Goal: Task Accomplishment & Management: Manage account settings

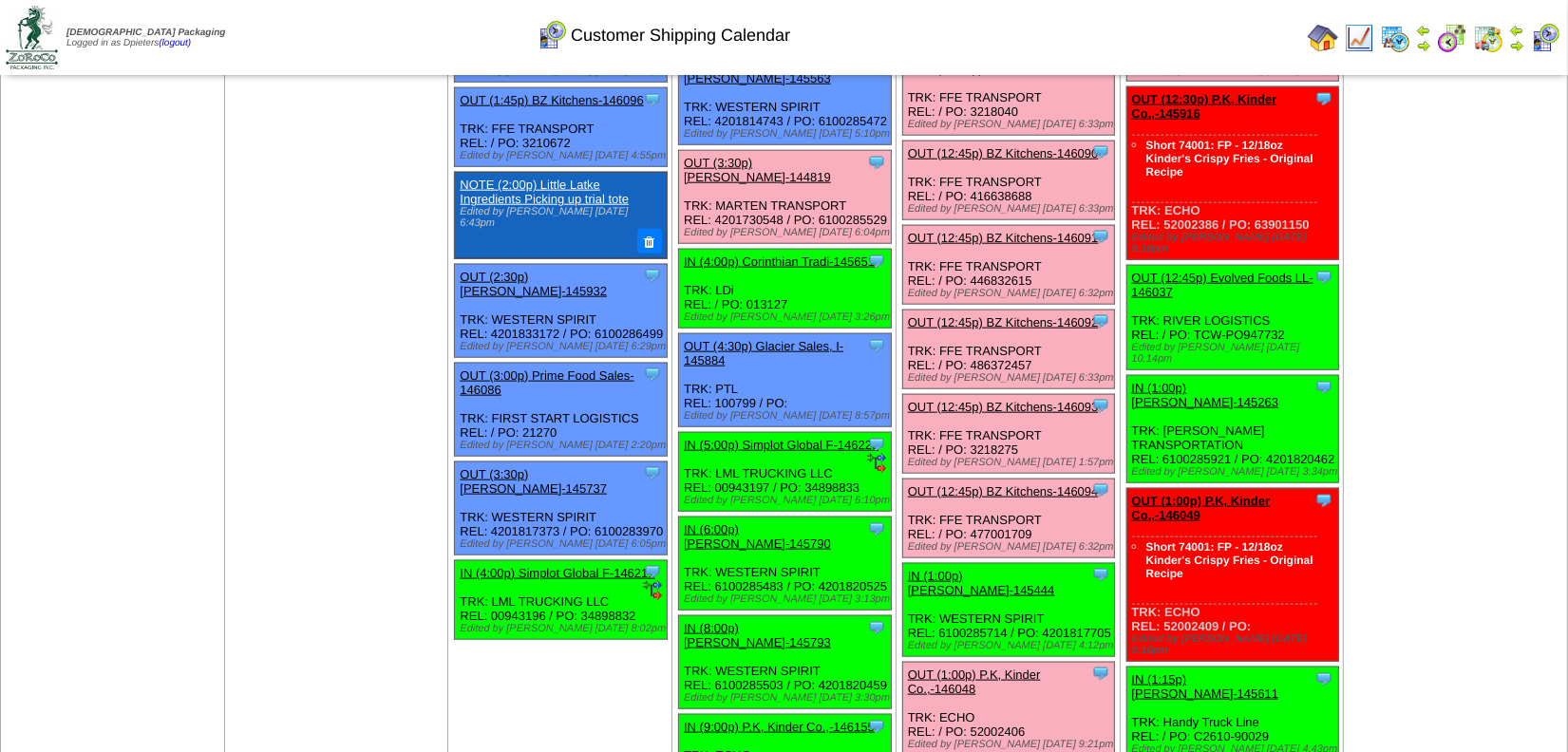
scroll to position [2070, 0]
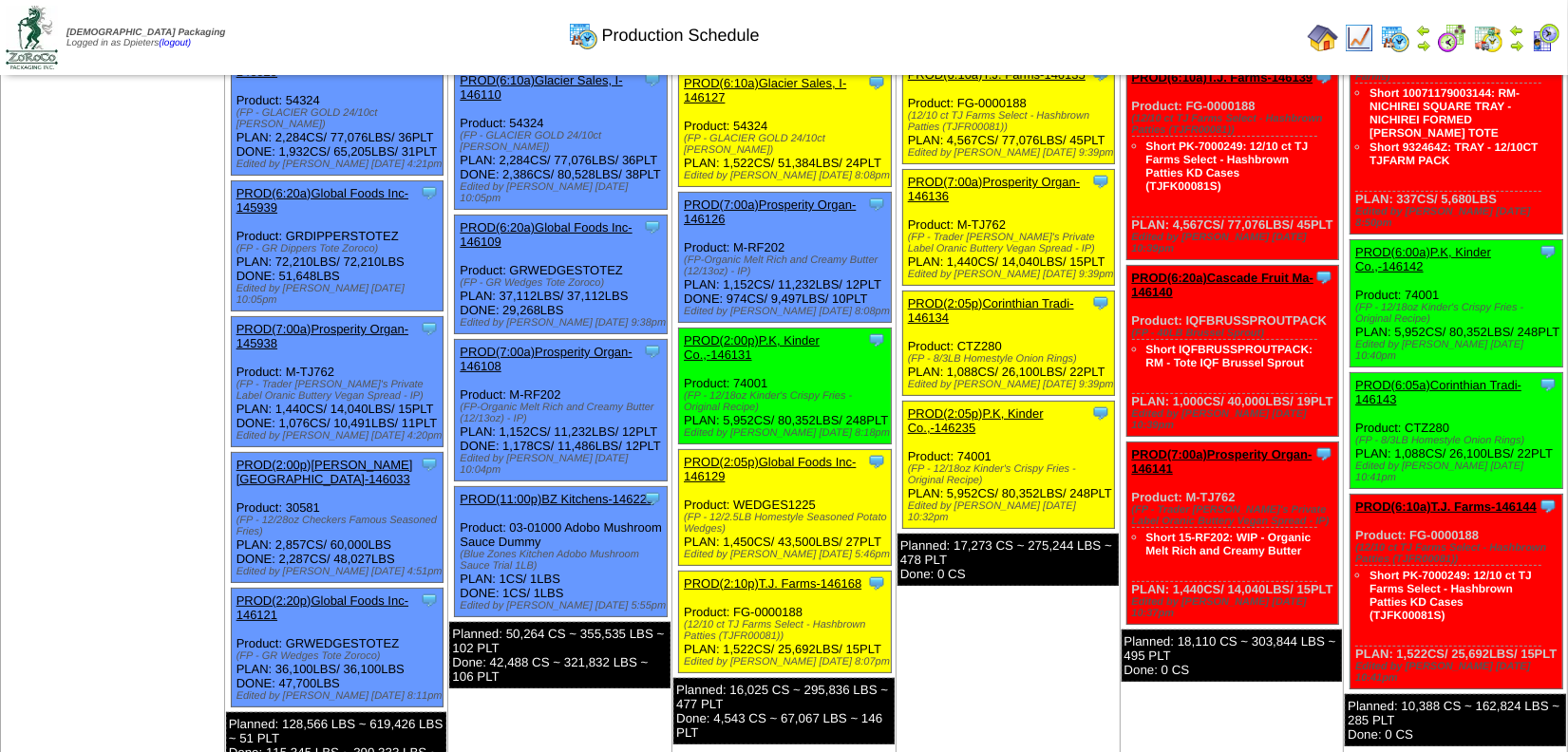
scroll to position [345, 0]
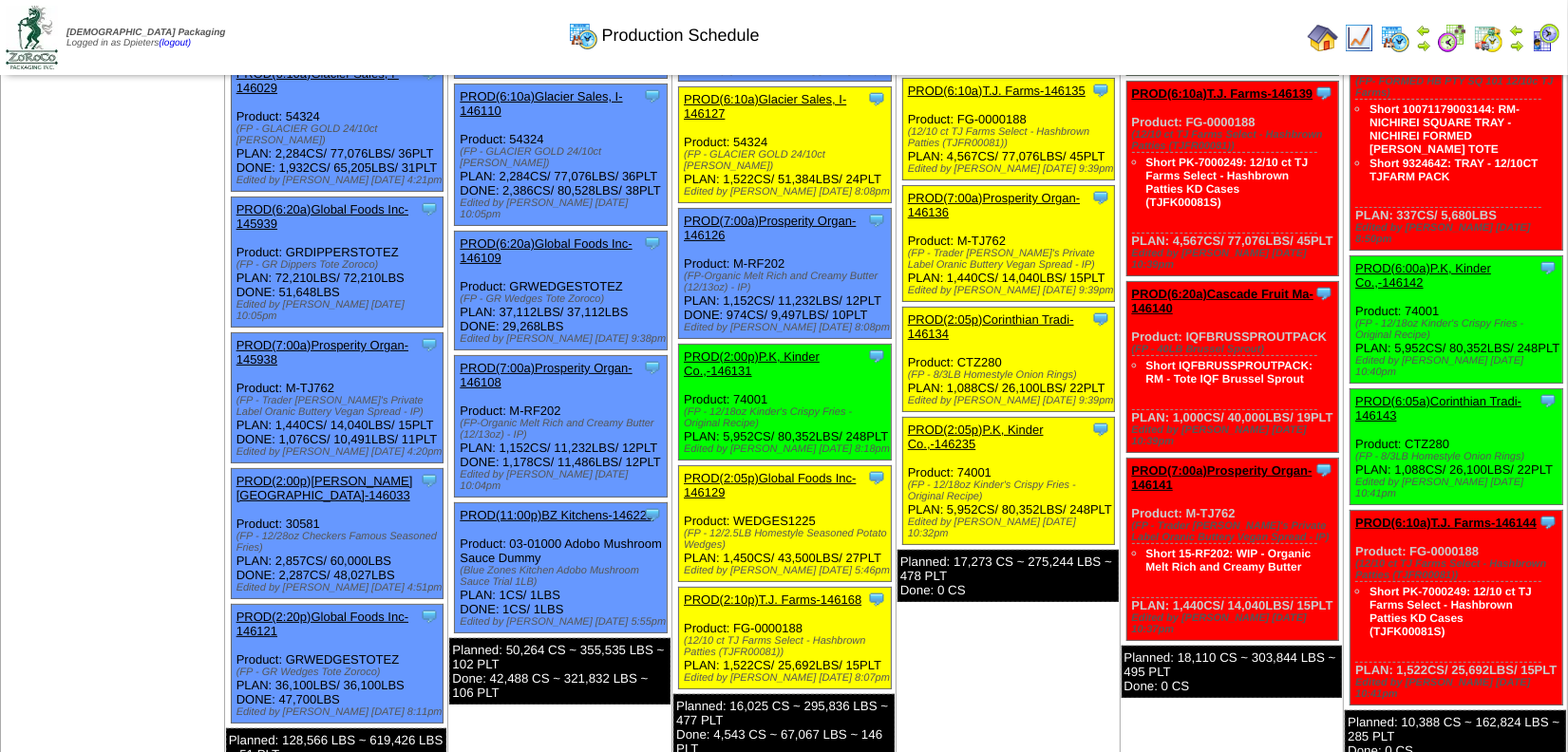
click at [174, 397] on td "Aug 17 [+] Print Export" at bounding box center [113, 289] width 224 height 1014
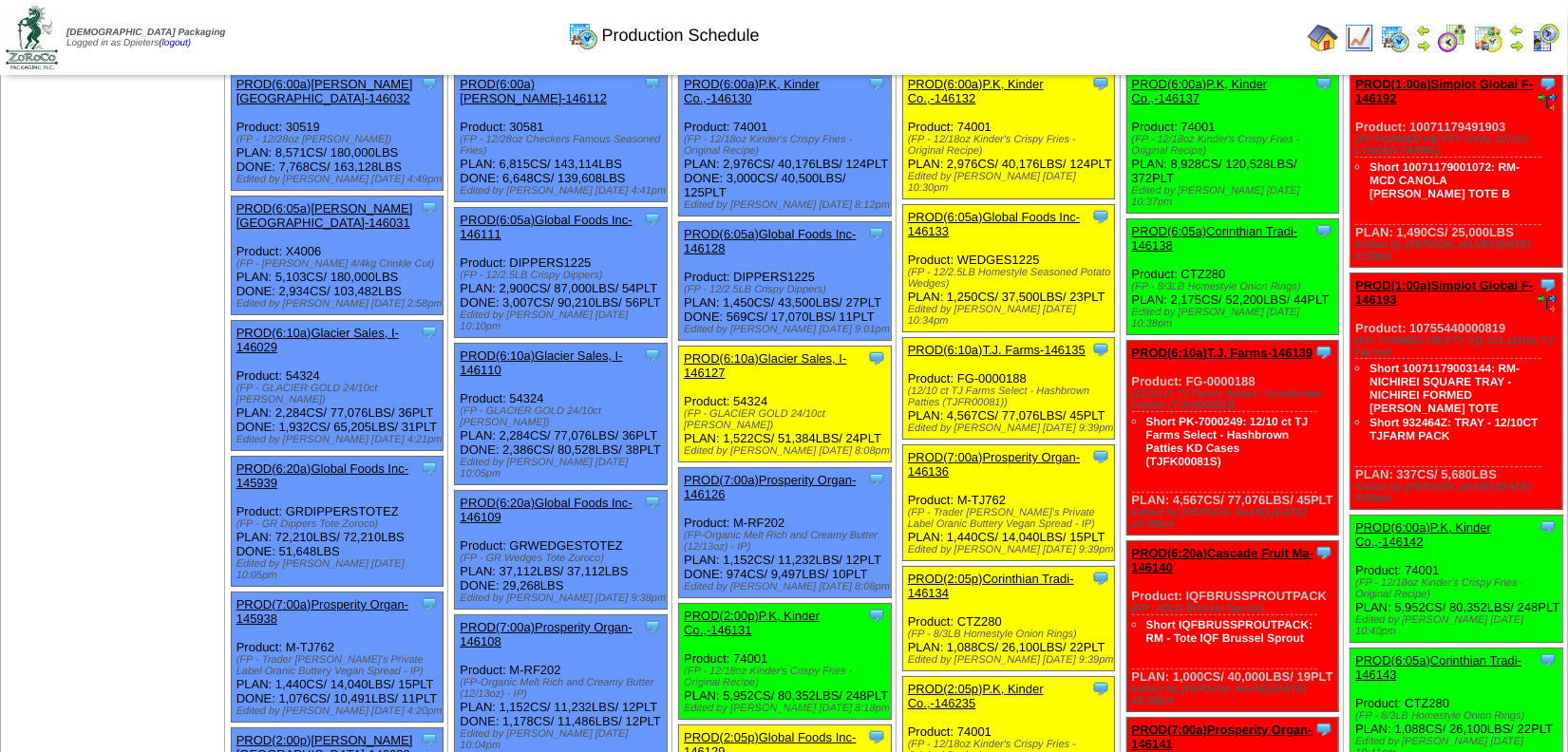
scroll to position [0, 0]
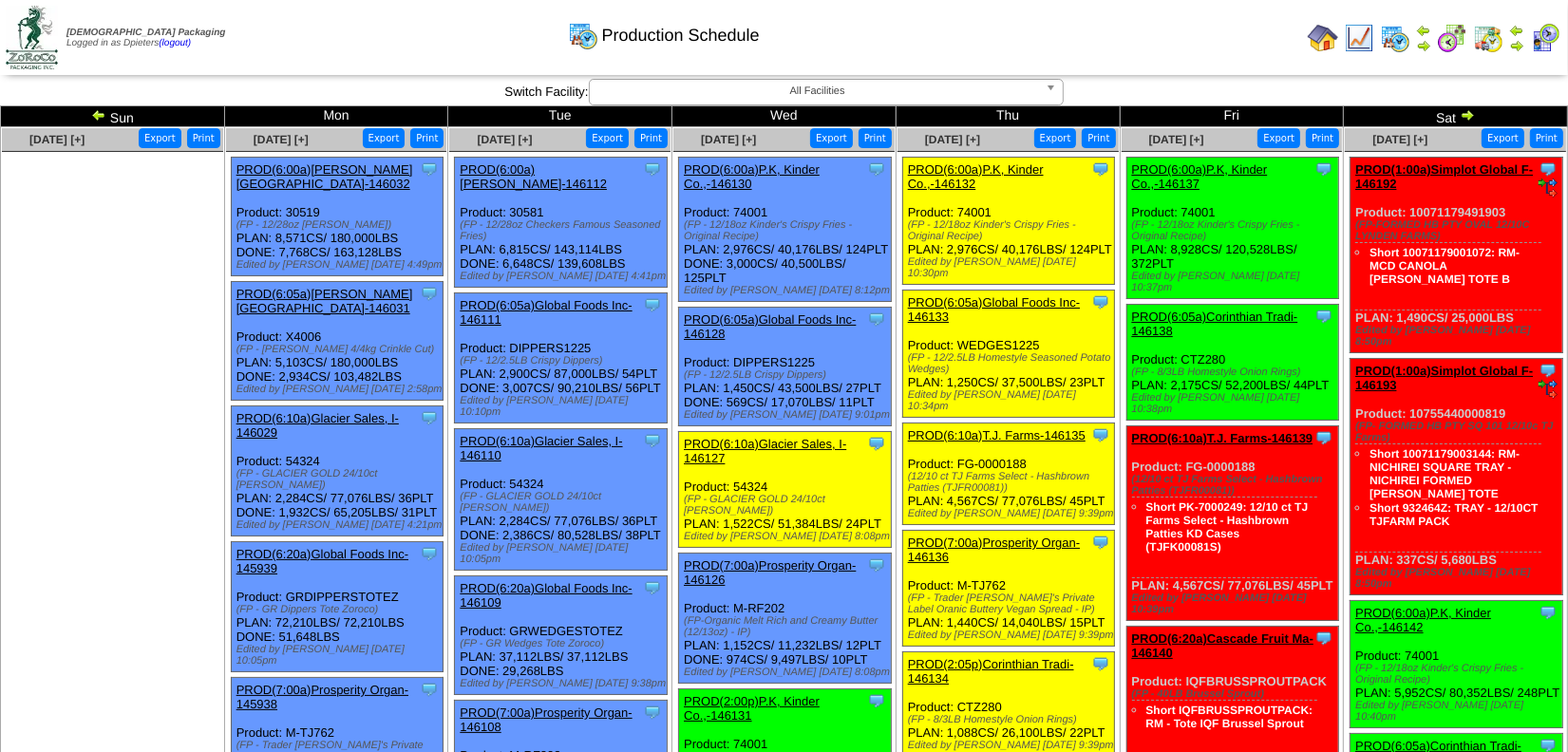
click at [799, 326] on link "PROD(6:05a)Global Foods Inc-146128" at bounding box center [769, 326] width 172 height 29
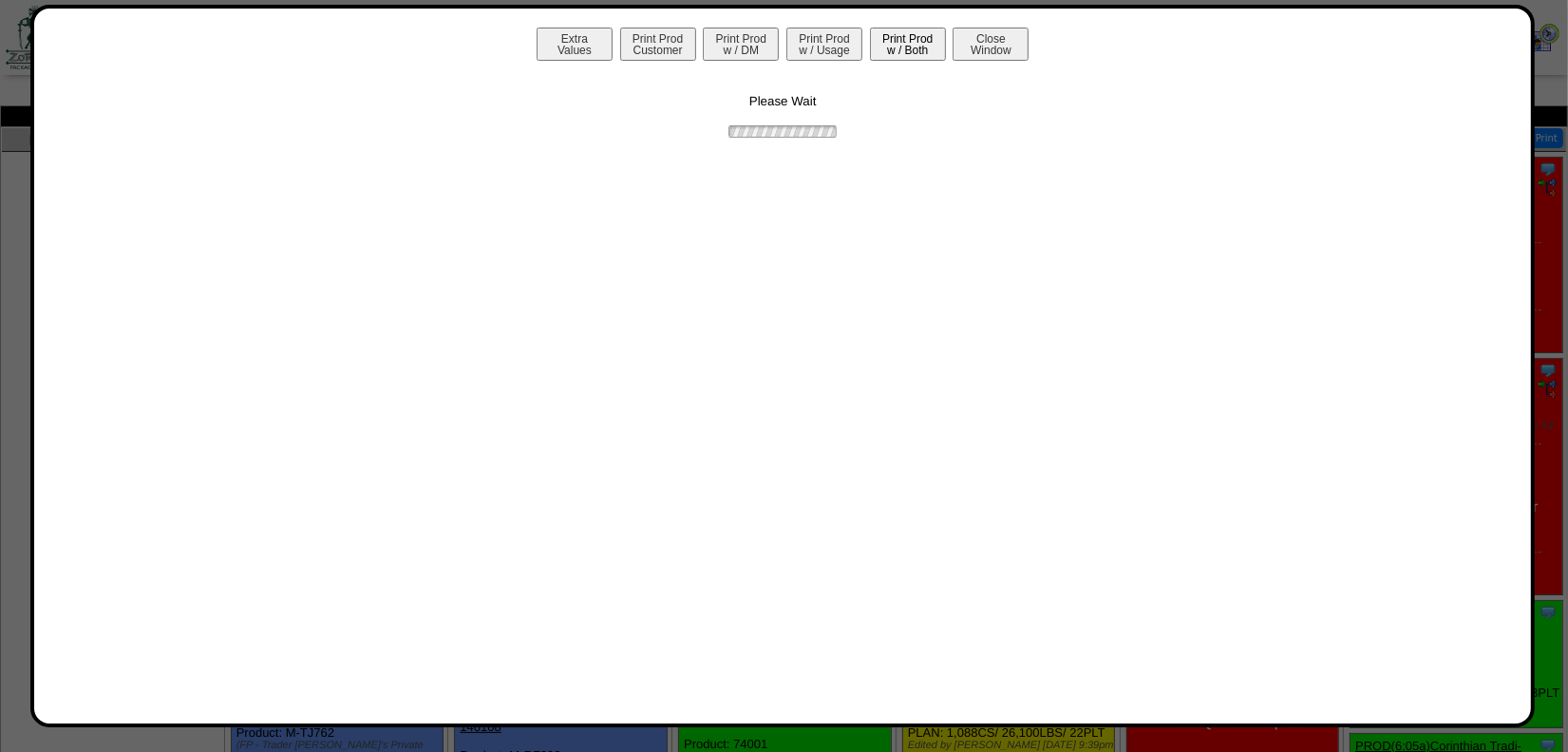
click at [883, 30] on button "Print Prod w / Both" at bounding box center [908, 44] width 76 height 33
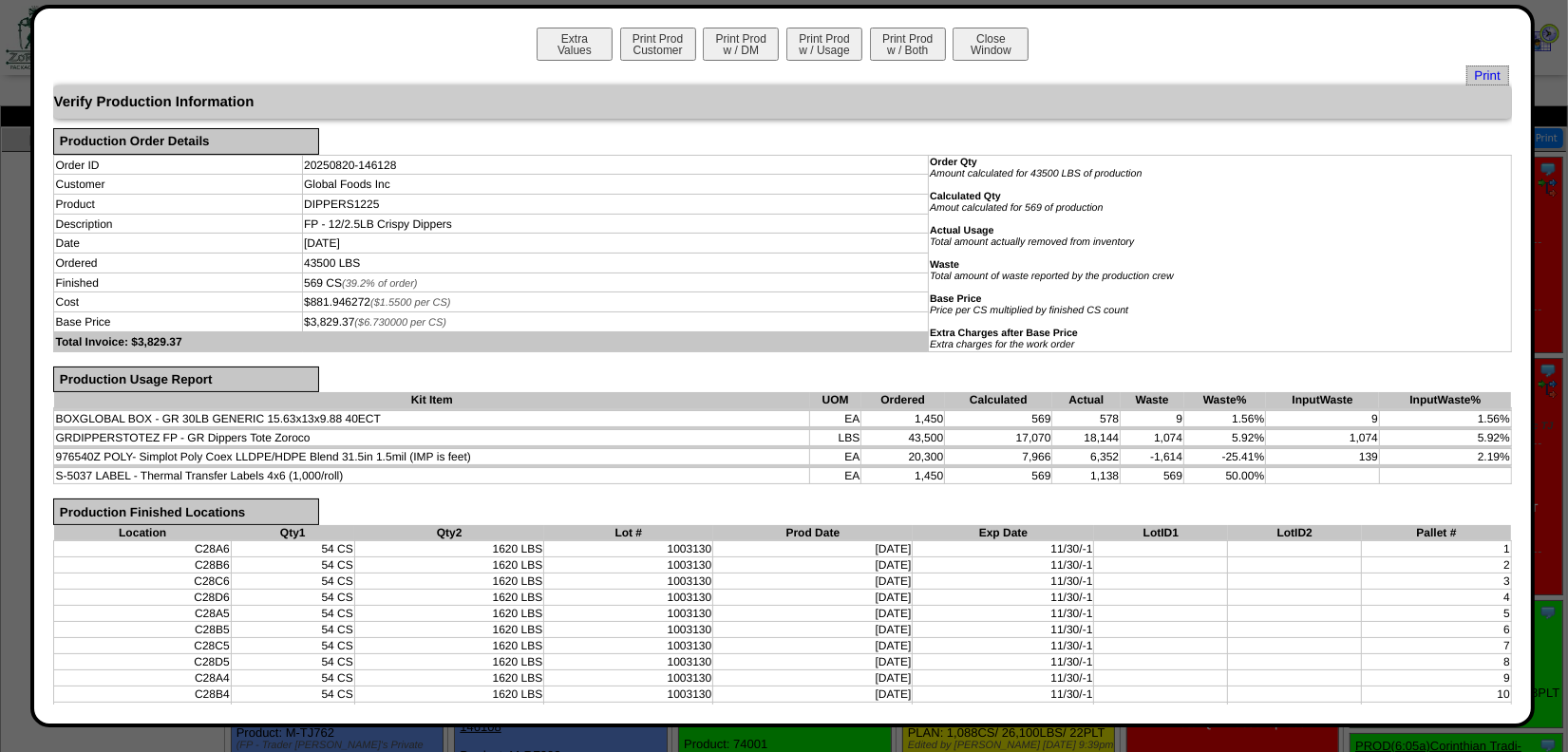
drag, startPoint x: 999, startPoint y: 438, endPoint x: 1284, endPoint y: 435, distance: 285.0
click at [1284, 435] on tr "GRDIPPERSTOTEZ FP - GR Dippers Tote Zoroco LBS 43,500 17,070 18,144 1,074 5.92%…" at bounding box center [782, 438] width 1456 height 16
click at [984, 49] on button "Close Window" at bounding box center [990, 44] width 76 height 33
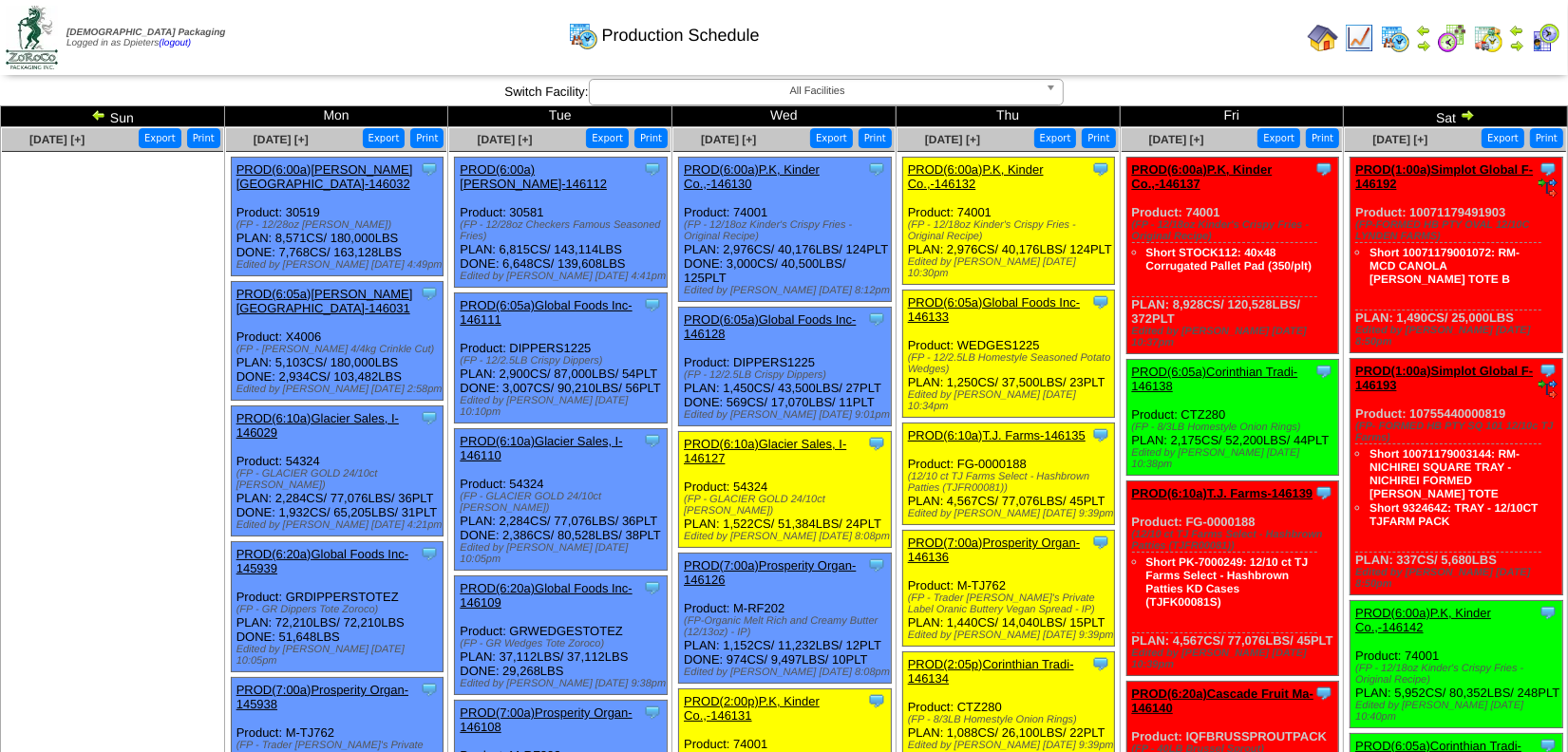
click at [623, 298] on link "PROD(6:05a)Global Foods Inc-146111" at bounding box center [546, 312] width 172 height 29
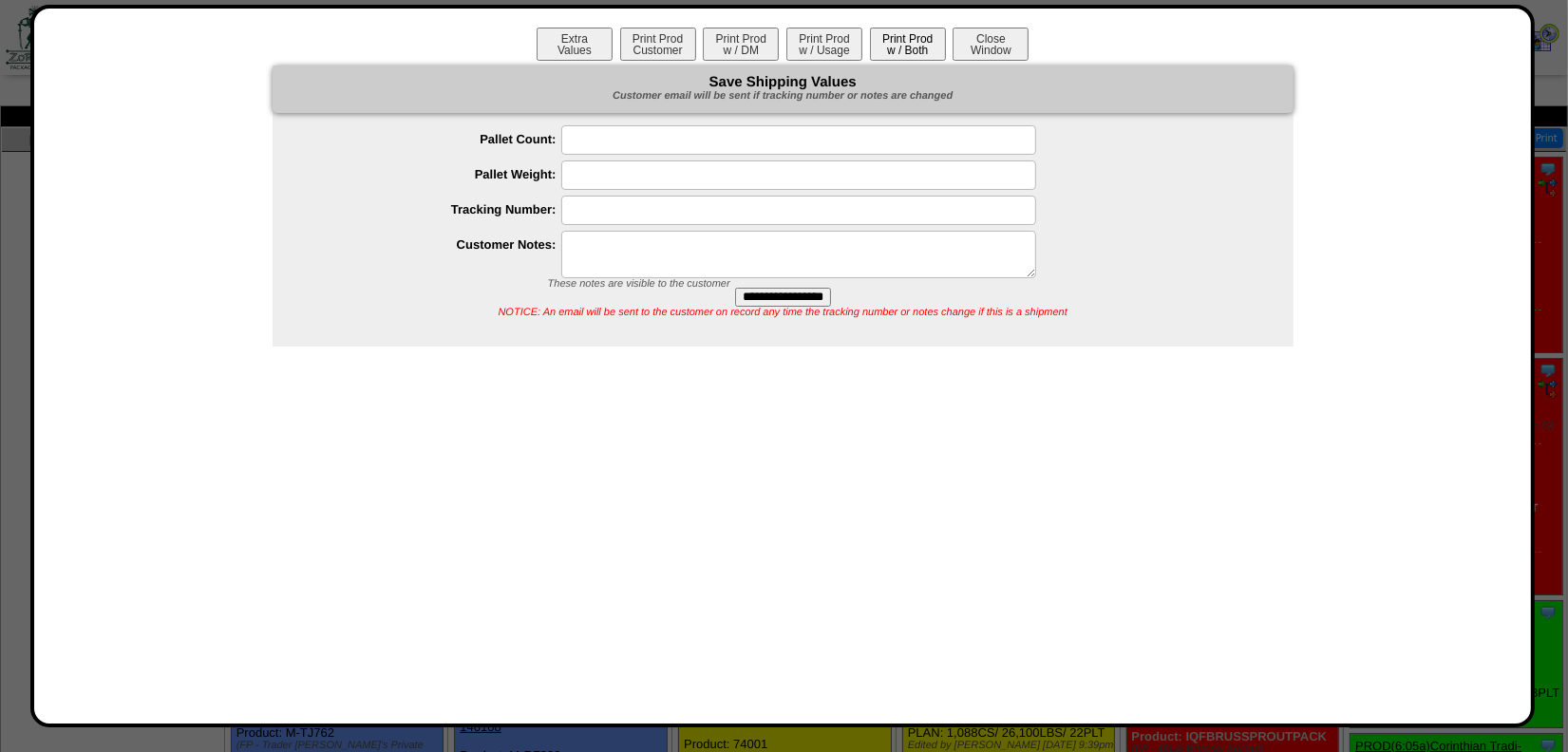
click at [923, 47] on button "Print Prod w / Both" at bounding box center [908, 44] width 76 height 33
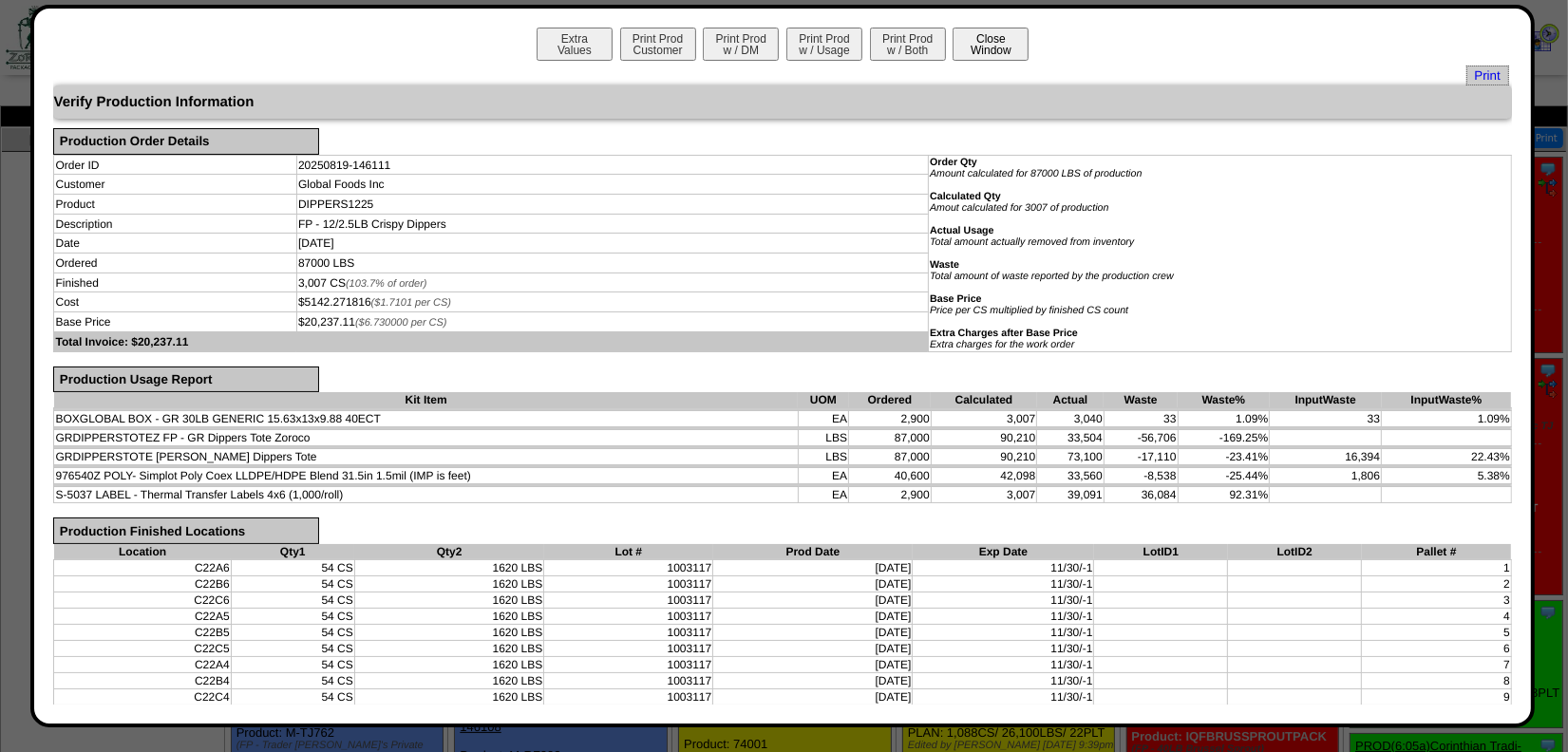
click at [1001, 42] on button "Close Window" at bounding box center [990, 44] width 76 height 33
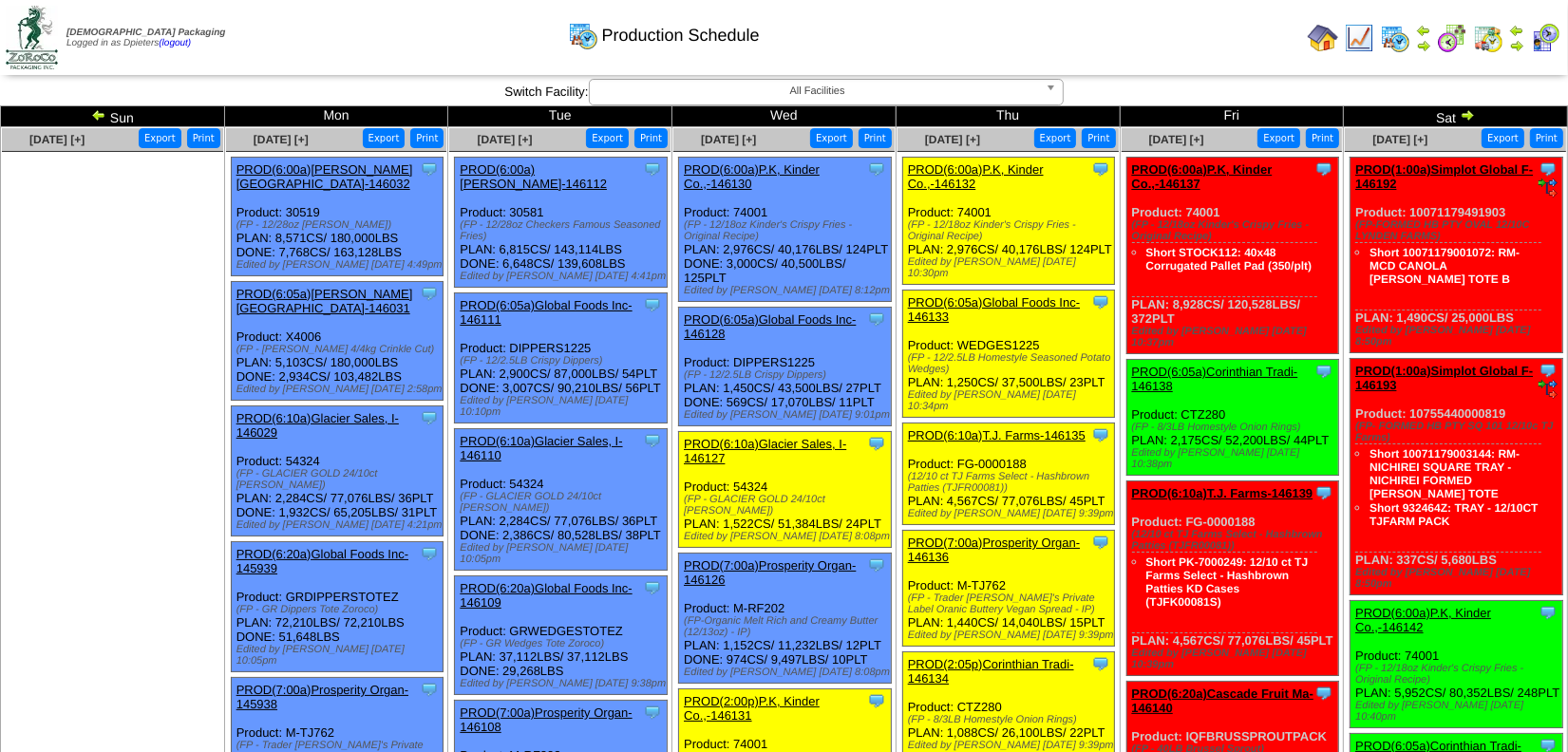
click at [587, 298] on link "PROD(6:05a)Global Foods Inc-146111" at bounding box center [546, 312] width 172 height 29
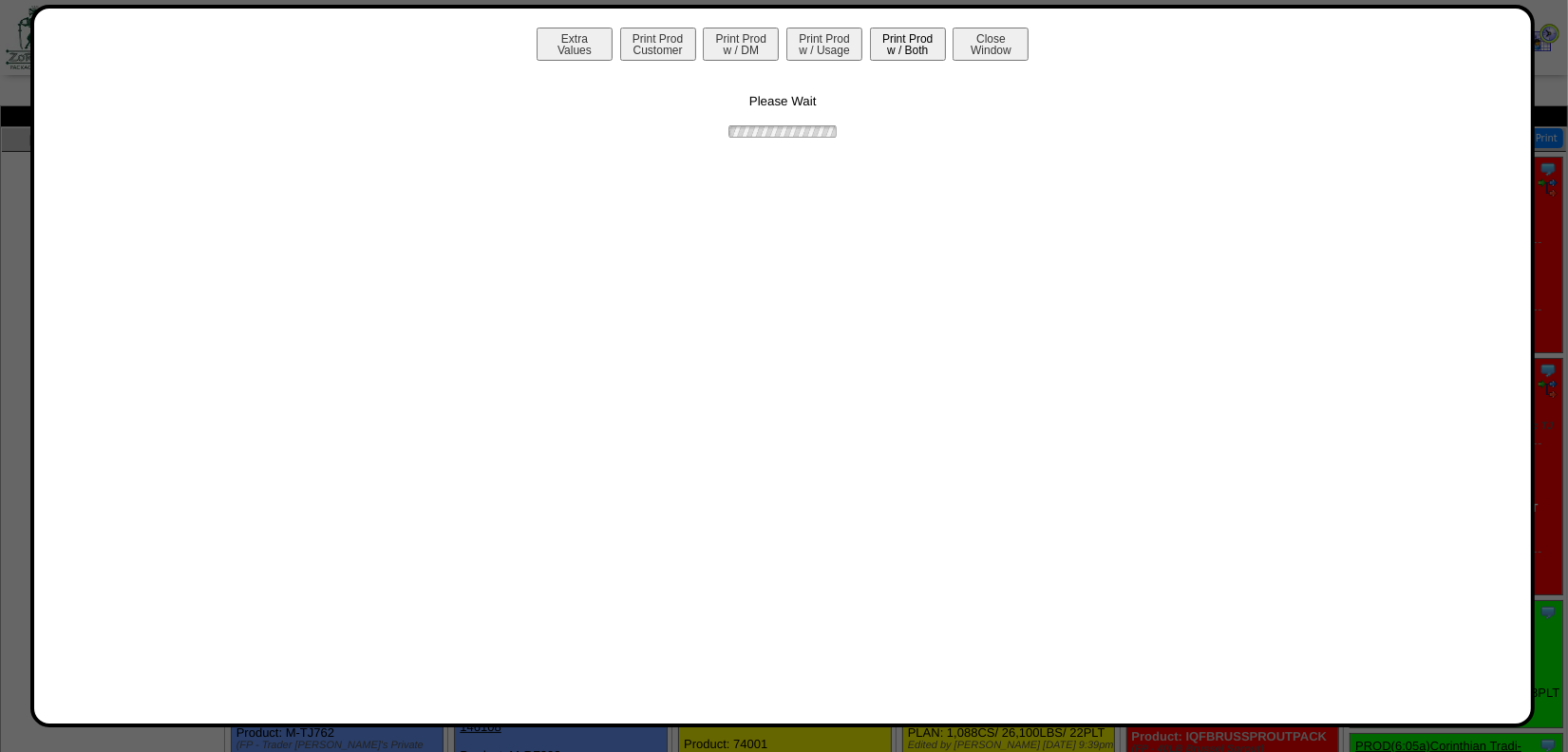
click at [910, 32] on button "Print Prod w / Both" at bounding box center [908, 44] width 76 height 33
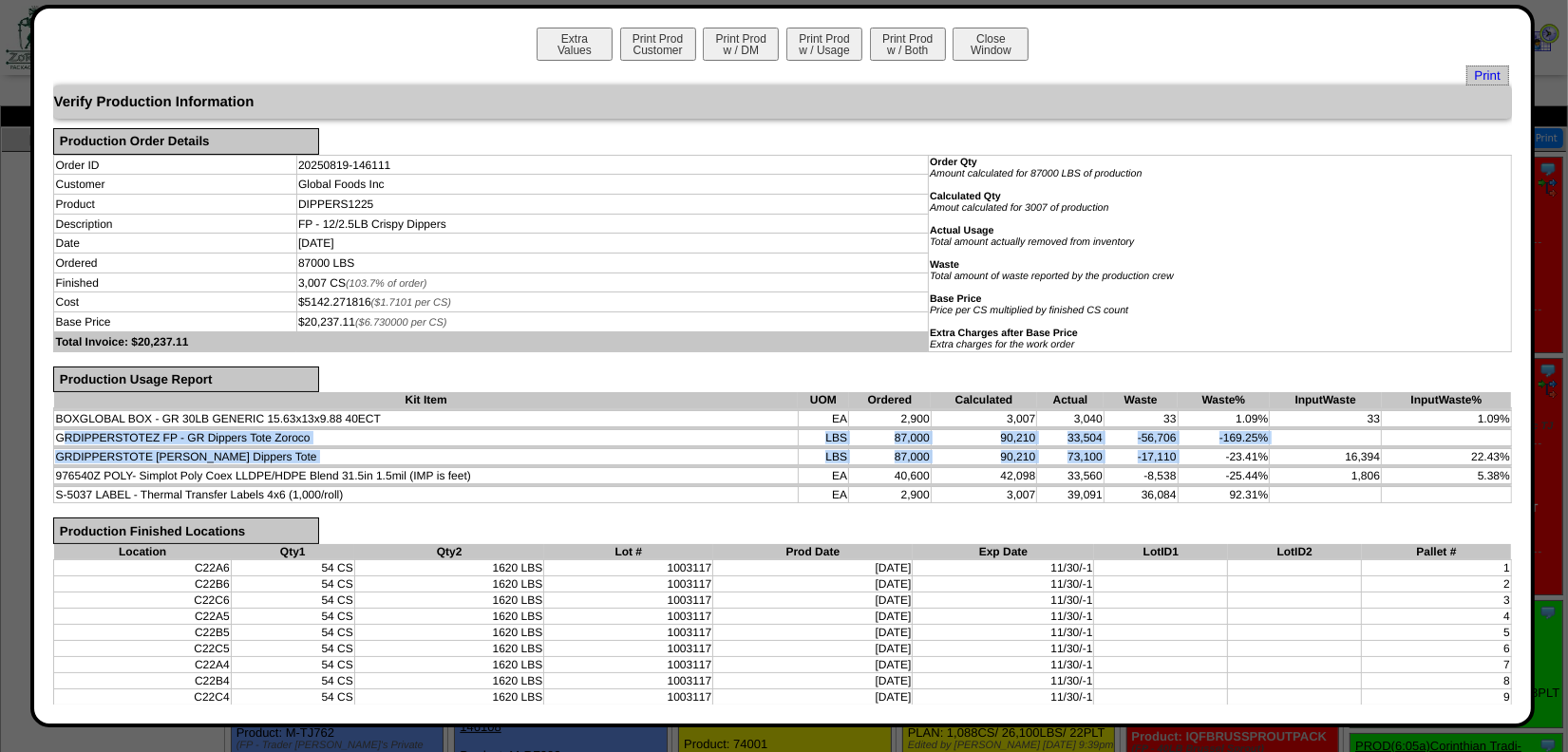
drag, startPoint x: 59, startPoint y: 432, endPoint x: 1190, endPoint y: 456, distance: 1131.3
click at [1190, 456] on tbody "BOXGLOBAL BOX - GR 30LB GENERIC 15.63x13x9.88 40ECT EA 2,900 3,007 3,040 33 1.0…" at bounding box center [782, 455] width 1456 height 95
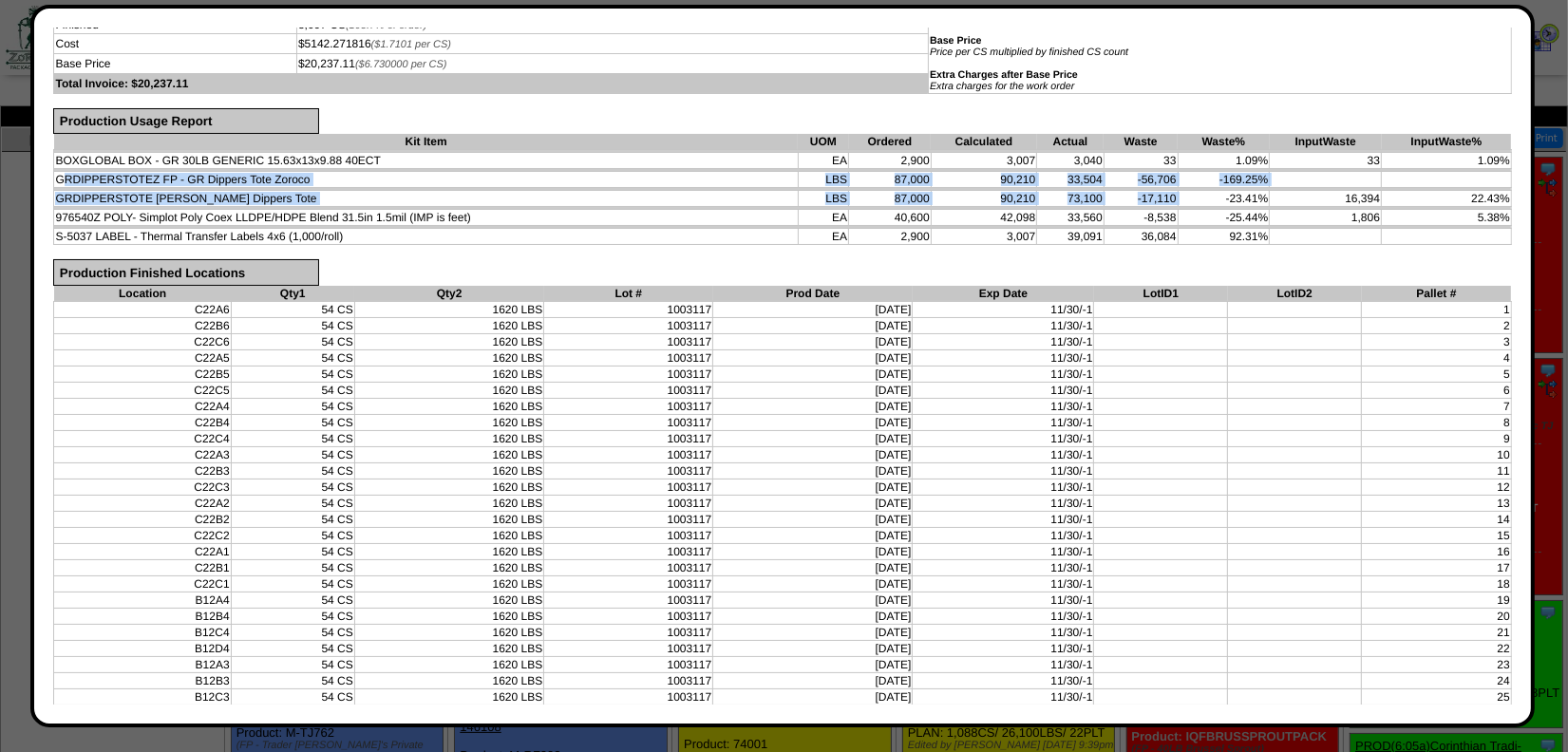
scroll to position [172, 0]
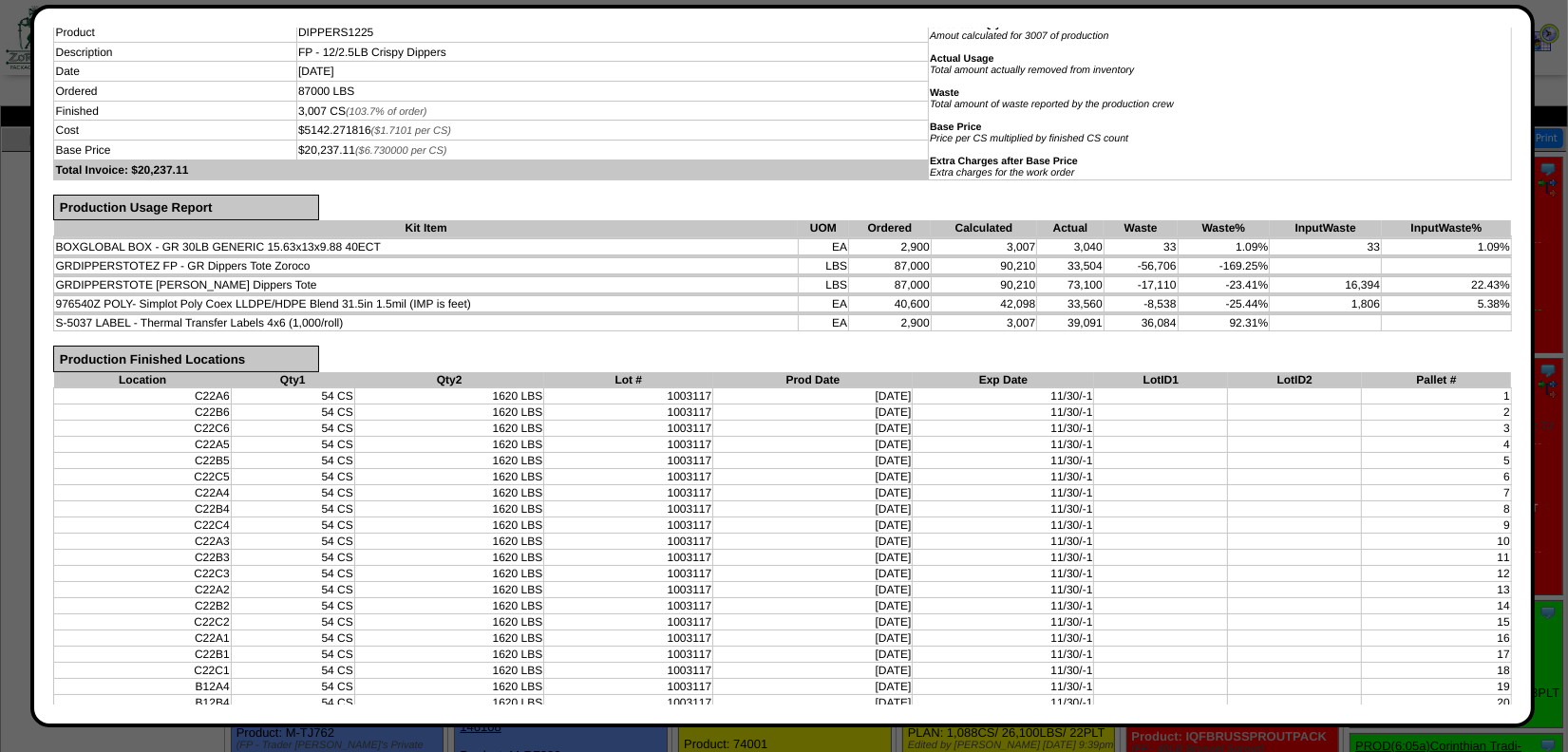
click at [1010, 277] on td "90,210" at bounding box center [983, 285] width 107 height 16
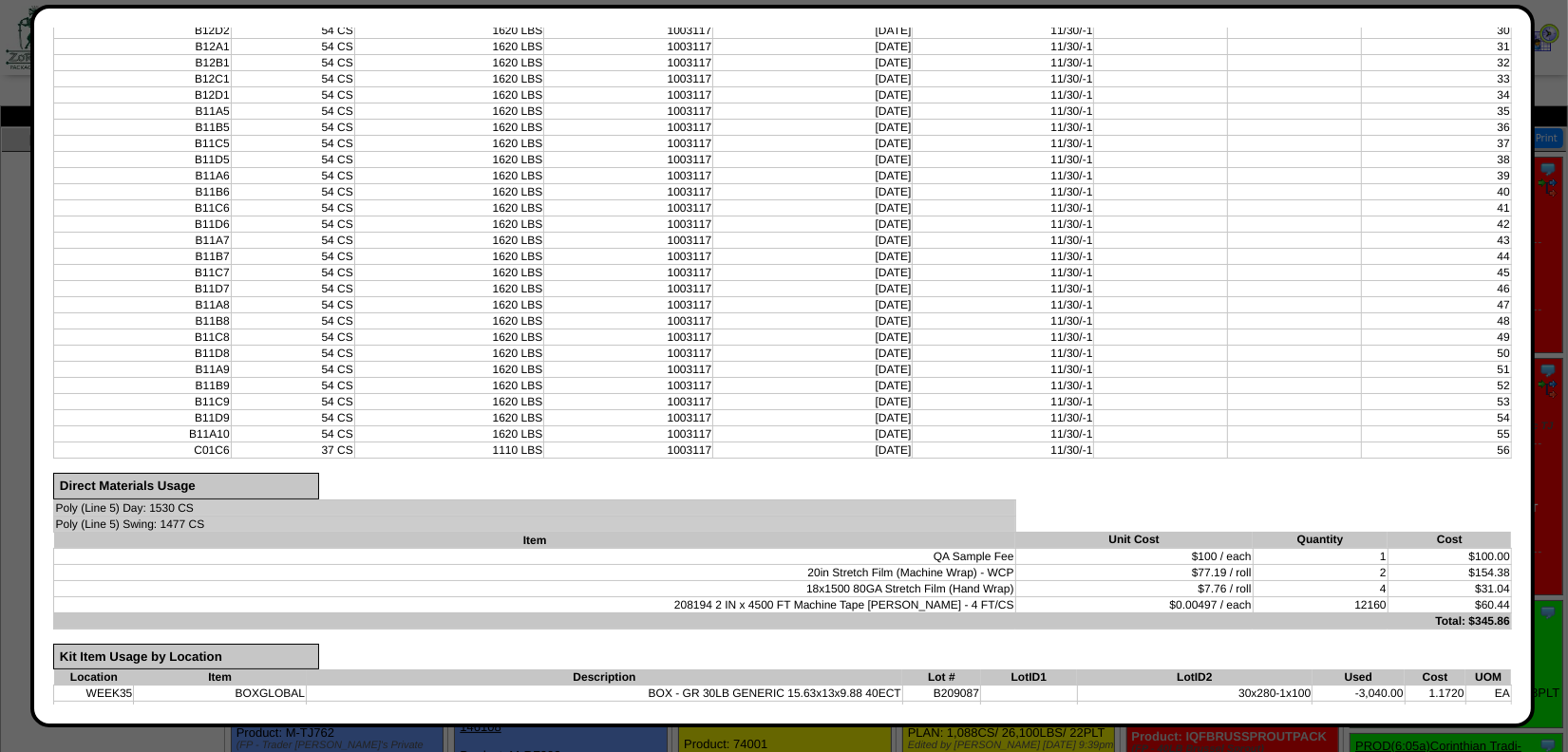
scroll to position [1035, 0]
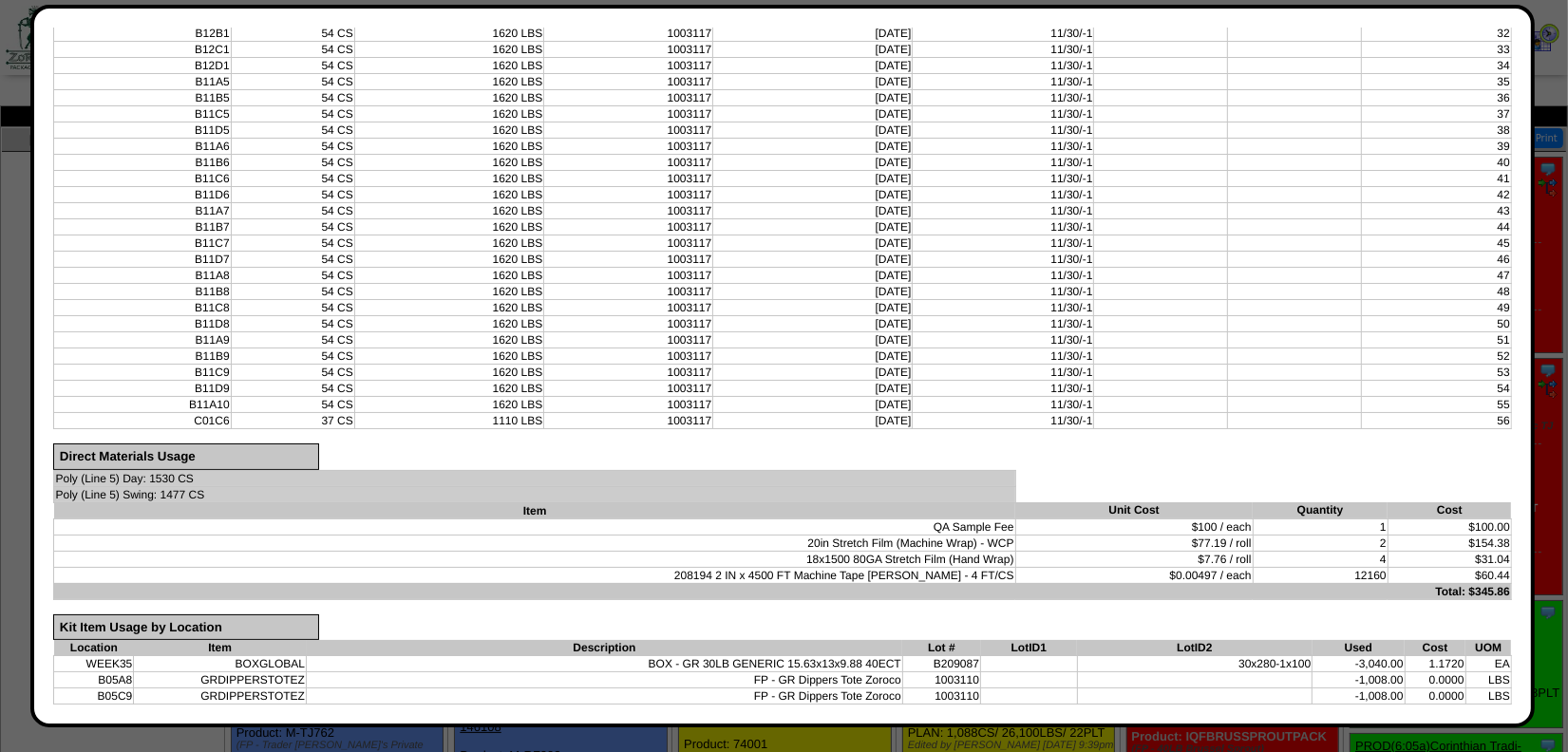
click at [898, 267] on td "08/19/25" at bounding box center [813, 275] width 199 height 16
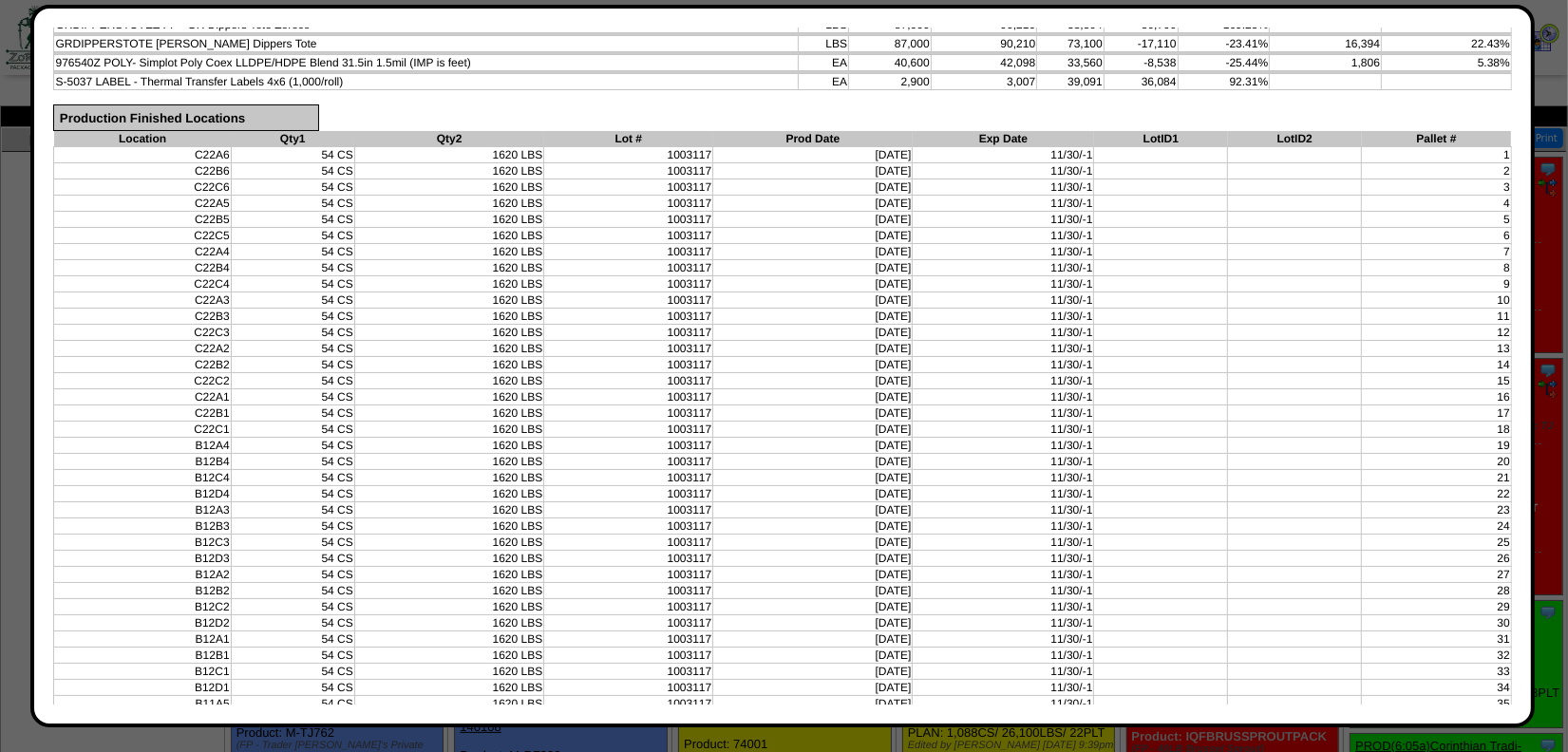
scroll to position [345, 0]
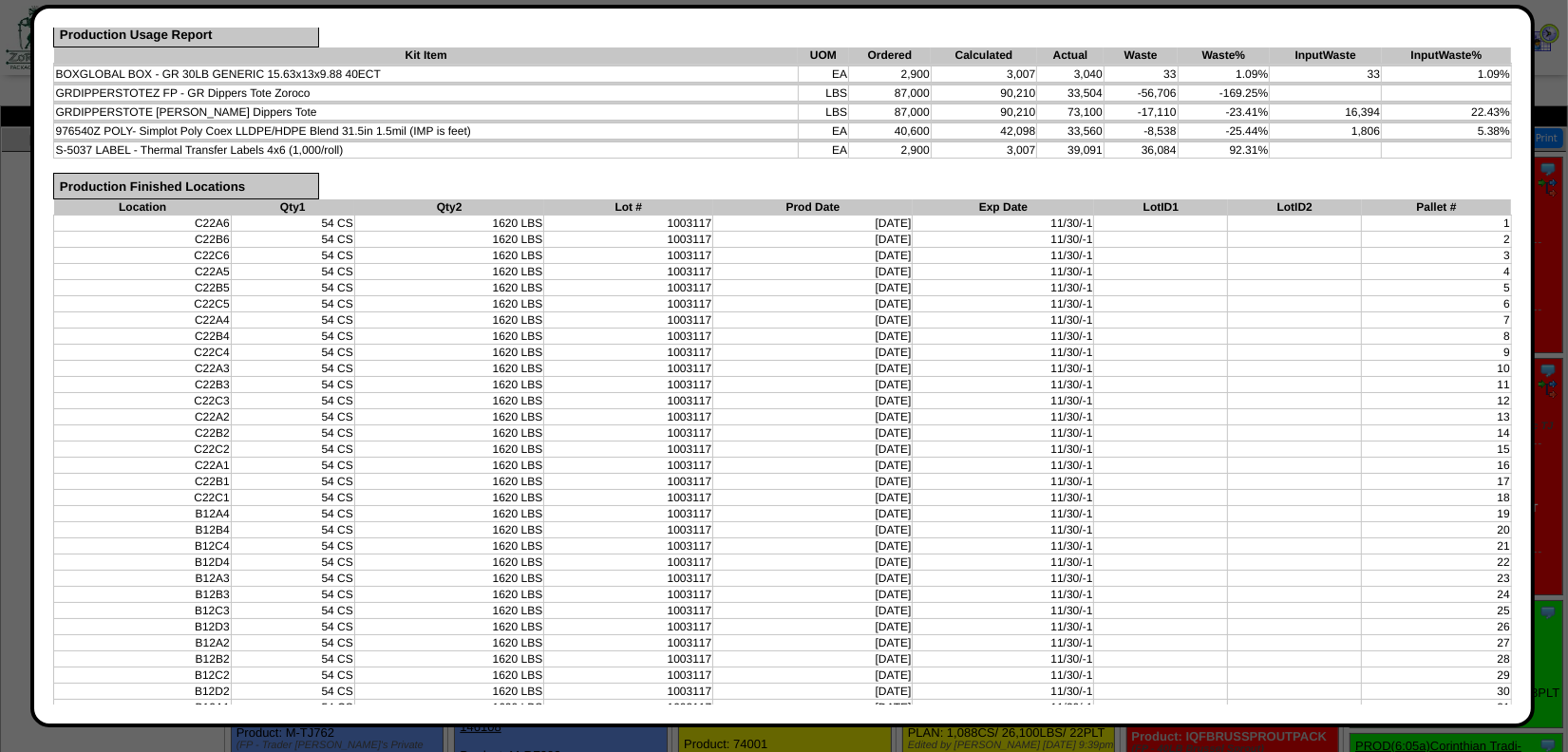
drag, startPoint x: 979, startPoint y: 93, endPoint x: 1098, endPoint y: 106, distance: 119.7
click at [1098, 106] on tbody "BOXGLOBAL BOX - GR 30LB GENERIC 15.63x13x9.88 40ECT EA 2,900 3,007 3,040 33 1.0…" at bounding box center [782, 111] width 1456 height 95
click at [1107, 109] on td "-17,110" at bounding box center [1140, 113] width 74 height 16
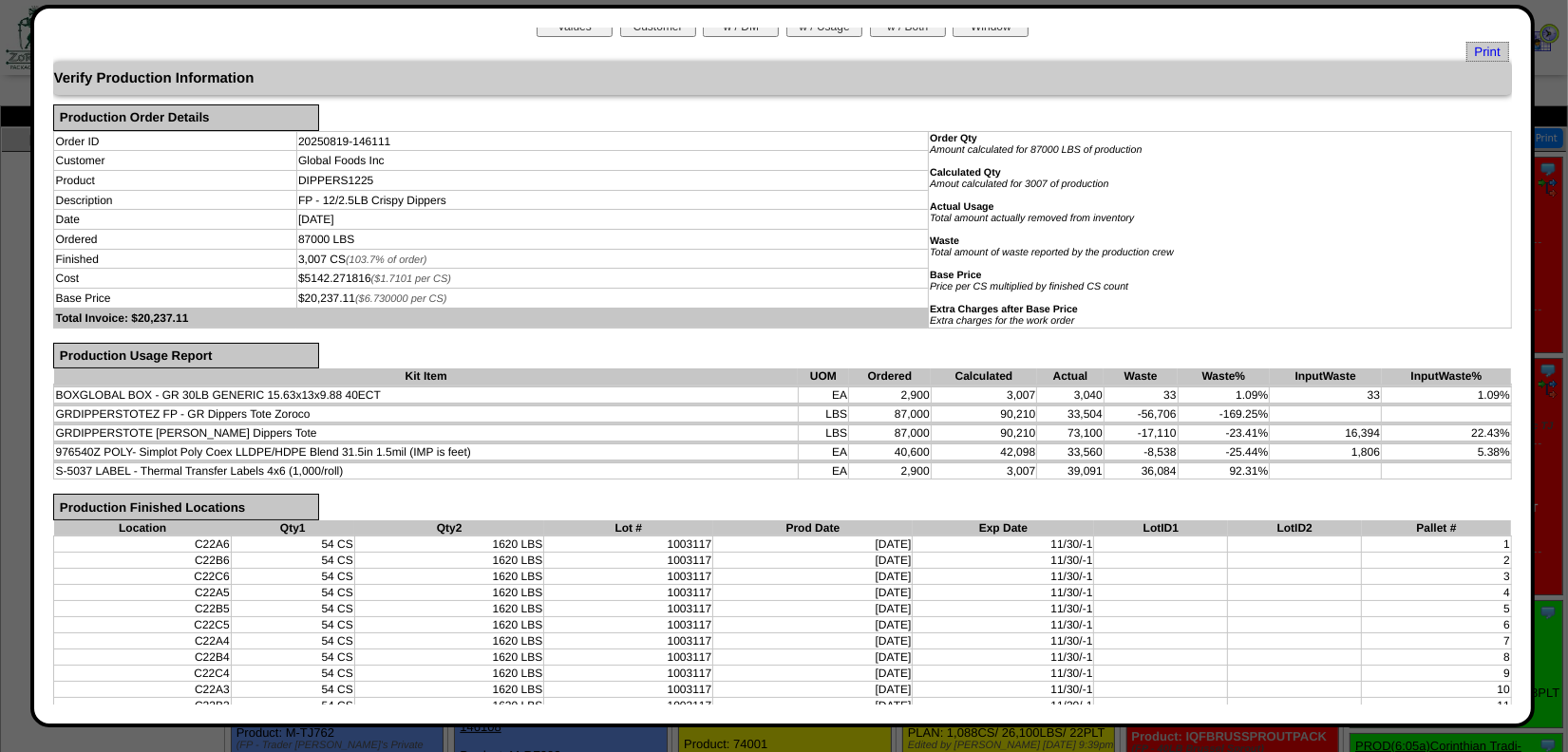
scroll to position [0, 0]
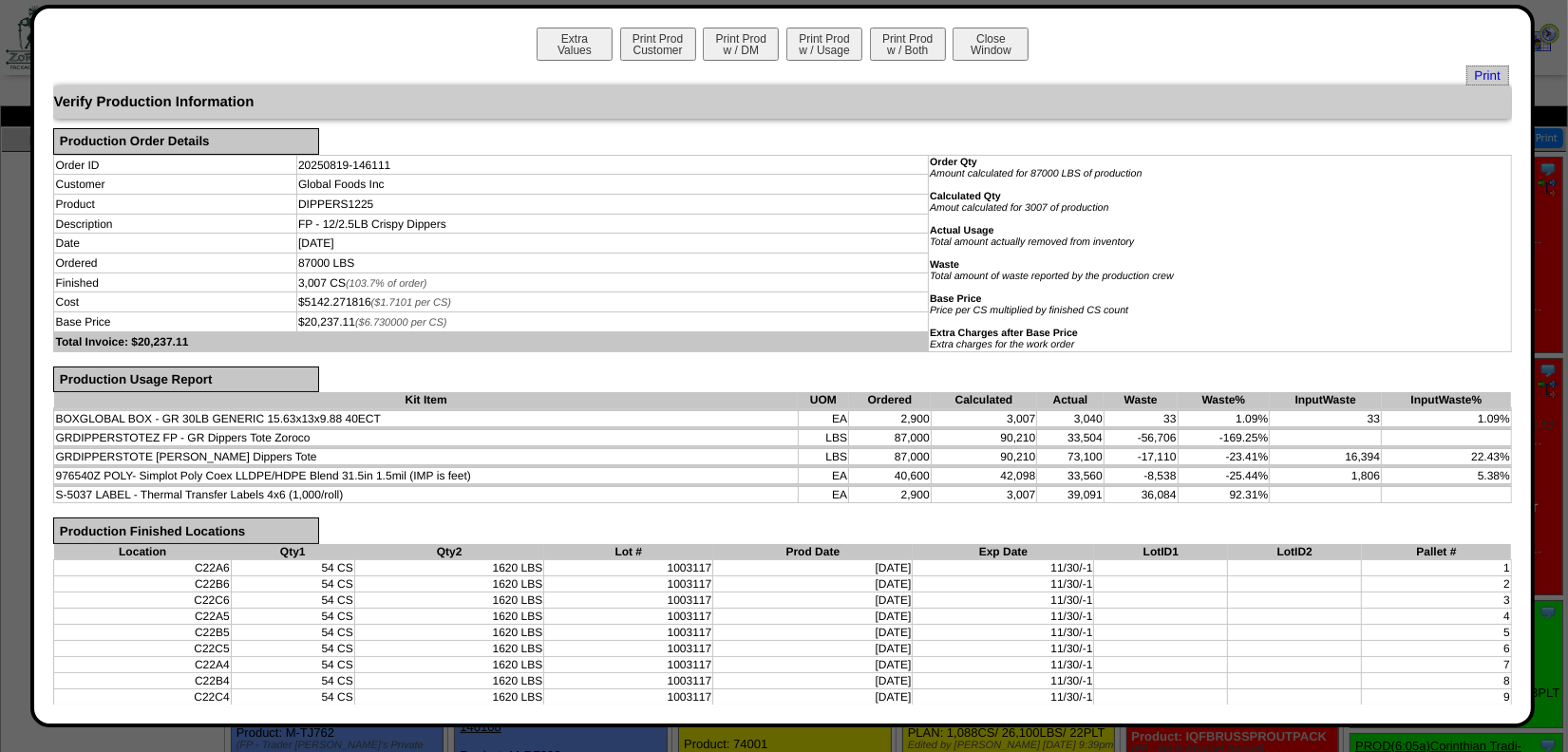
click at [415, 52] on div "Extra Values Print Prod Customer Print Prod w / DM Print Prod w / Usage Print P…" at bounding box center [781, 47] width 1457 height 38
click at [979, 52] on button "Close Window" at bounding box center [990, 44] width 76 height 33
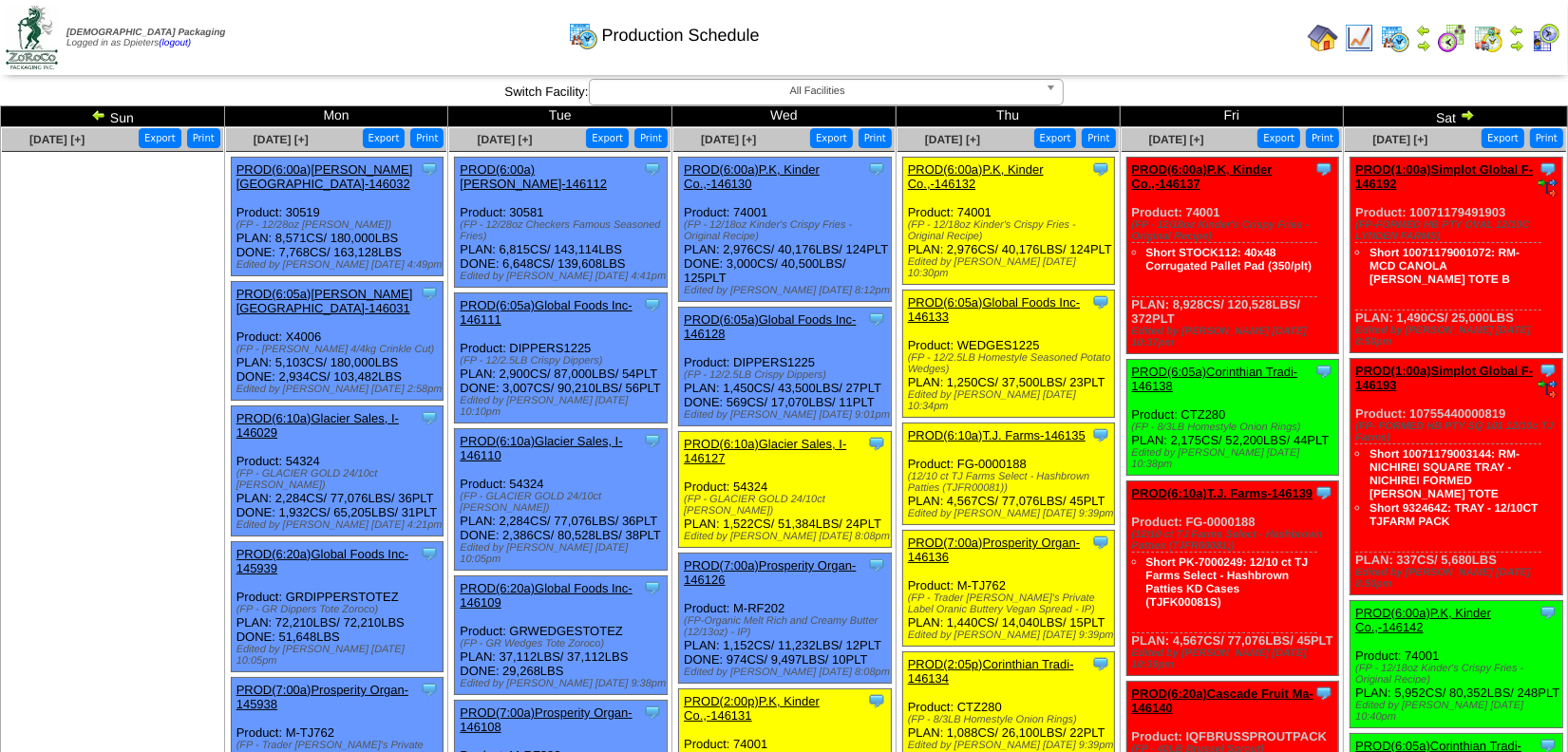
click at [547, 298] on link "PROD(6:05a)Global Foods Inc-146111" at bounding box center [546, 312] width 172 height 29
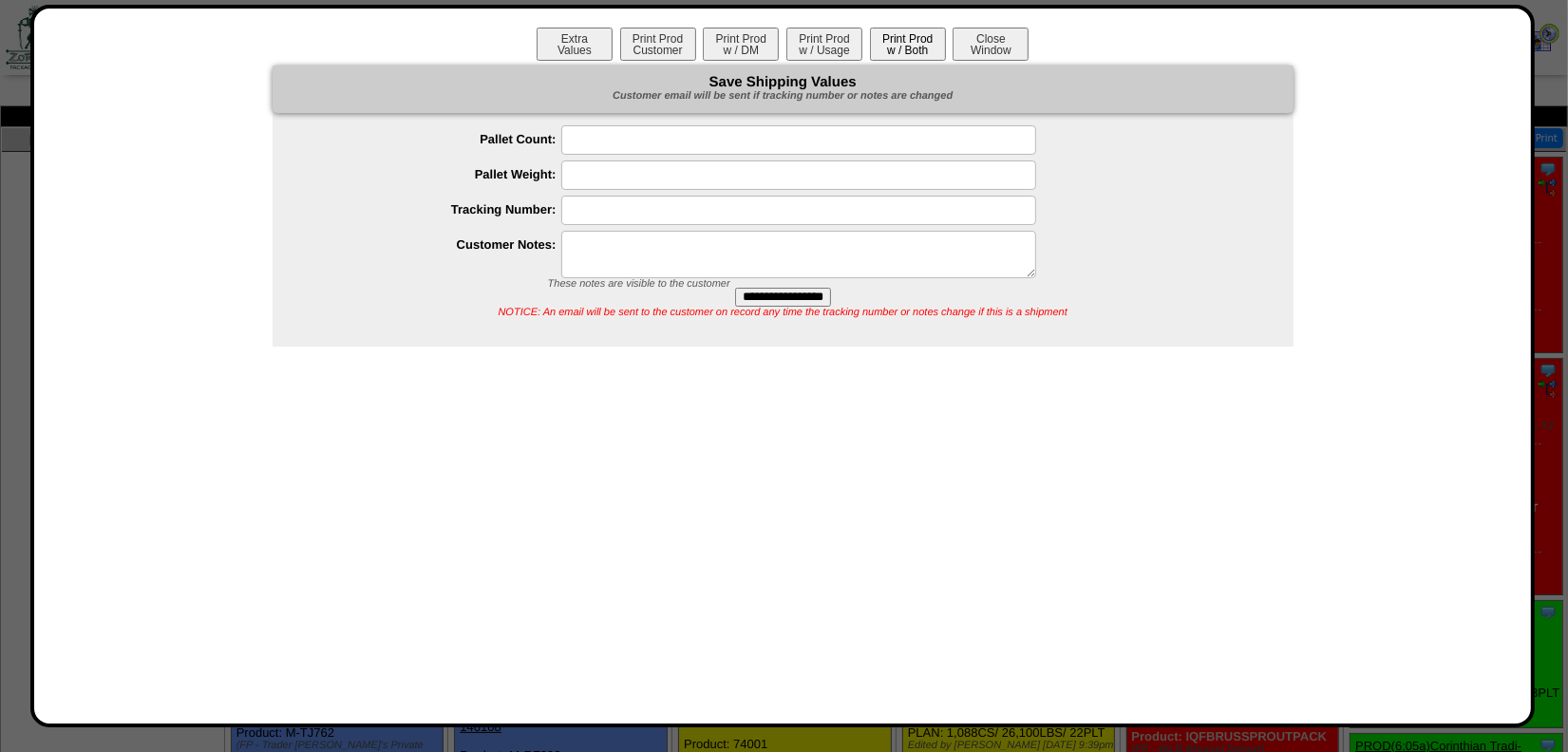
click at [914, 41] on button "Print Prod w / Both" at bounding box center [908, 44] width 76 height 33
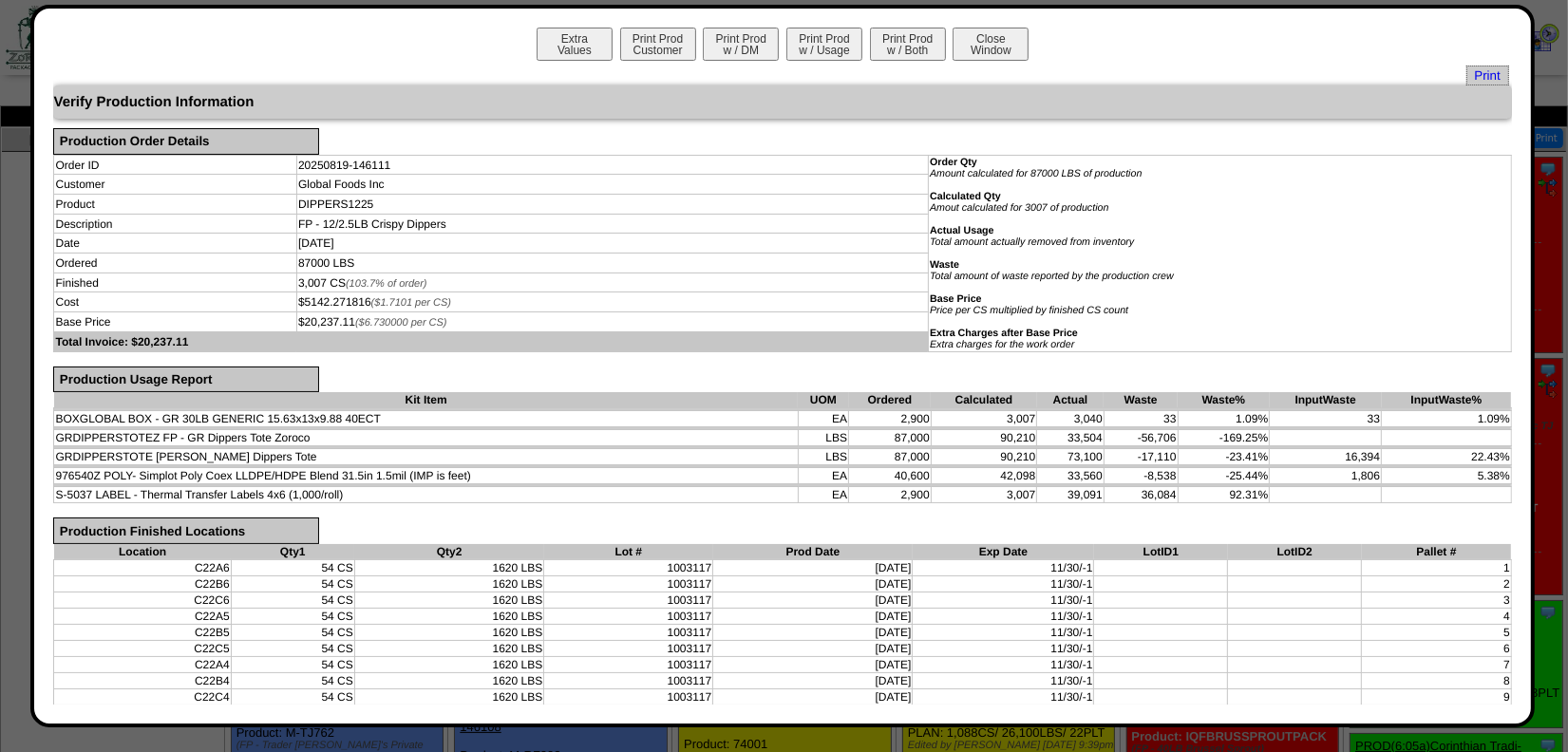
click at [868, 440] on td "87,000" at bounding box center [890, 438] width 83 height 16
click at [1474, 72] on span "Print" at bounding box center [1487, 76] width 43 height 20
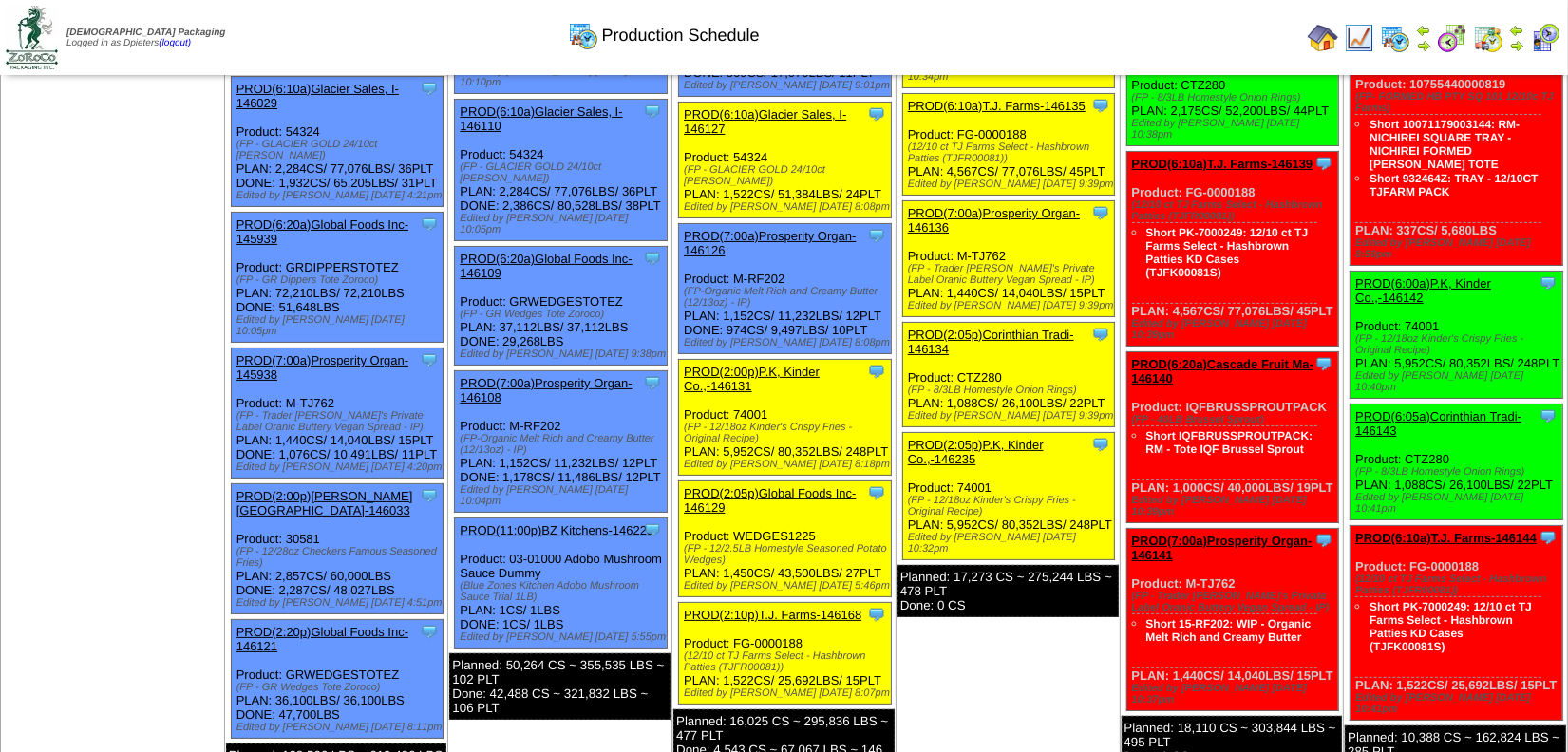
scroll to position [345, 0]
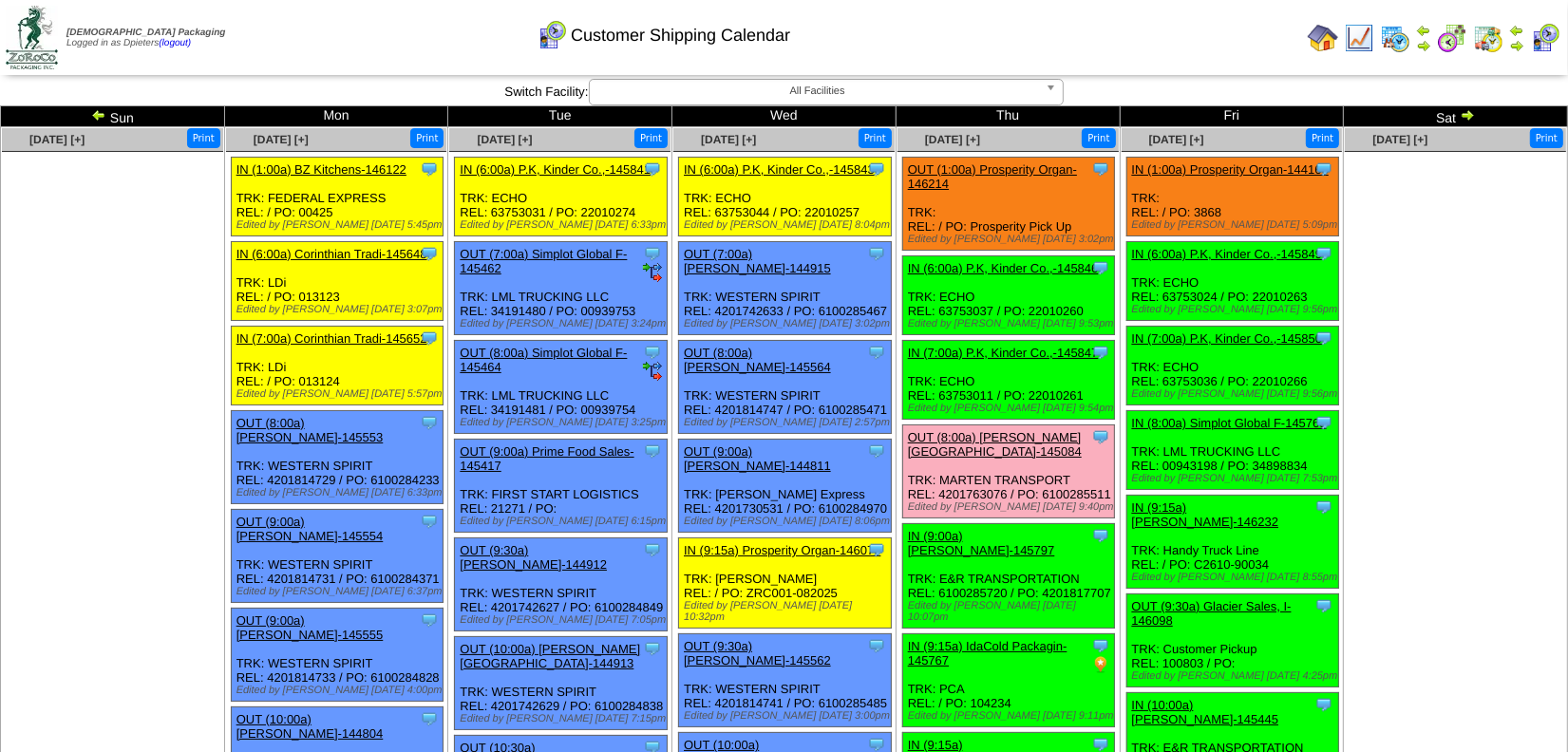
click at [1399, 289] on ul at bounding box center [1455, 294] width 221 height 285
click at [59, 342] on ul at bounding box center [113, 294] width 221 height 285
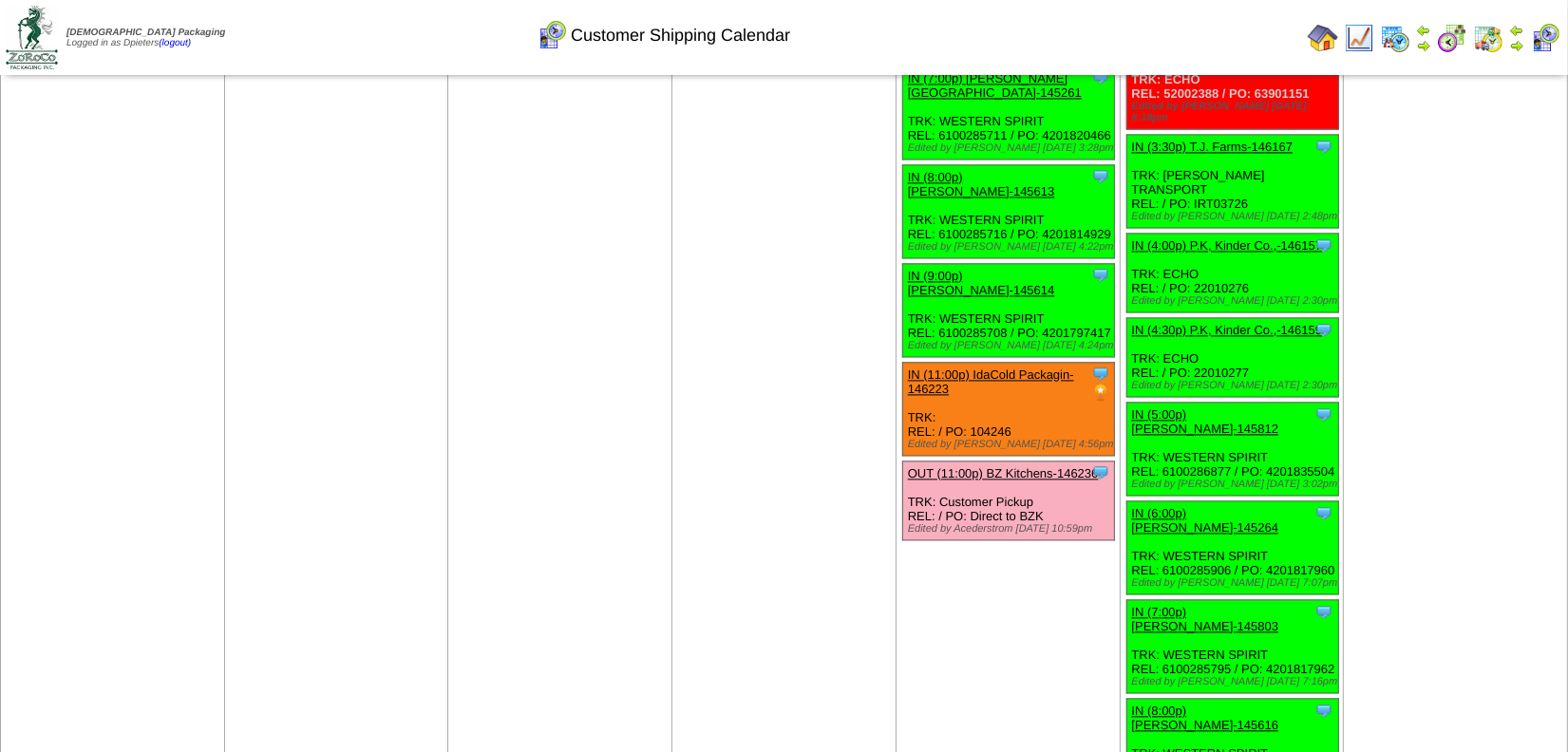
scroll to position [3768, 0]
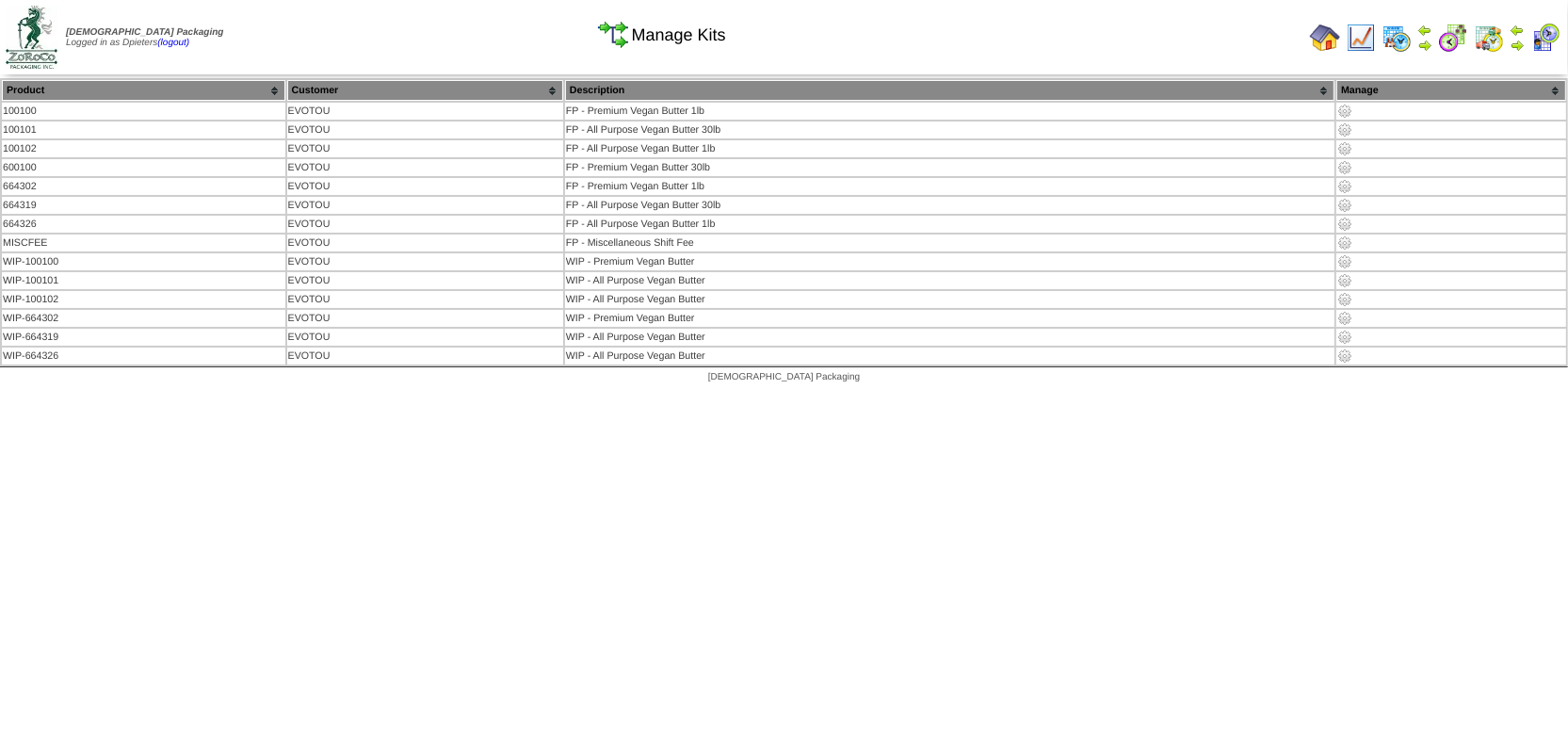
click at [1321, 40] on img at bounding box center [1325, 38] width 30 height 30
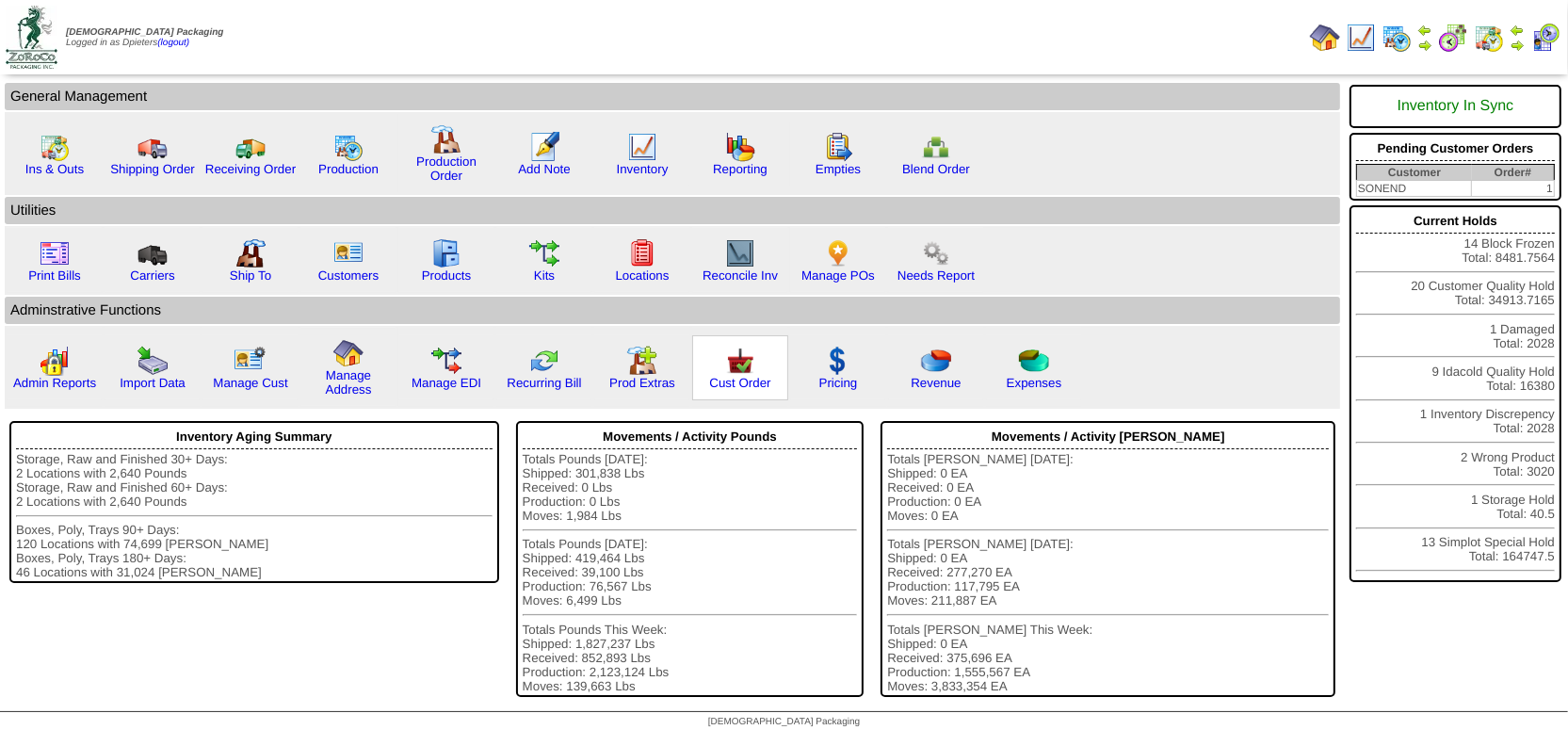
click at [725, 361] on img at bounding box center [740, 360] width 30 height 30
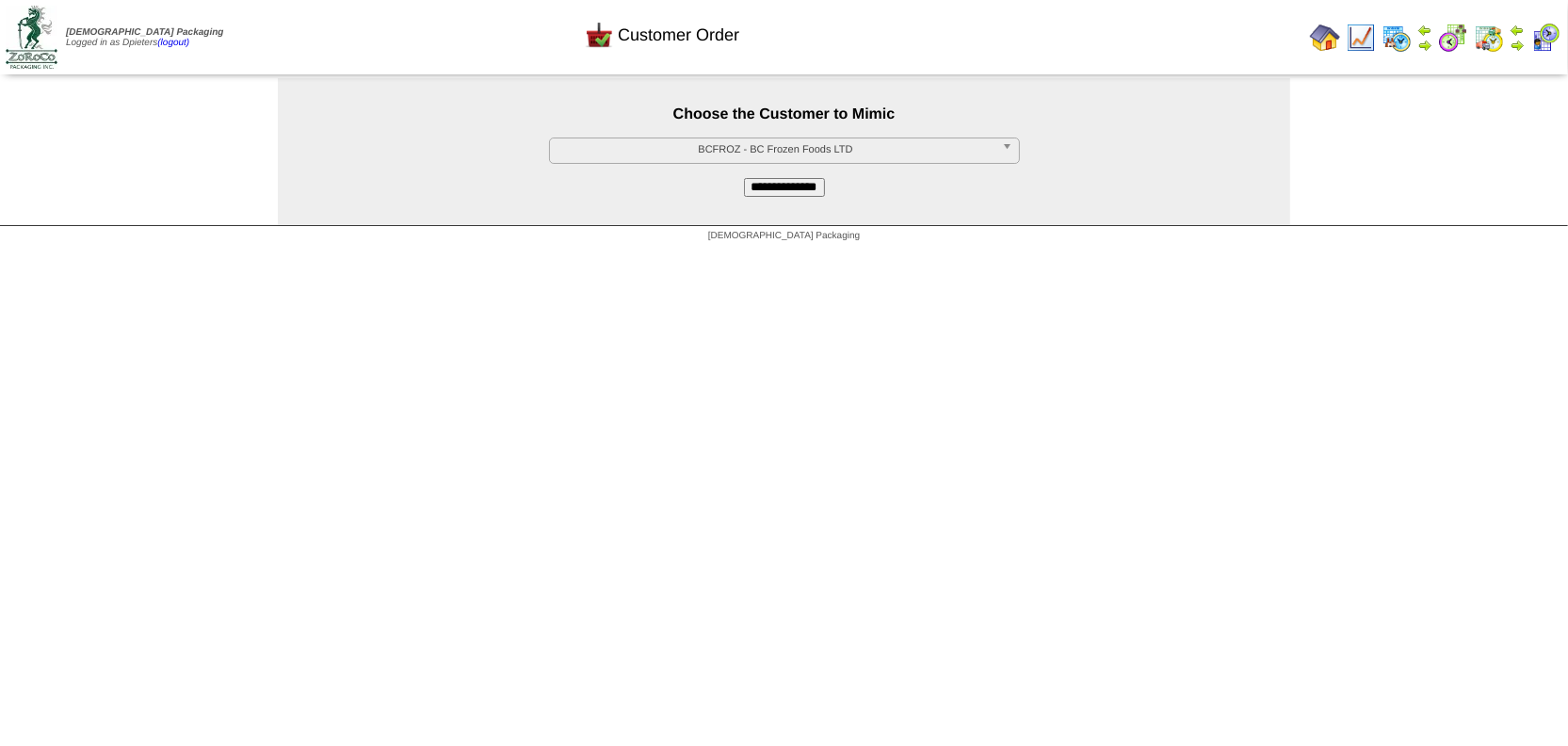
click at [613, 149] on span "BCFROZ - BC Frozen Foods LTD" at bounding box center [777, 149] width 437 height 23
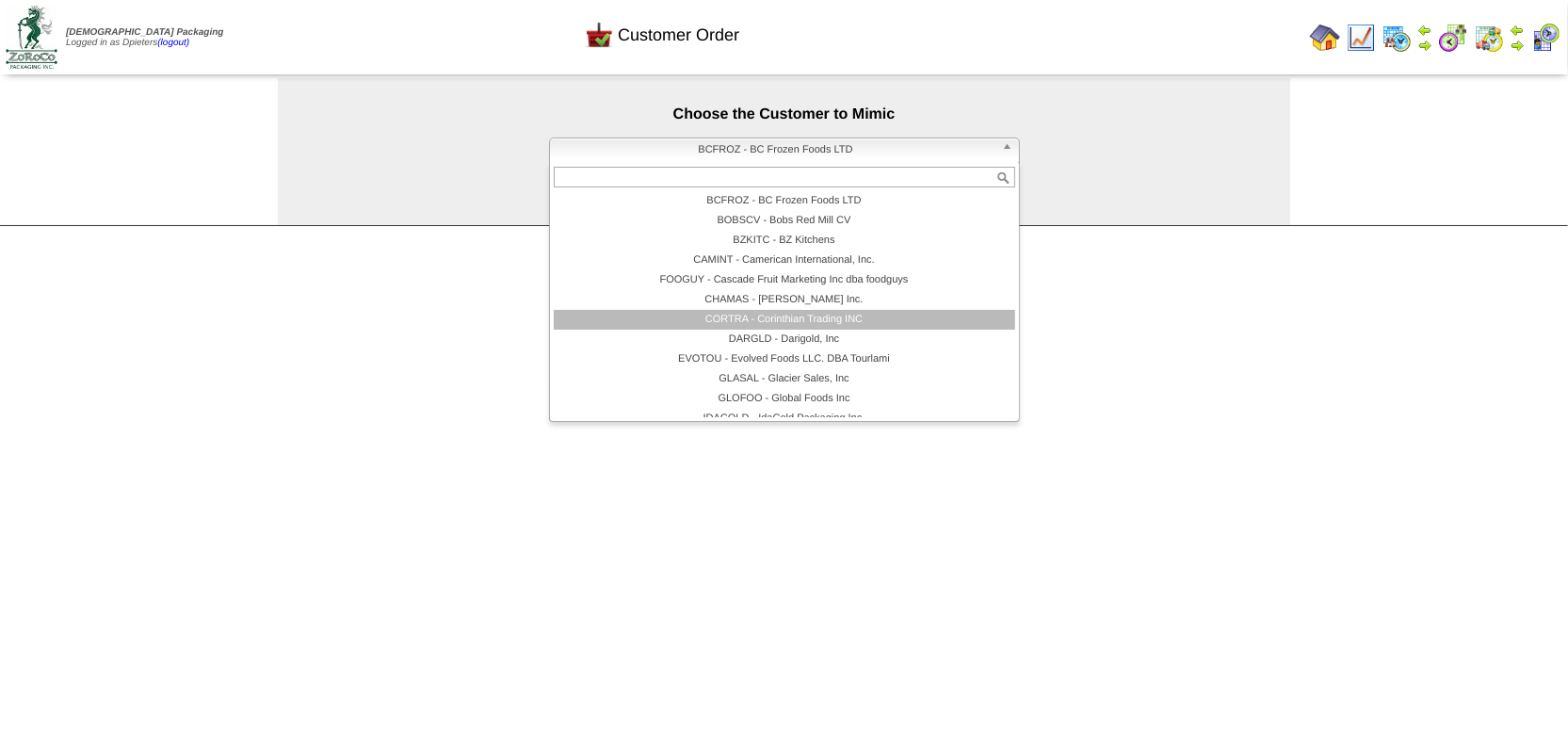
click at [666, 324] on li "CORTRA - Corinthian Trading INC" at bounding box center [784, 320] width 461 height 20
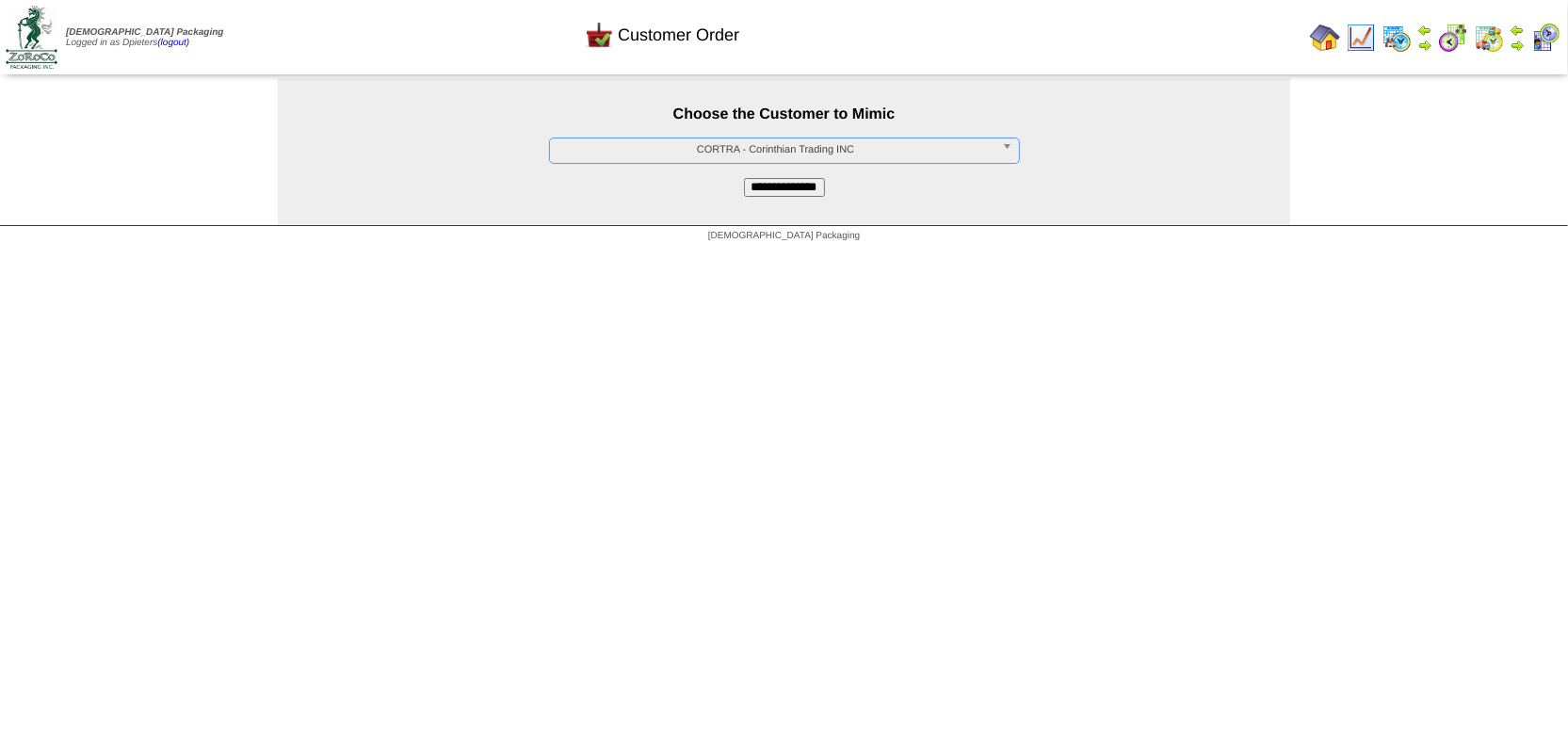
click at [781, 197] on input "**********" at bounding box center [784, 187] width 81 height 19
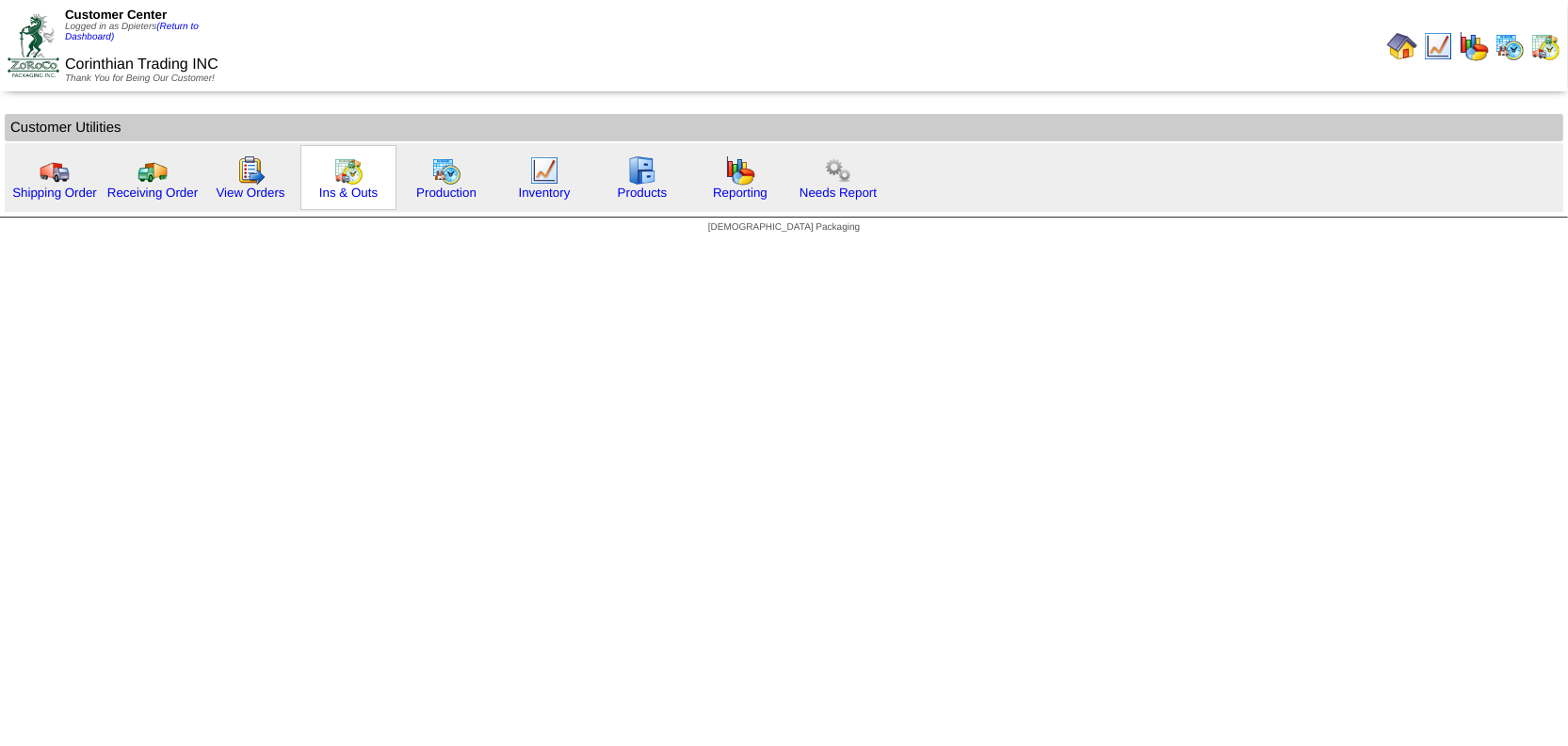
click at [350, 168] on img at bounding box center [348, 170] width 30 height 30
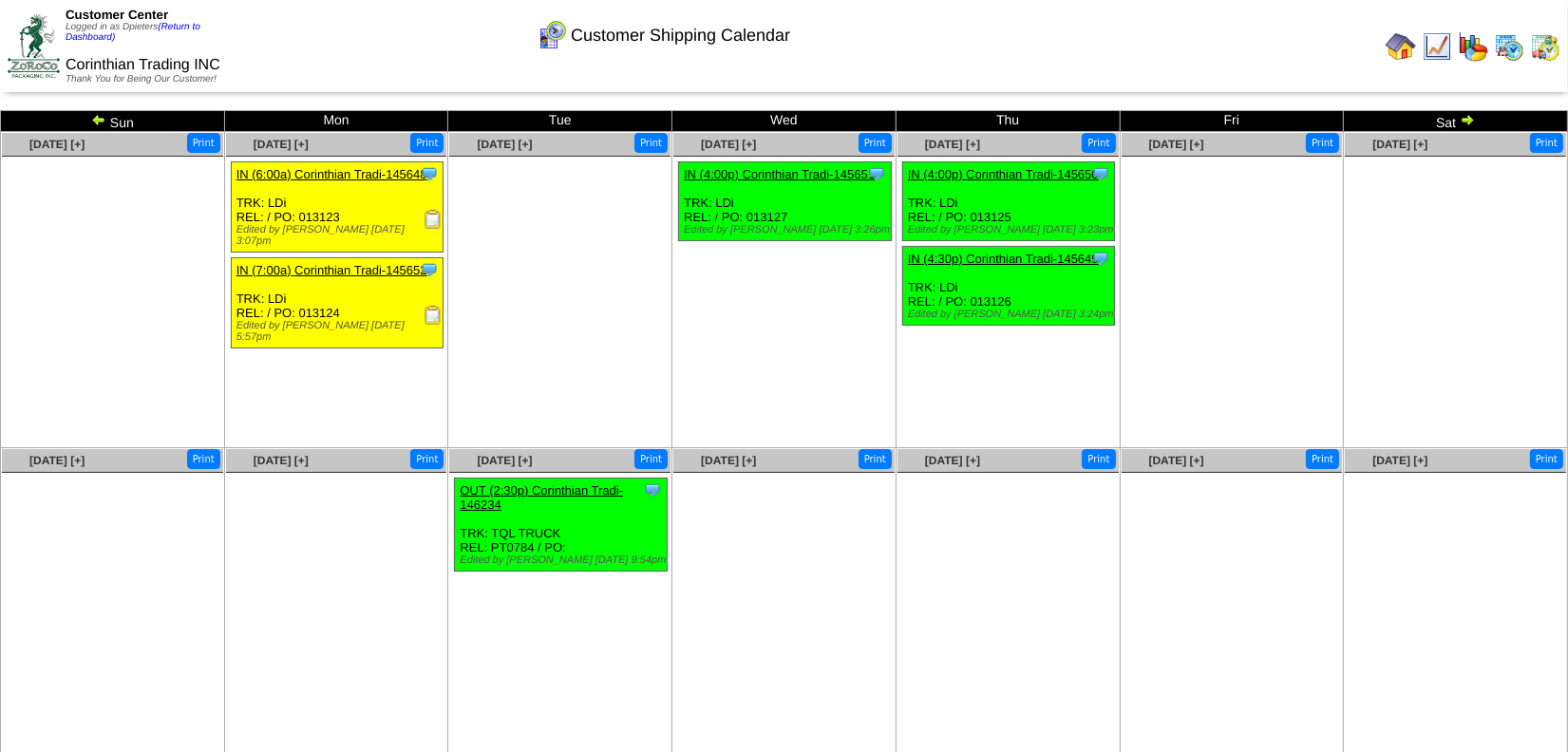
click at [563, 489] on link "OUT (2:30p) Corinthian Tradi-146234" at bounding box center [542, 498] width 164 height 29
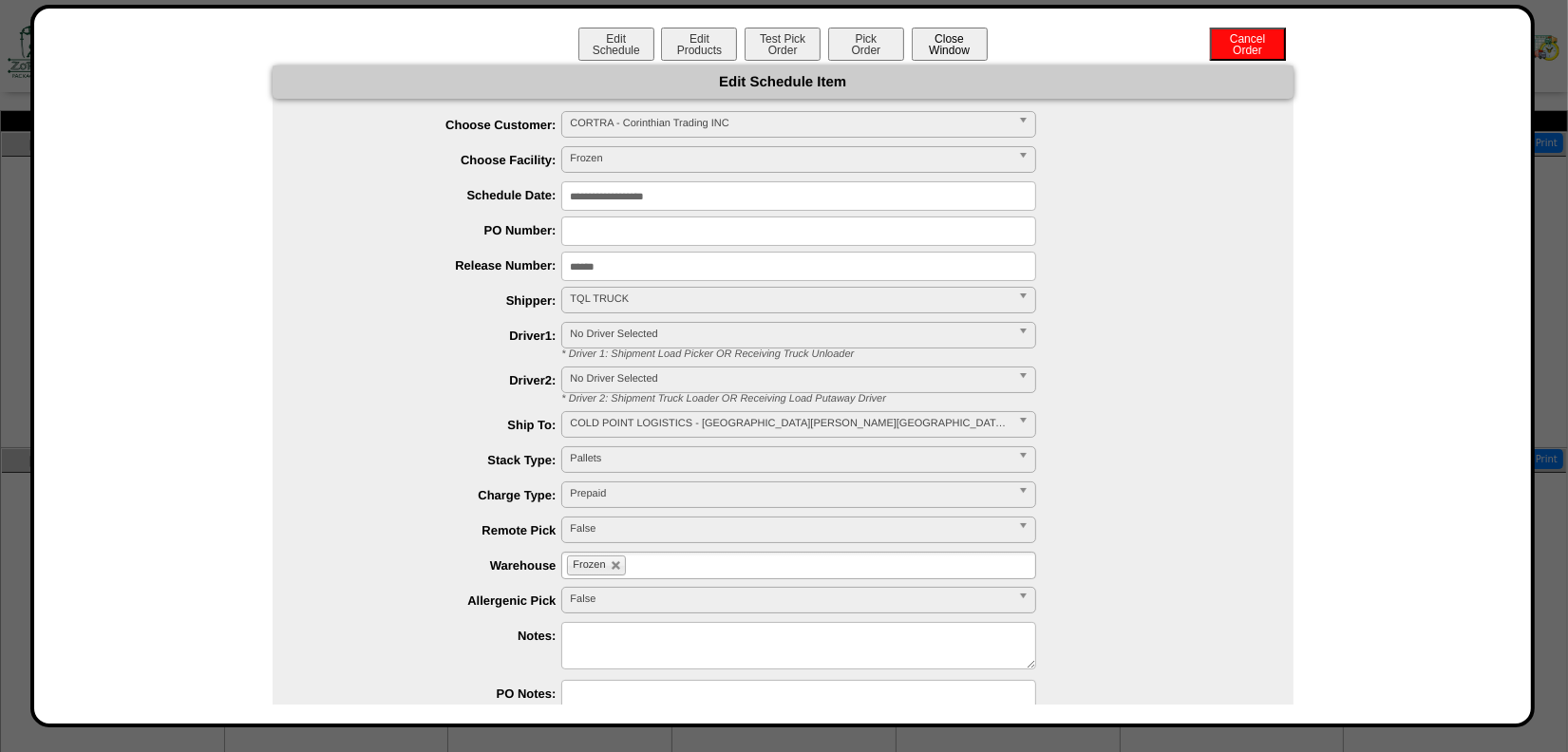
click at [941, 51] on button "Close Window" at bounding box center [950, 44] width 76 height 33
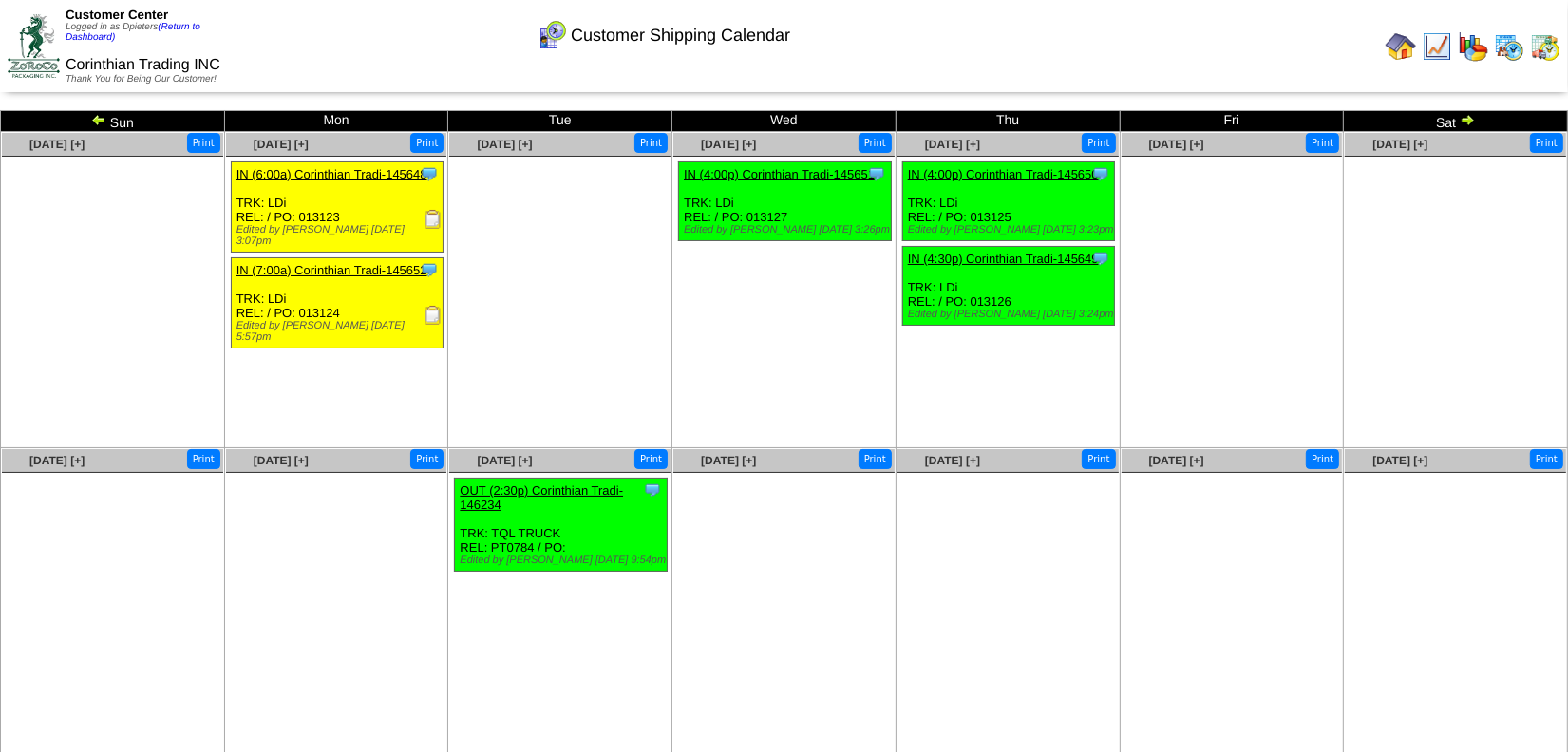
click at [1502, 46] on img at bounding box center [1509, 46] width 30 height 30
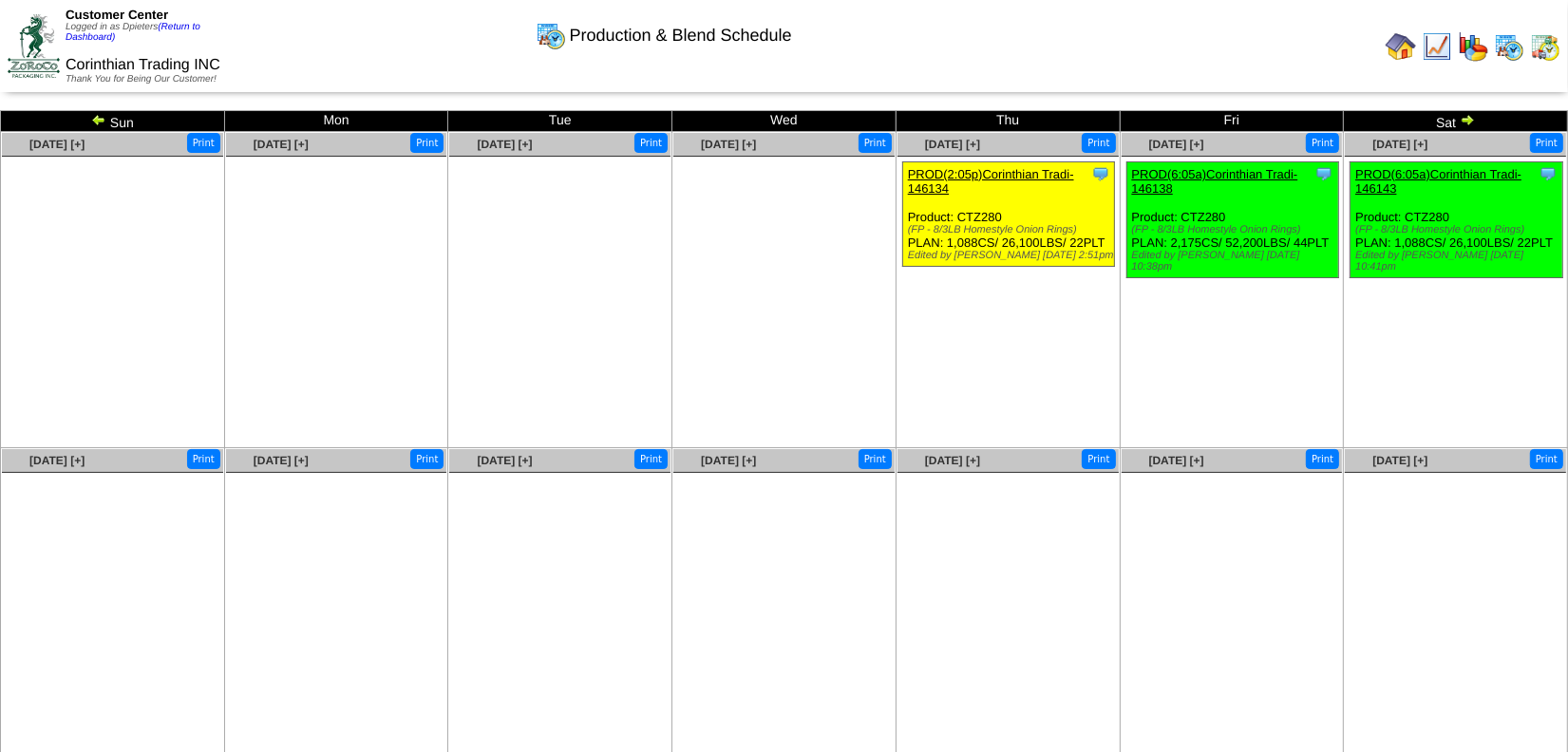
click at [96, 126] on img at bounding box center [98, 119] width 15 height 15
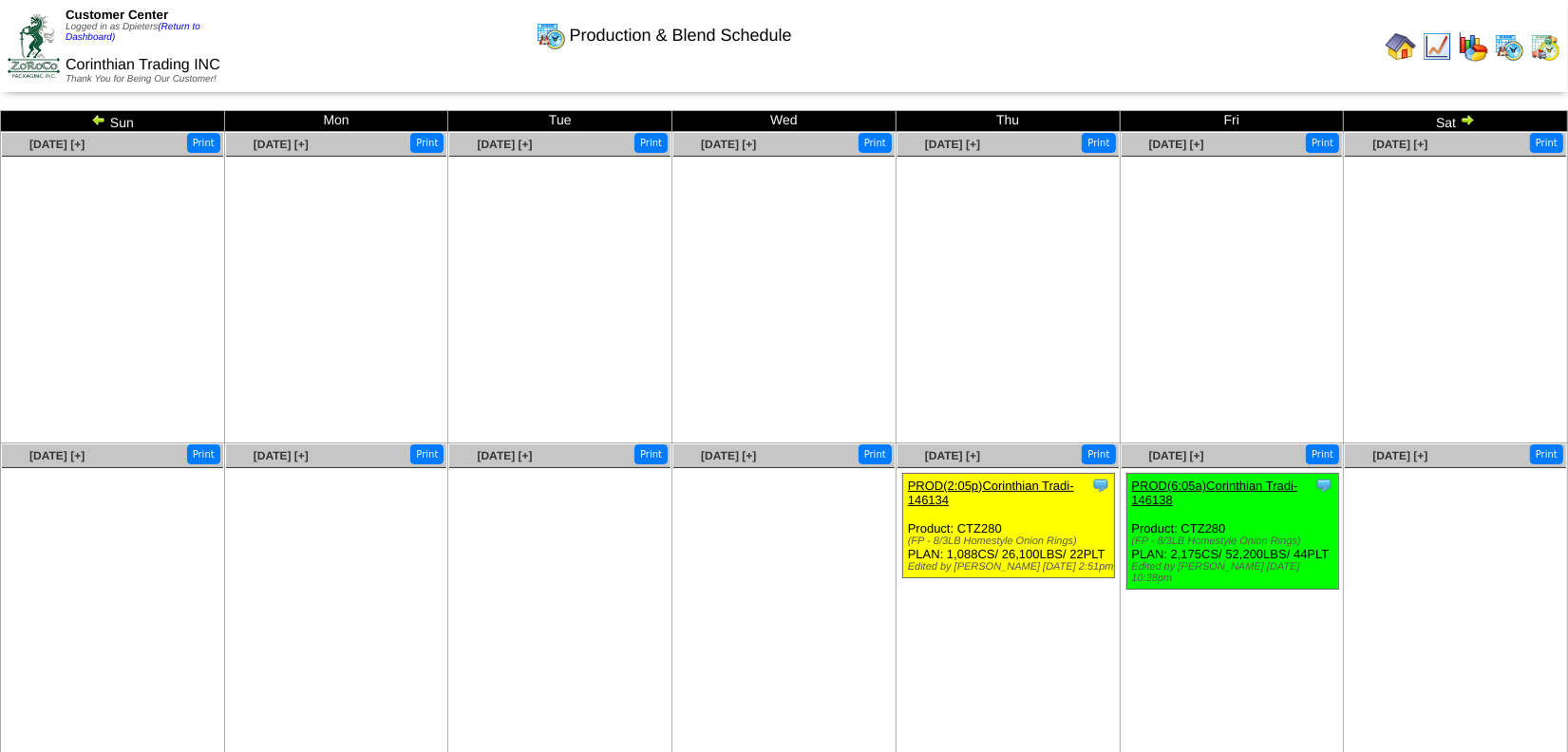
click at [96, 126] on img at bounding box center [98, 119] width 15 height 15
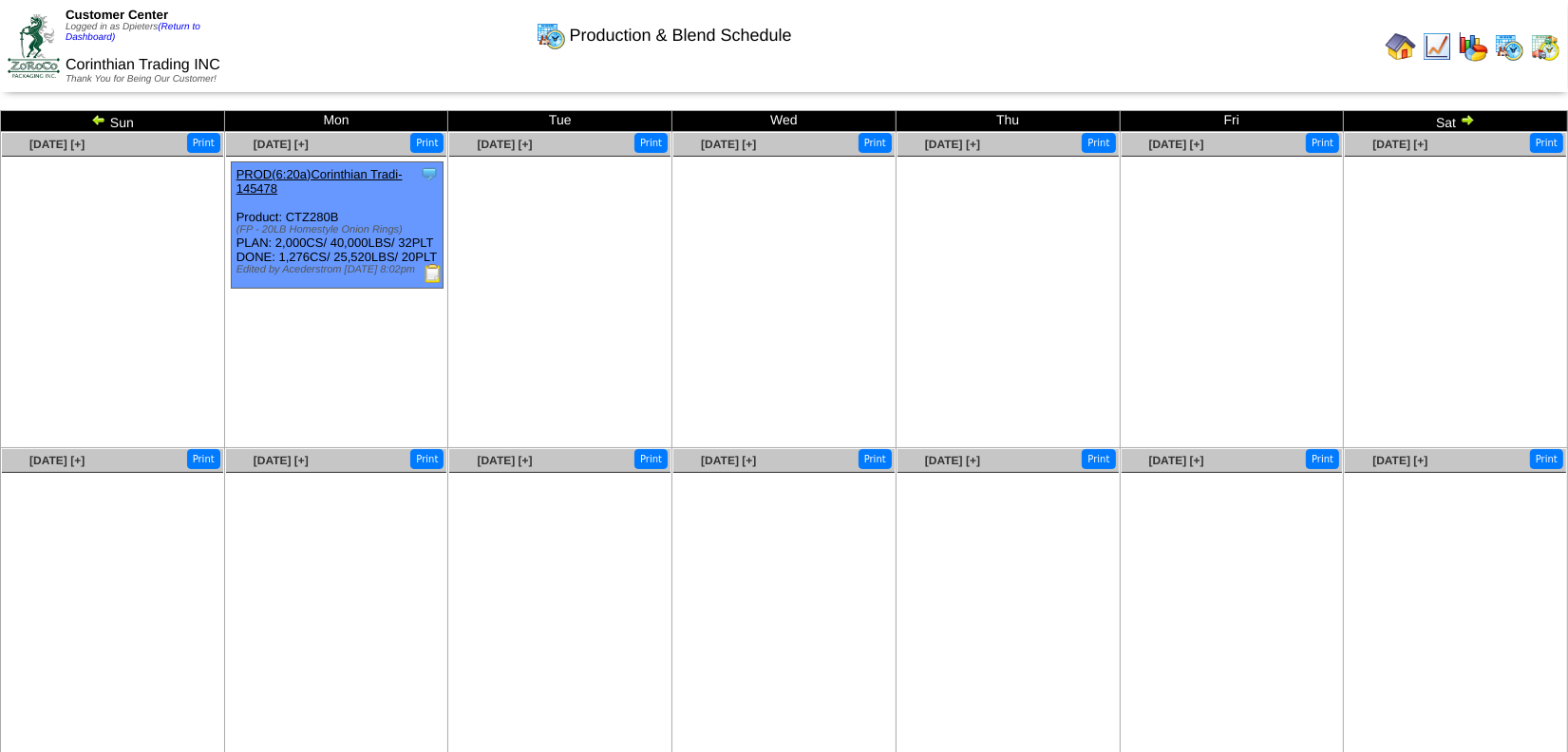
click at [96, 120] on img at bounding box center [98, 119] width 15 height 15
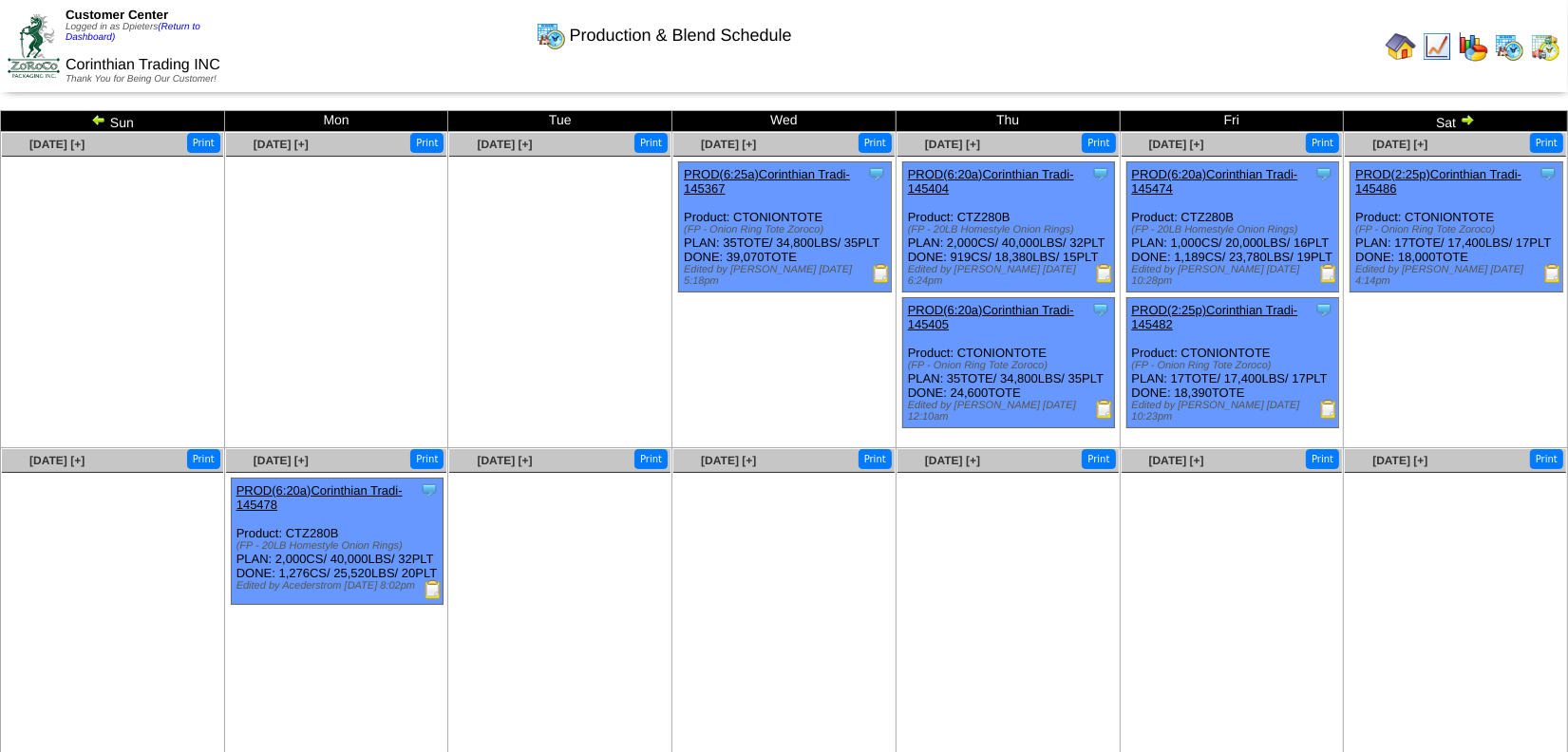
click at [1473, 120] on img at bounding box center [1466, 119] width 15 height 15
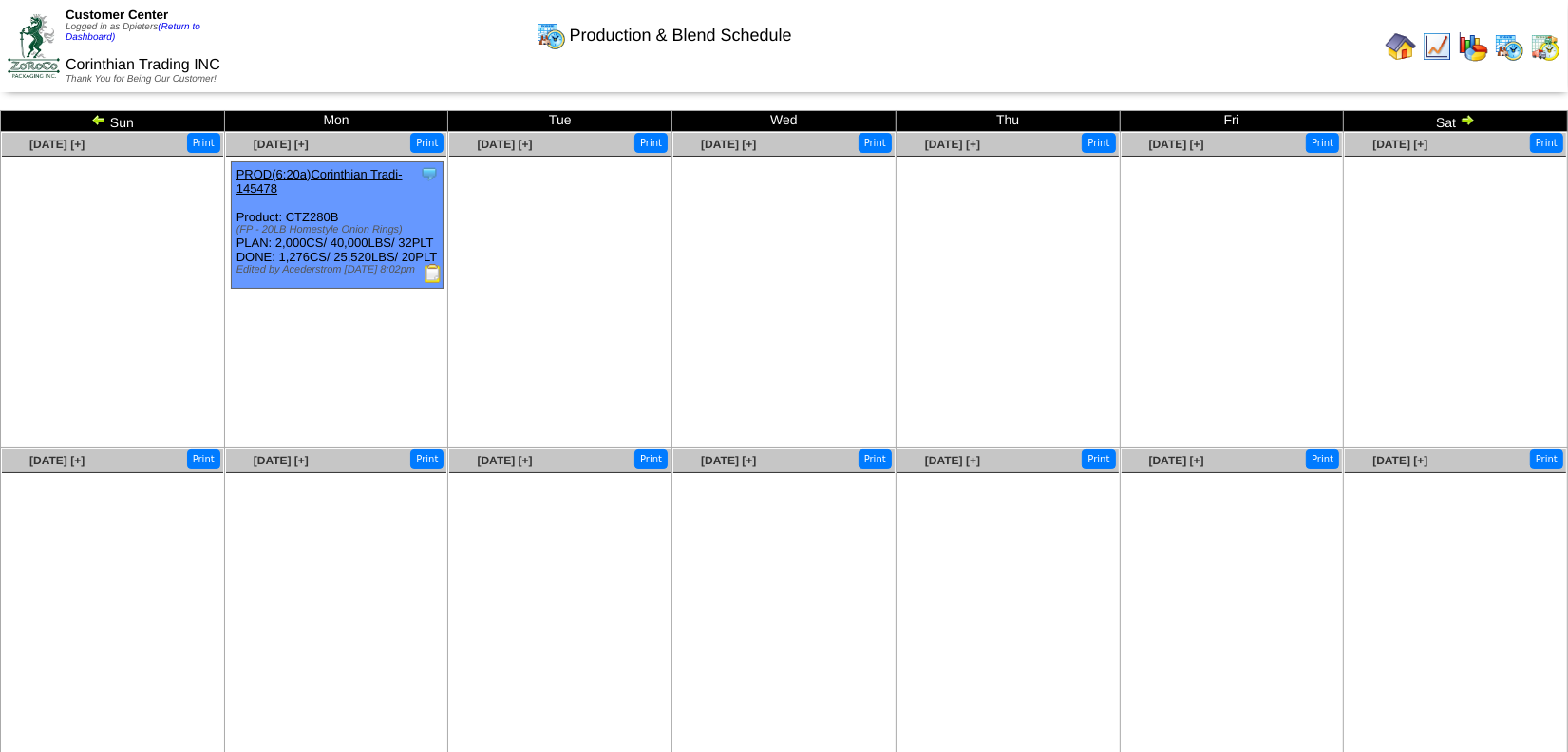
click at [1469, 119] on img at bounding box center [1466, 119] width 15 height 15
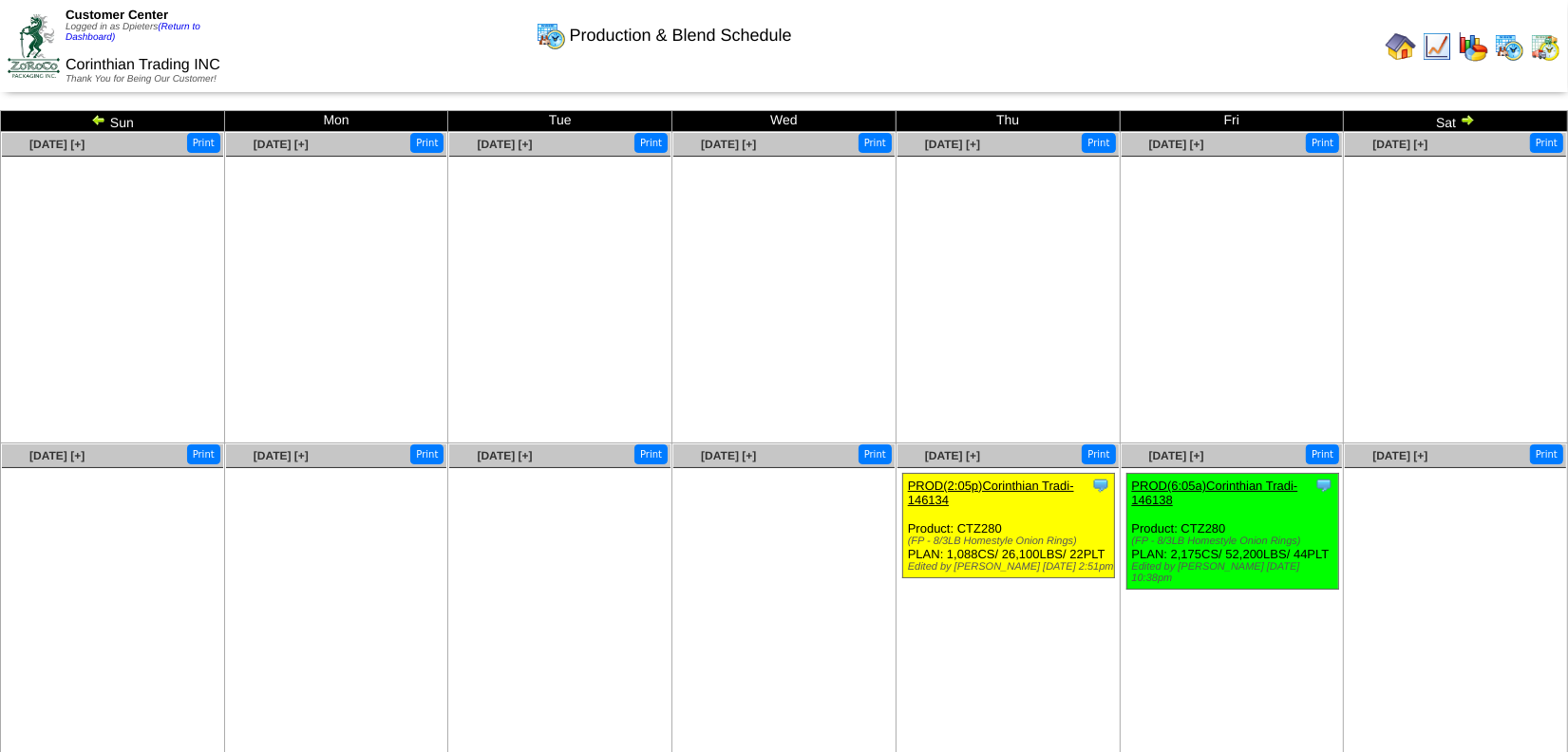
click at [1039, 483] on link "PROD(2:05p)Corinthian Tradi-146134" at bounding box center [990, 493] width 167 height 29
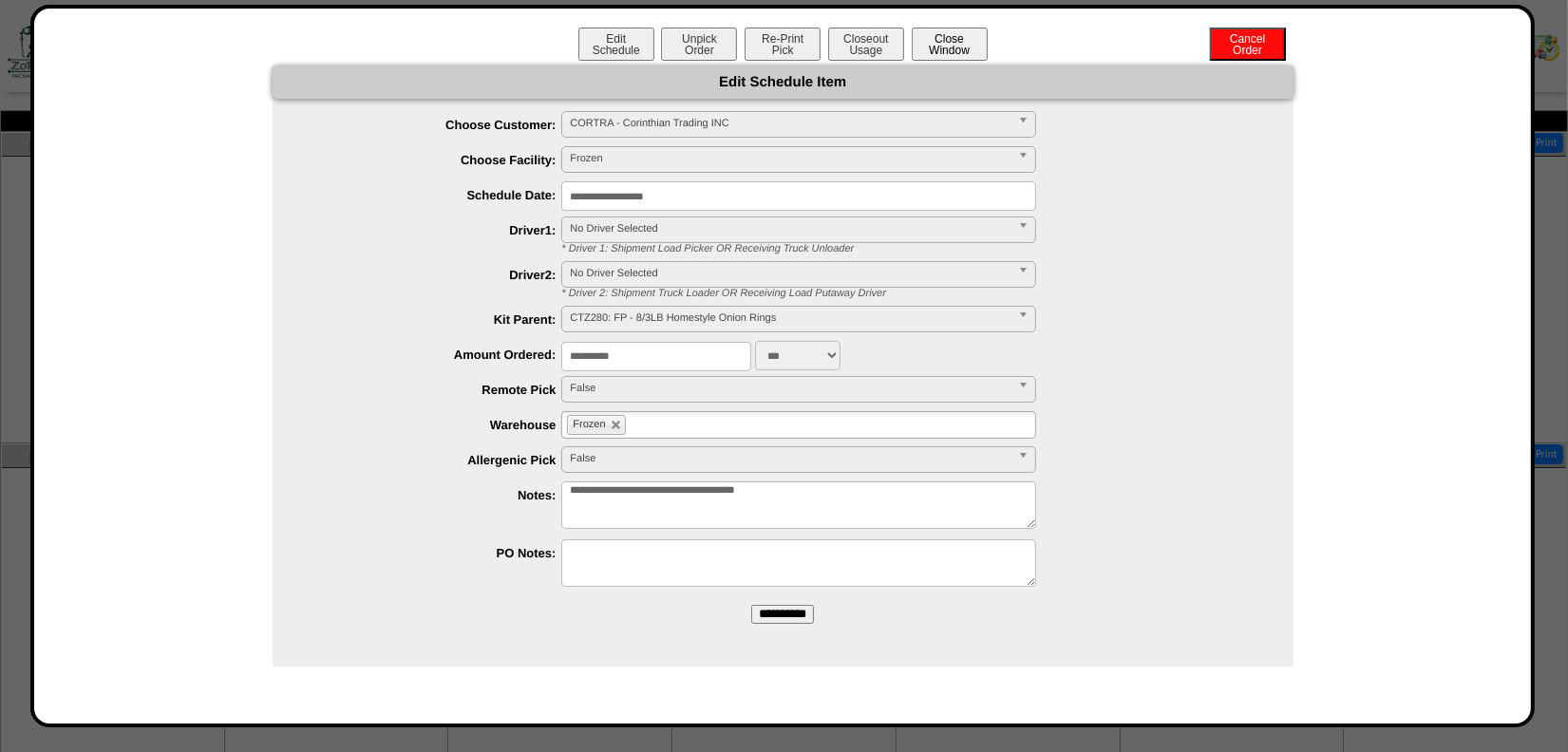
click at [942, 40] on button "Close Window" at bounding box center [950, 44] width 76 height 33
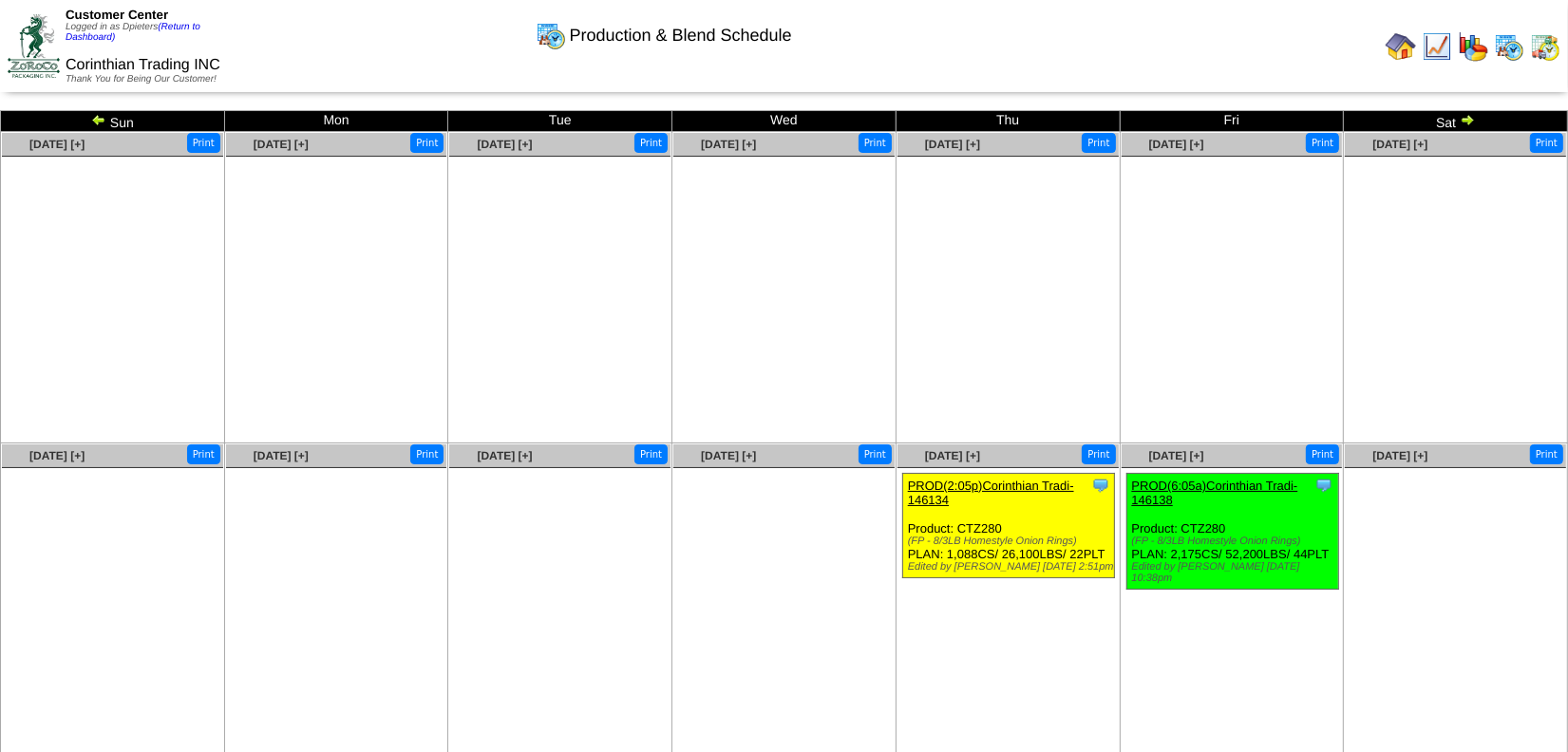
click at [1251, 481] on link "PROD(6:05a)Corinthian Tradi-146138" at bounding box center [1215, 493] width 167 height 29
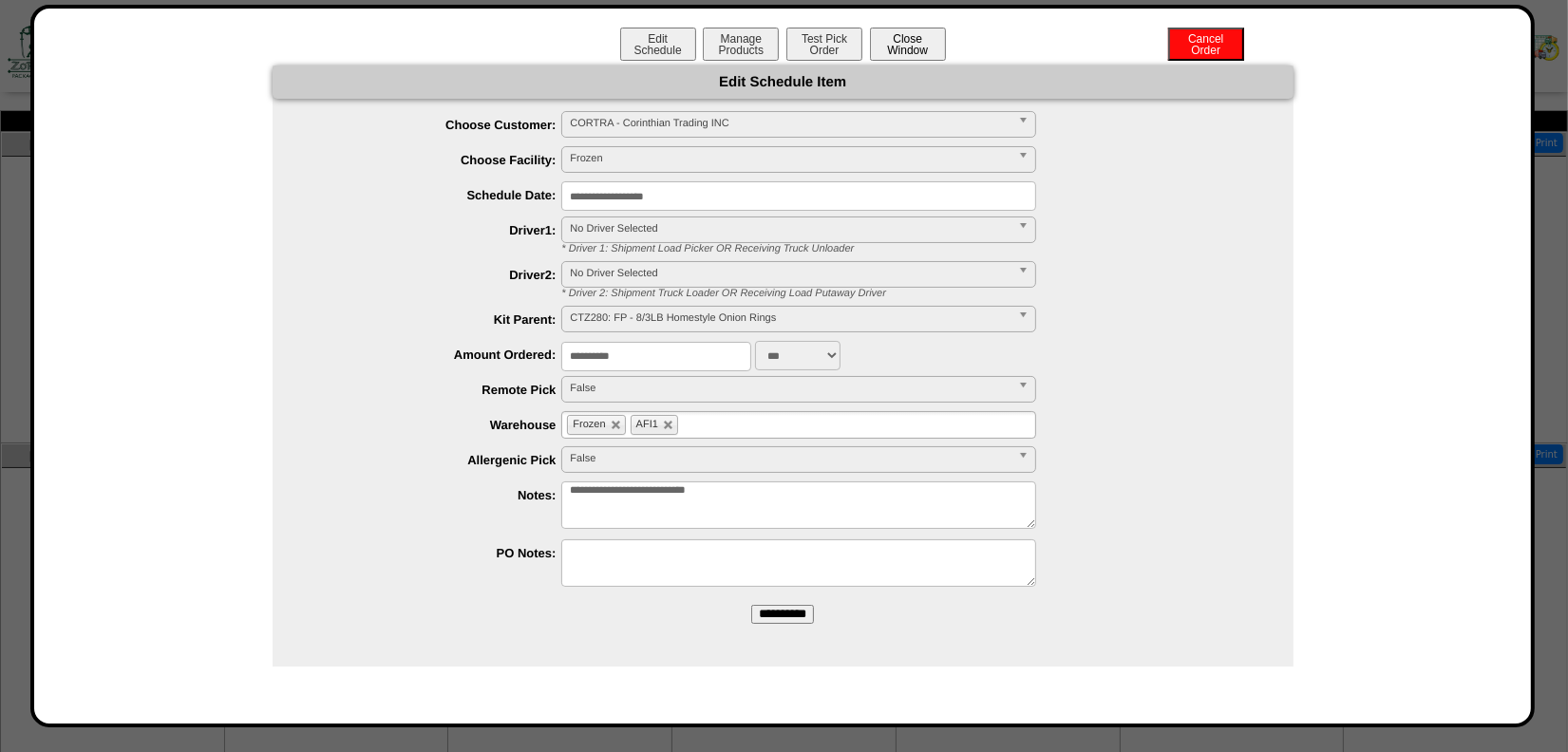
click at [913, 40] on button "Close Window" at bounding box center [908, 44] width 76 height 33
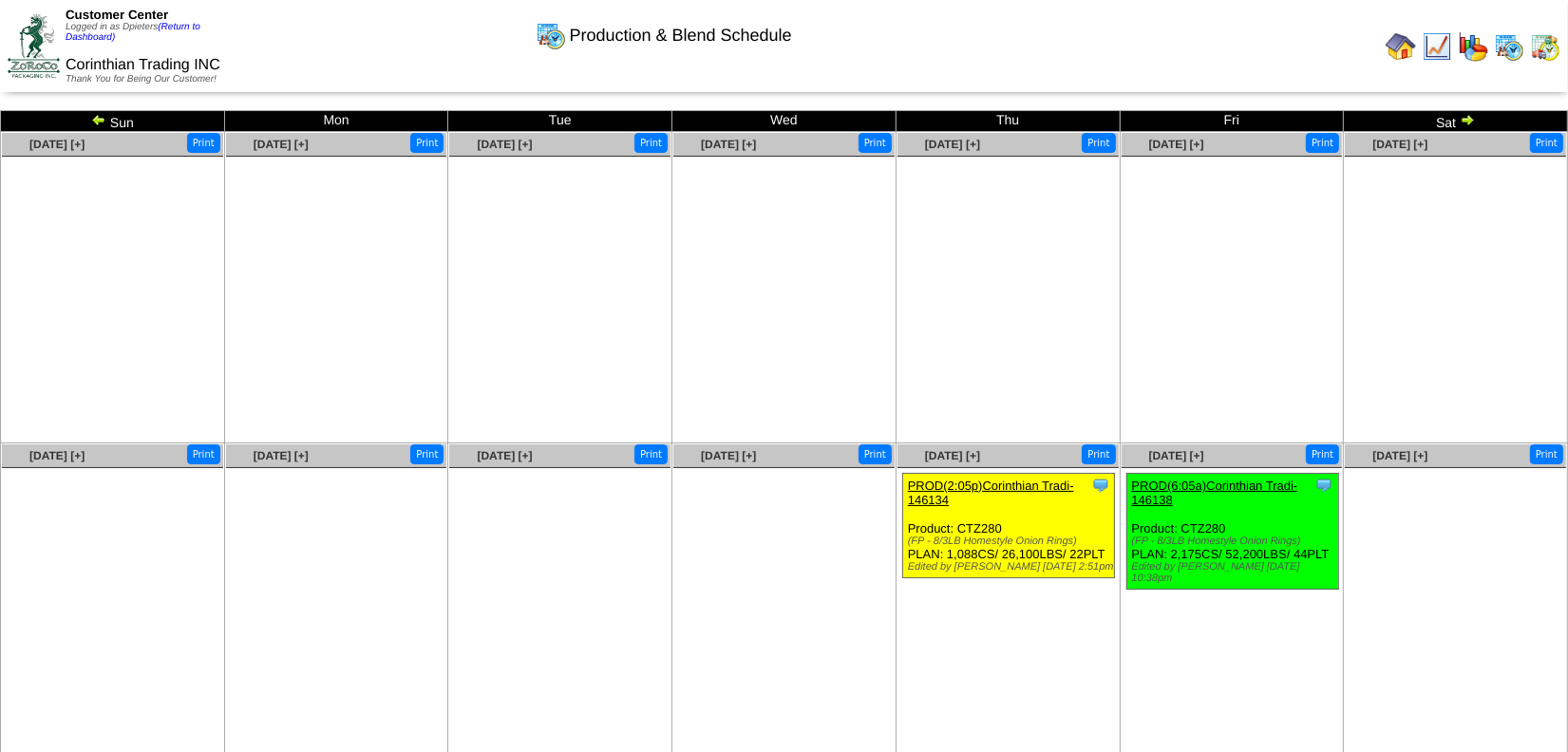
click at [1467, 121] on img at bounding box center [1466, 119] width 15 height 15
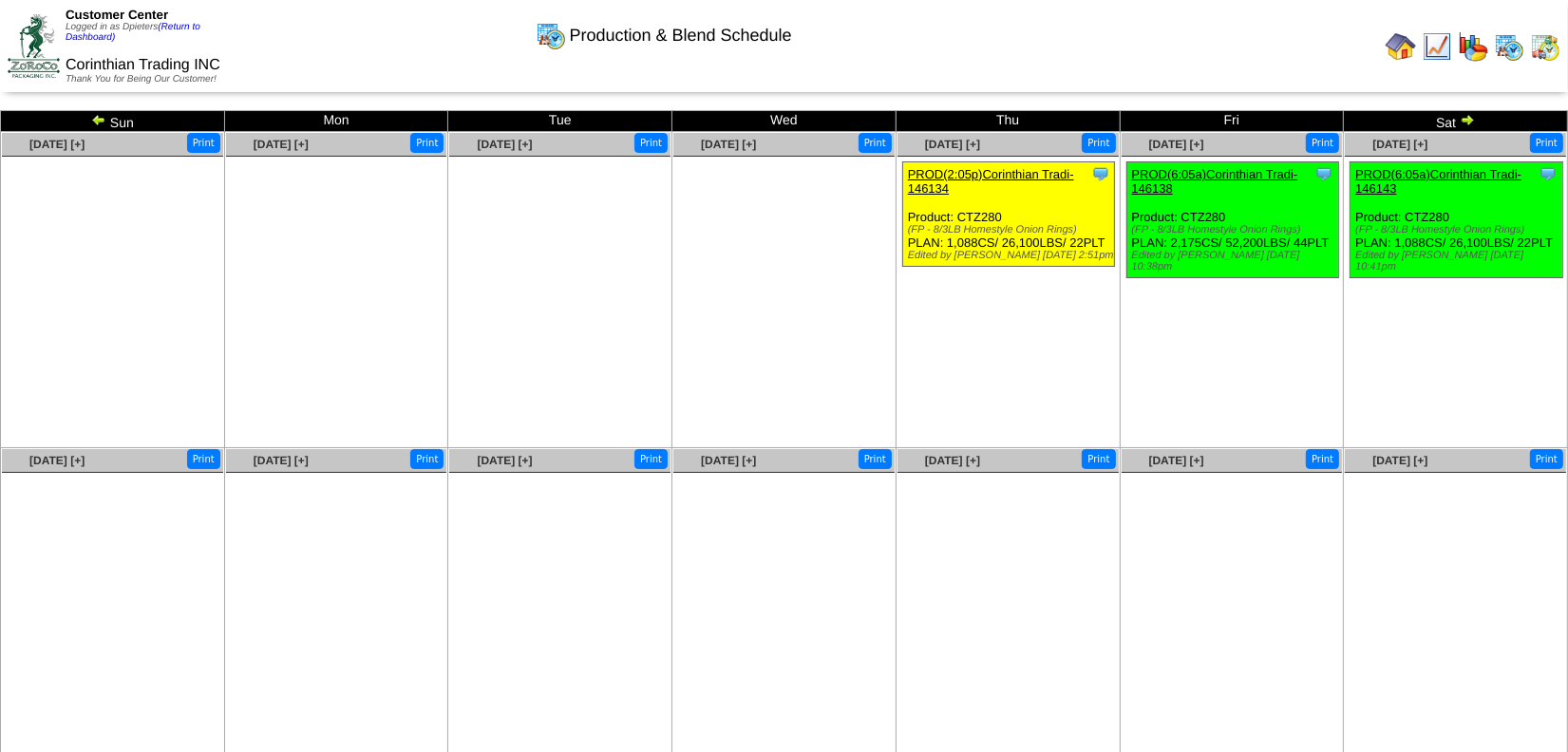
click at [1469, 115] on img at bounding box center [1466, 119] width 15 height 15
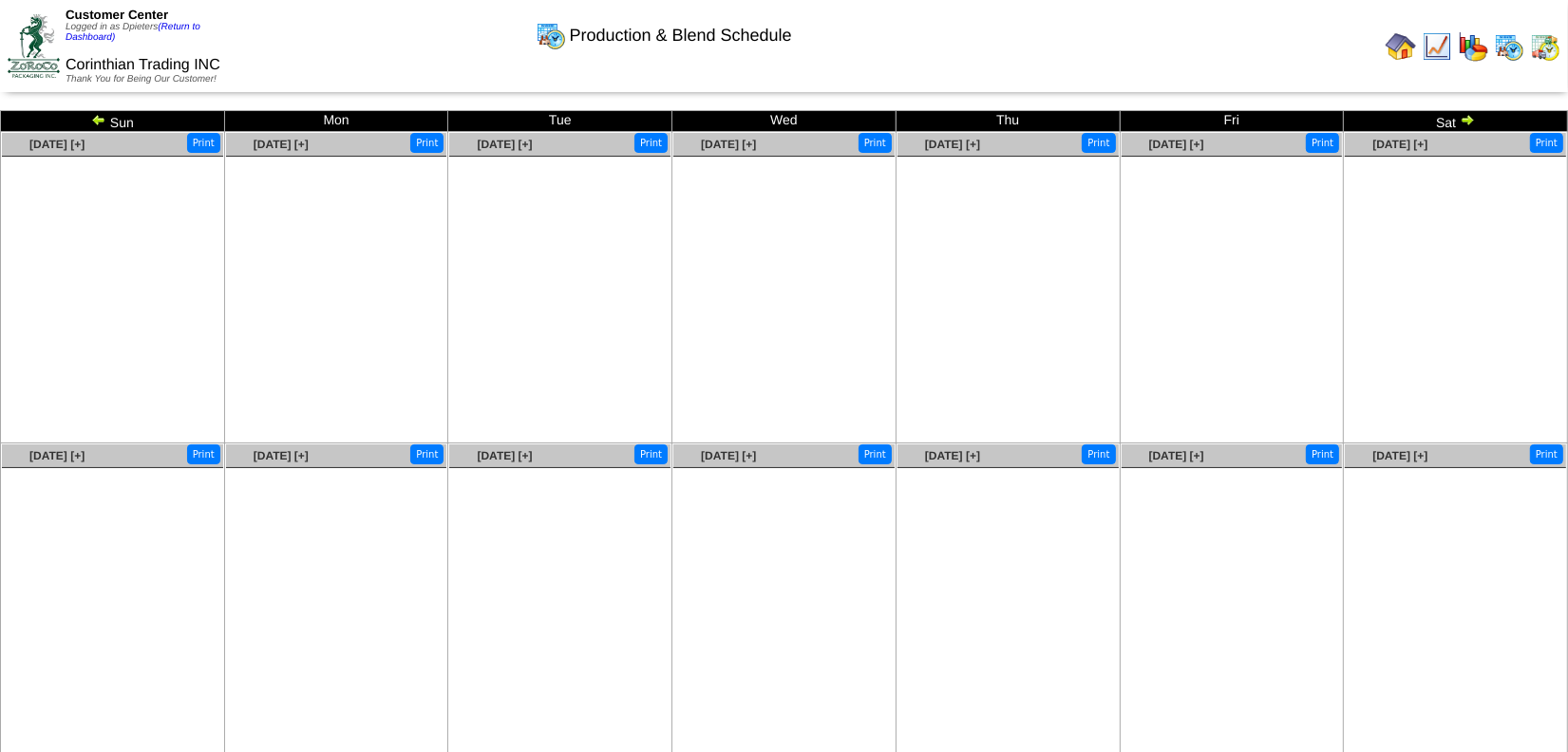
click at [1469, 115] on img at bounding box center [1466, 119] width 15 height 15
click at [188, 24] on link "(Return to Dashboard)" at bounding box center [133, 32] width 135 height 21
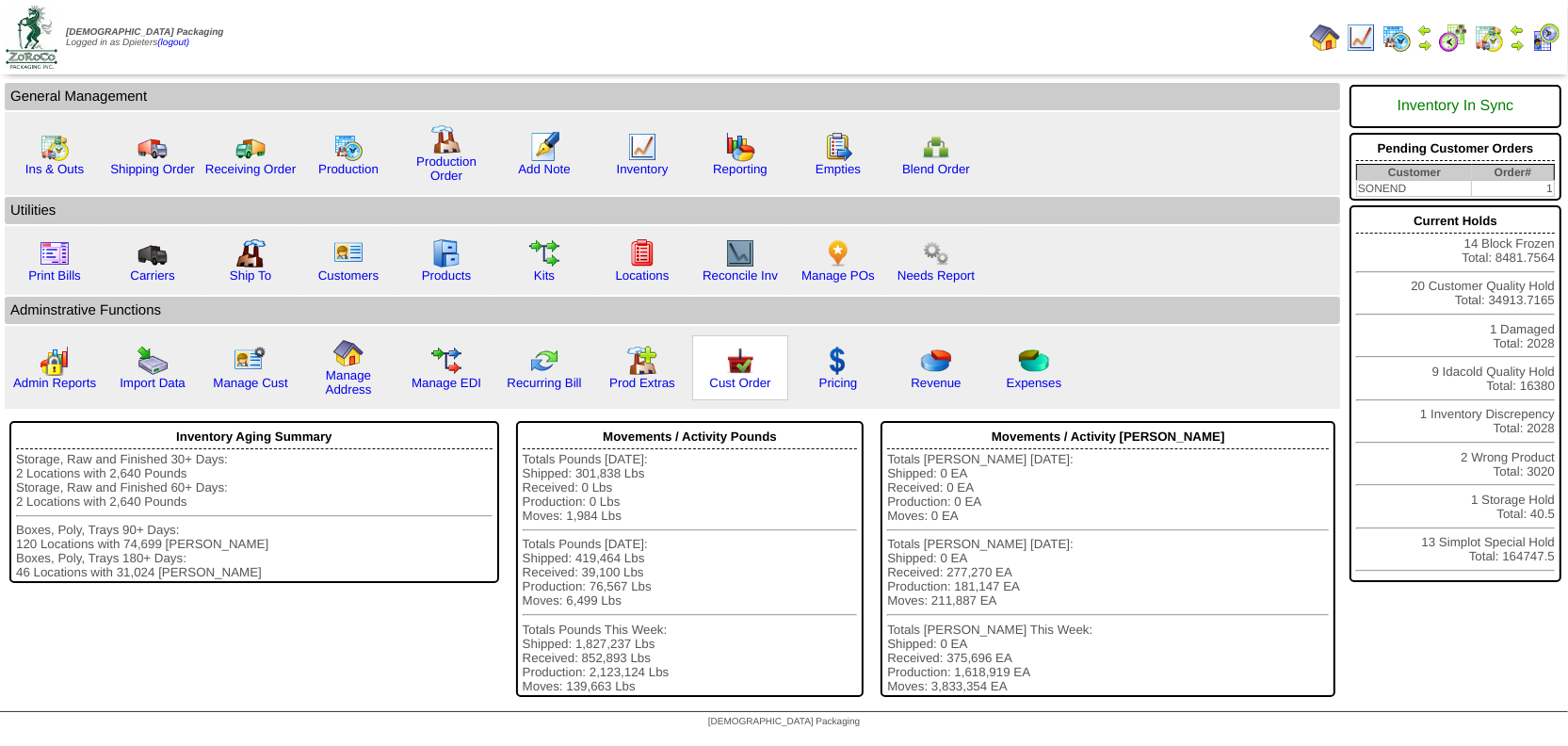
click at [737, 366] on img at bounding box center [740, 360] width 30 height 30
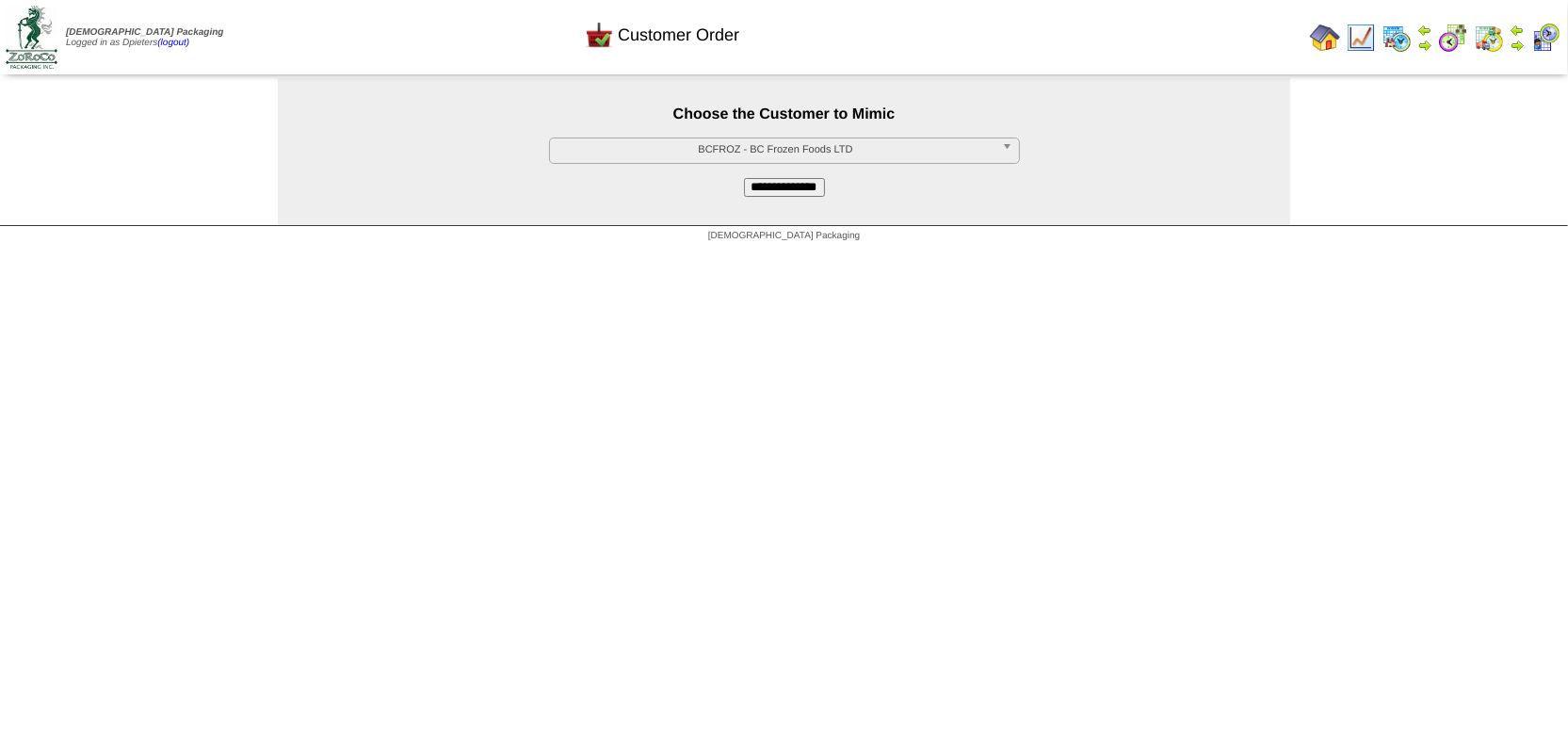
click at [700, 151] on span "BCFROZ - BC Frozen Foods LTD" at bounding box center [777, 149] width 437 height 23
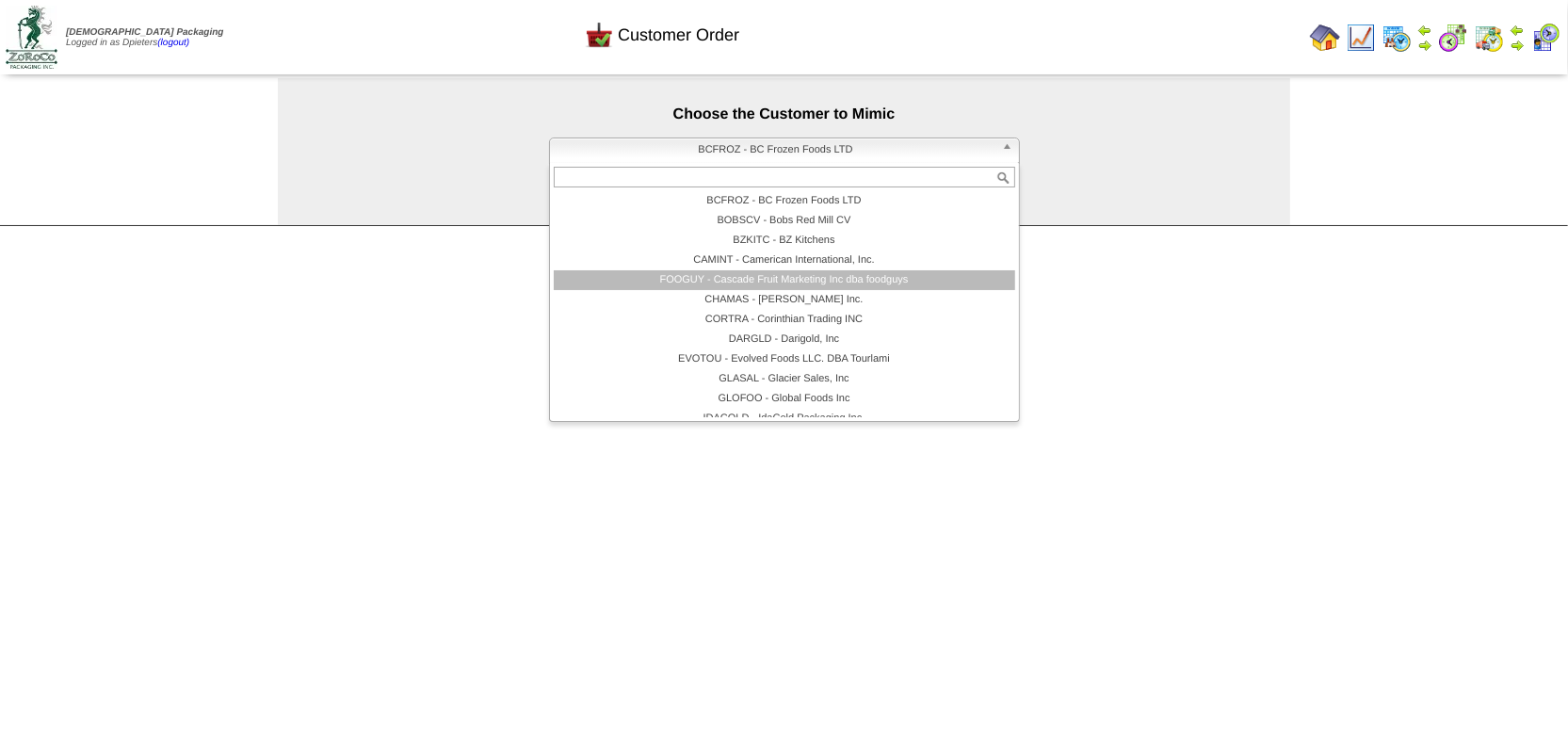
click at [656, 278] on li "FOOGUY - Cascade Fruit Marketing Inc dba foodguys" at bounding box center [784, 280] width 461 height 20
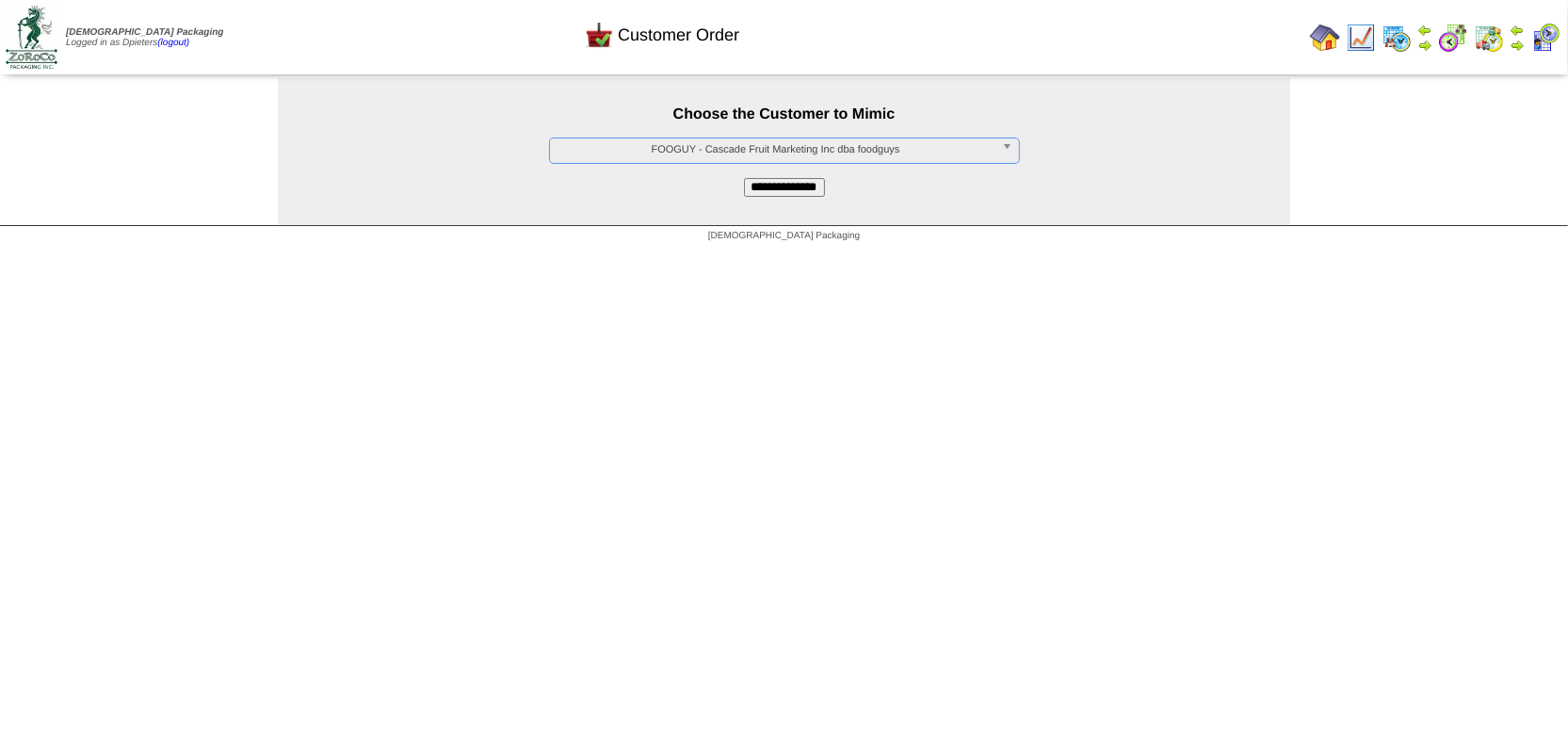
click at [763, 187] on input "**********" at bounding box center [784, 187] width 81 height 19
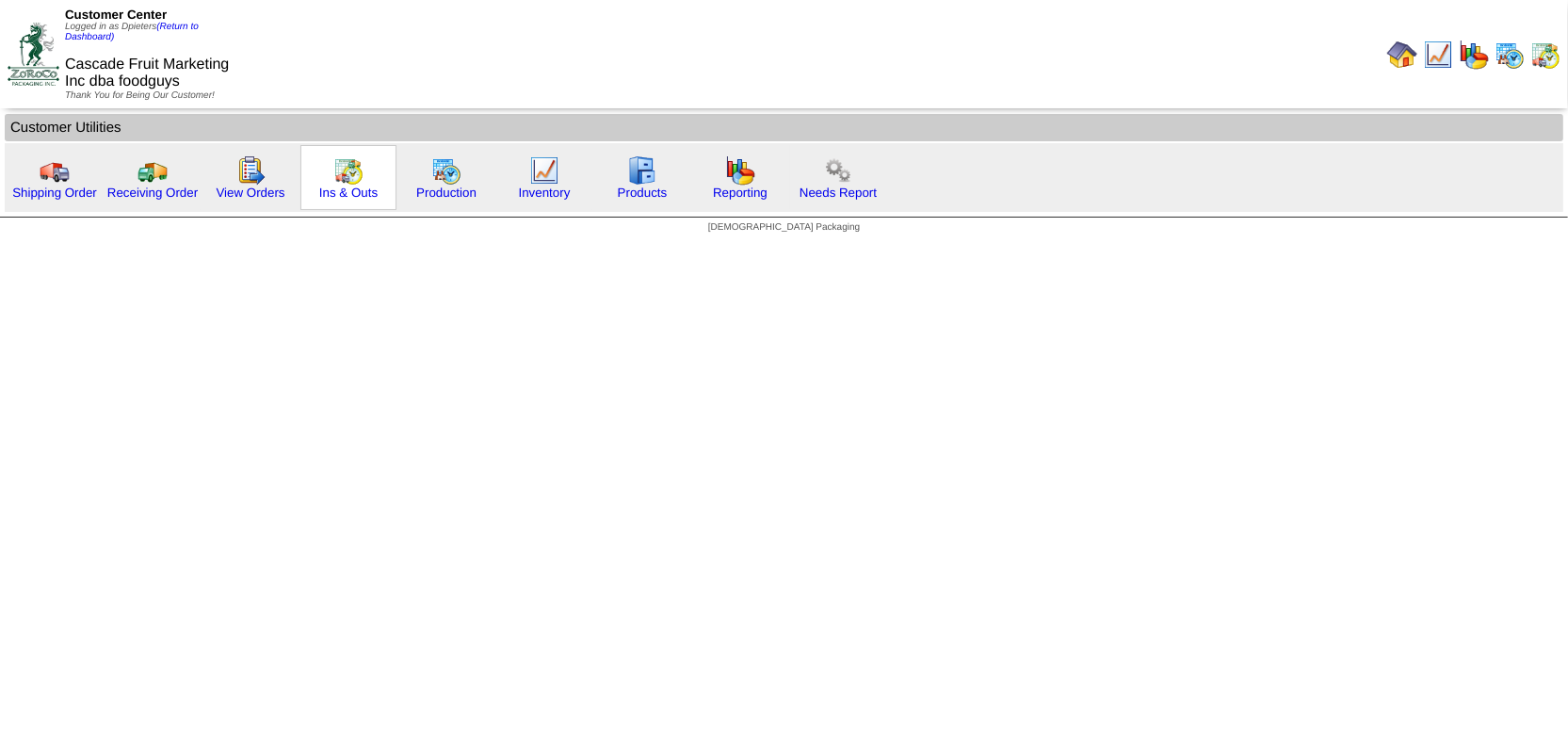
click at [344, 155] on img at bounding box center [348, 170] width 30 height 30
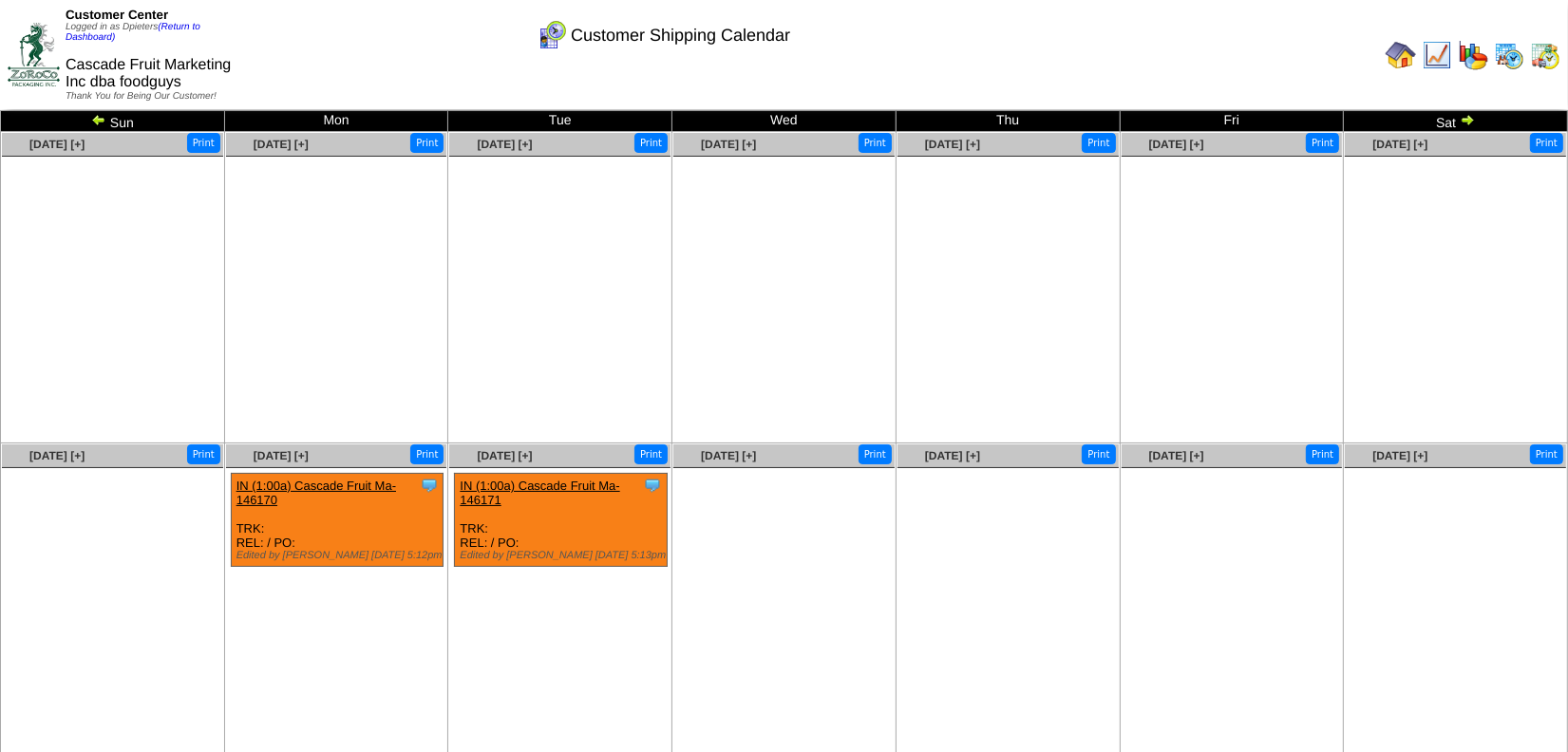
click at [92, 120] on img at bounding box center [98, 119] width 15 height 15
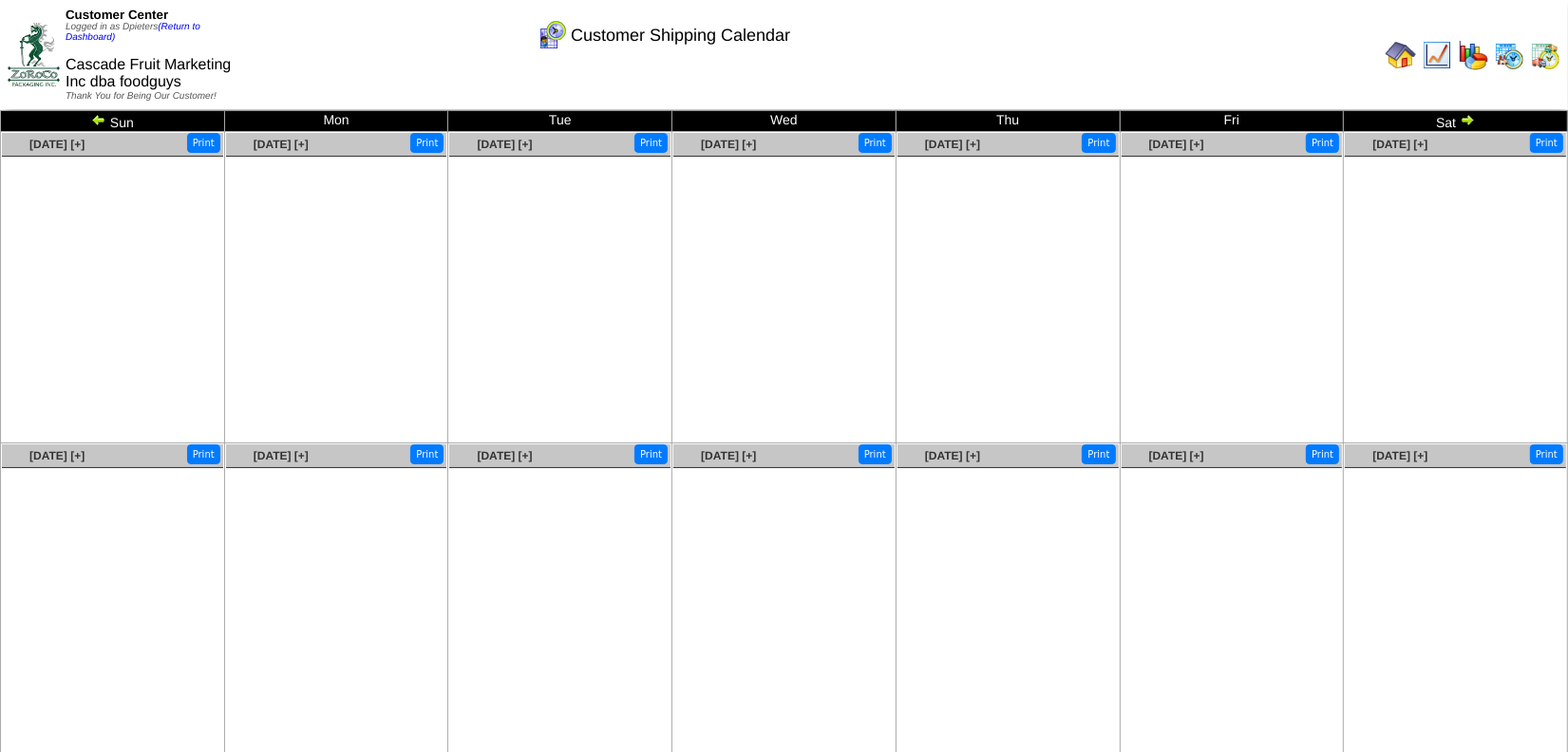
click at [99, 120] on img at bounding box center [98, 119] width 15 height 15
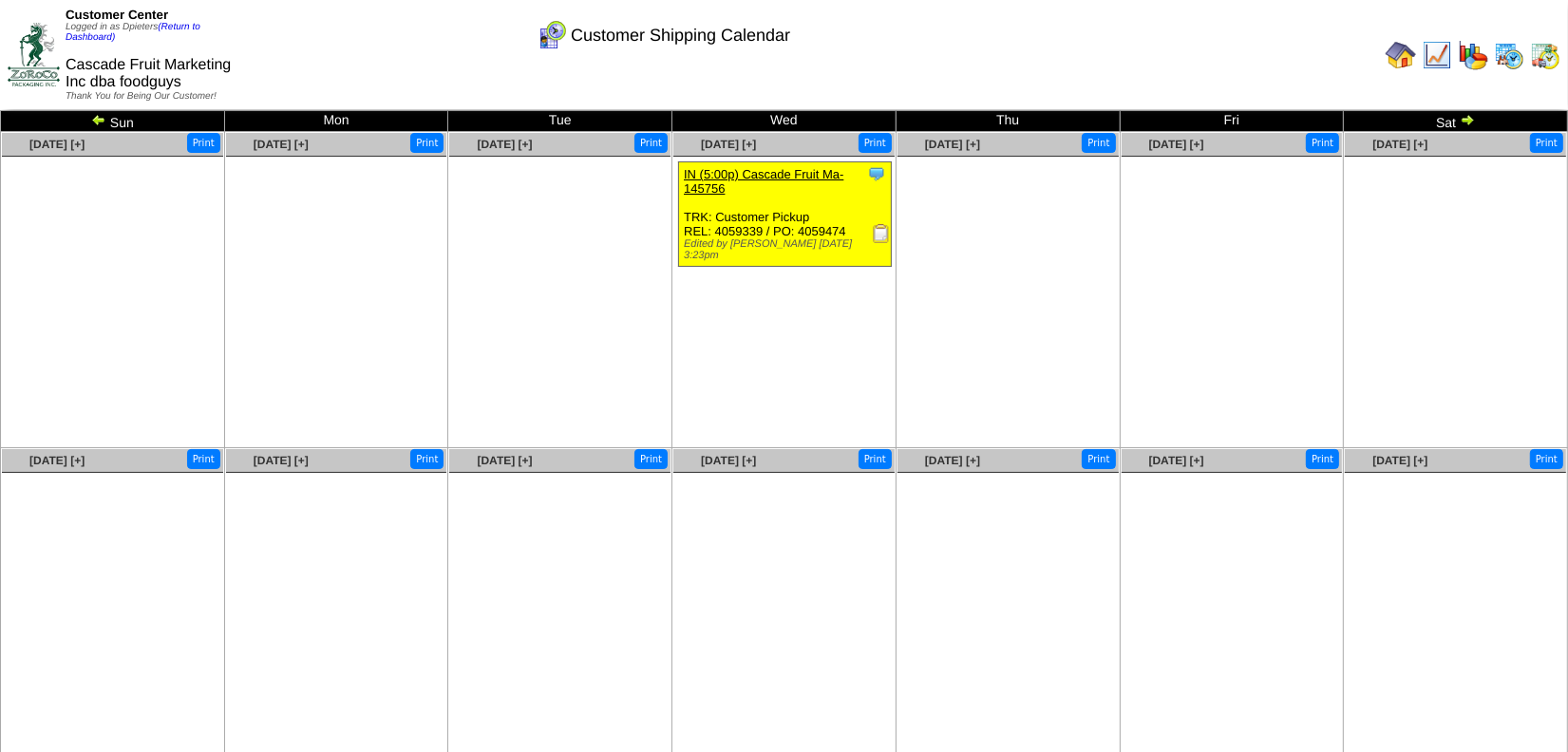
click at [1511, 56] on img at bounding box center [1509, 55] width 30 height 30
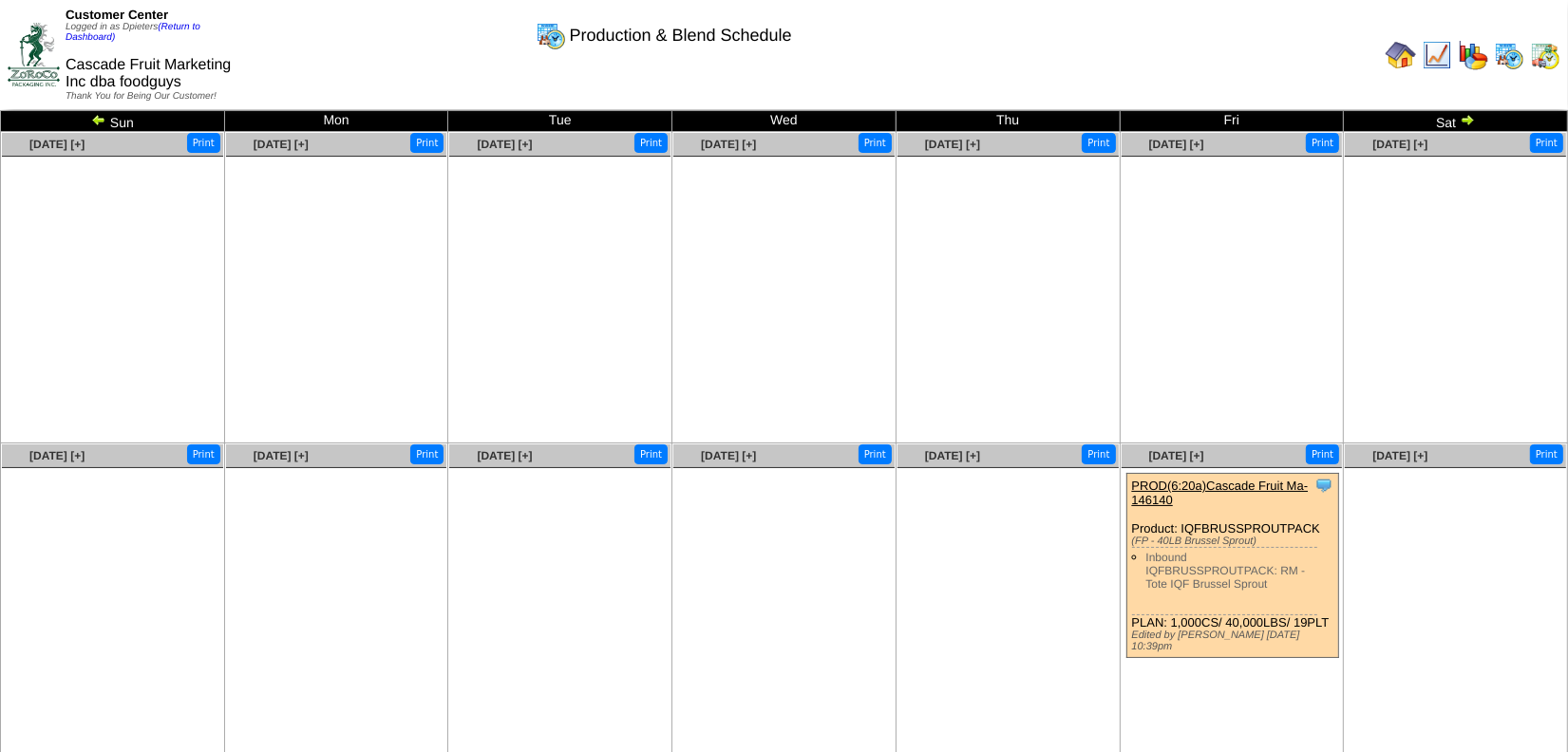
click at [1213, 483] on link "PROD(6:20a)Cascade Fruit Ma-146140" at bounding box center [1220, 493] width 177 height 29
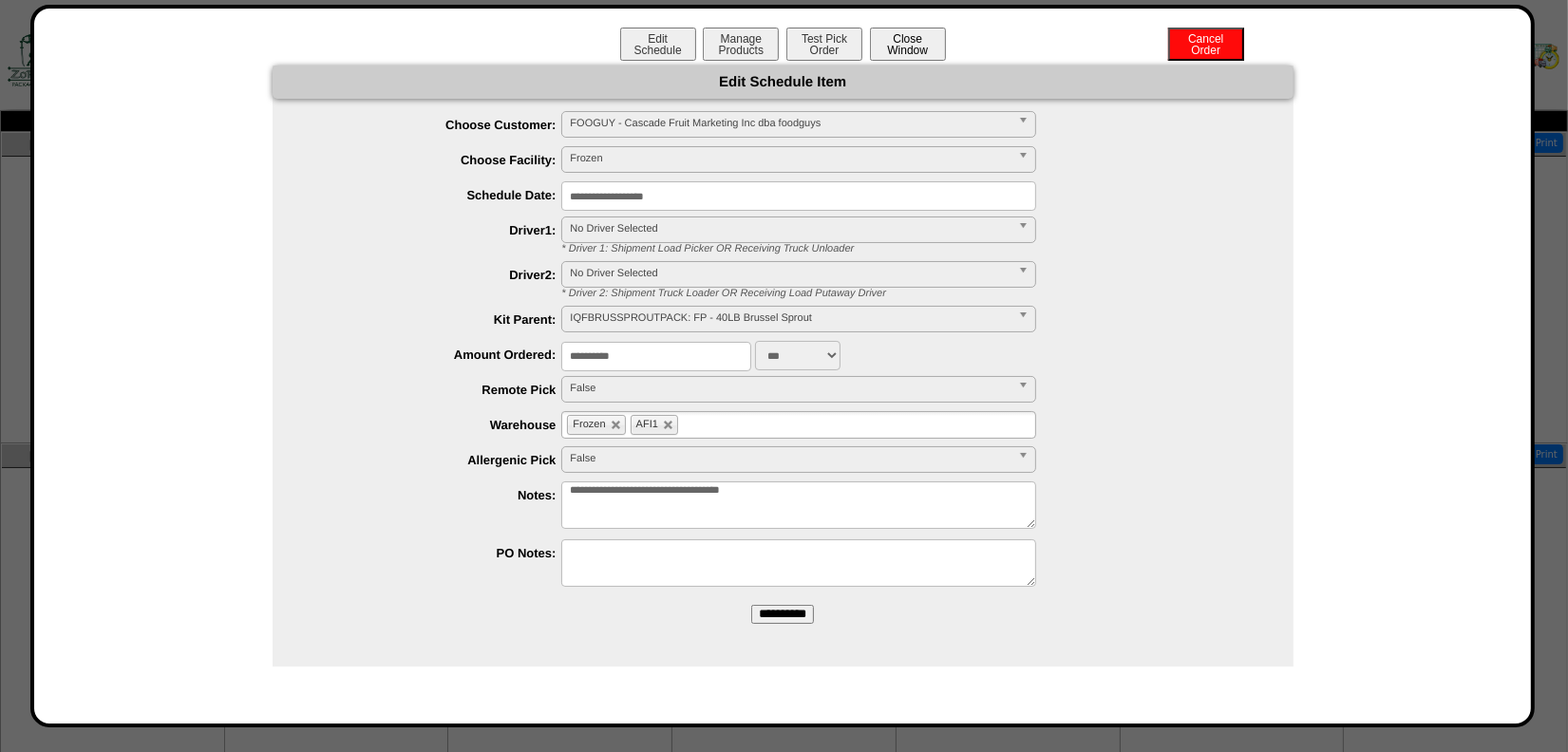
click at [929, 44] on button "Close Window" at bounding box center [908, 44] width 76 height 33
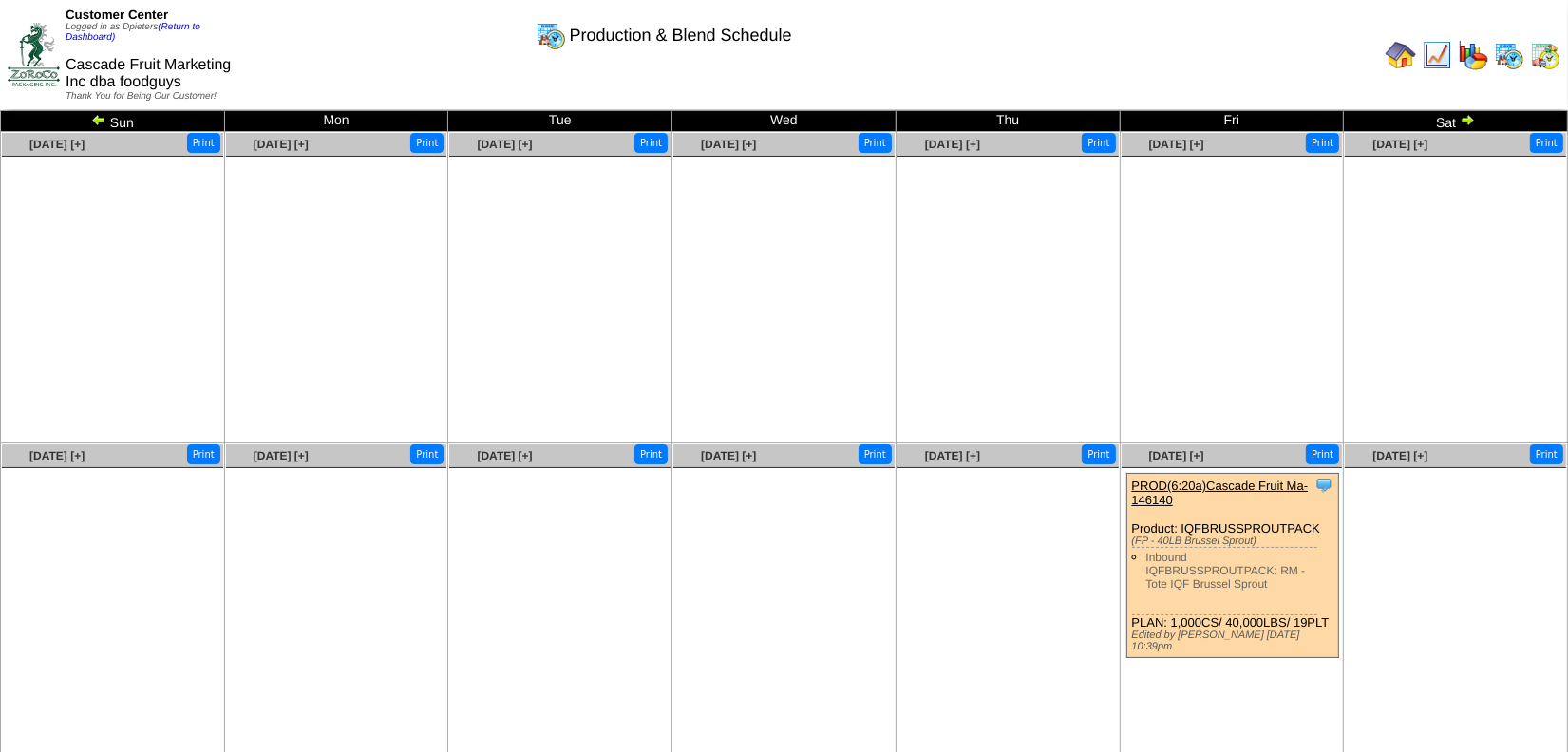
click at [1540, 61] on img at bounding box center [1545, 55] width 30 height 30
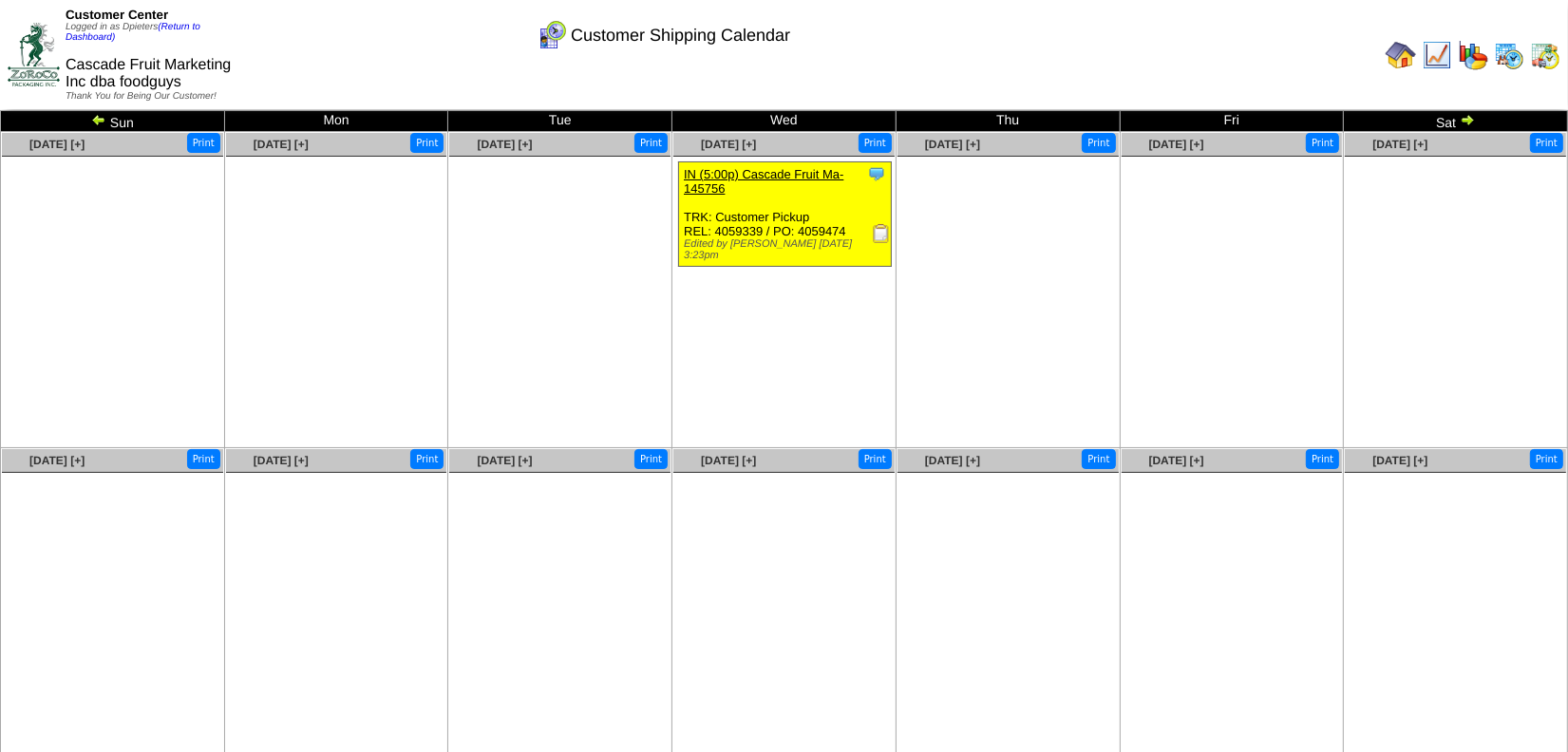
click at [1468, 120] on img at bounding box center [1466, 119] width 15 height 15
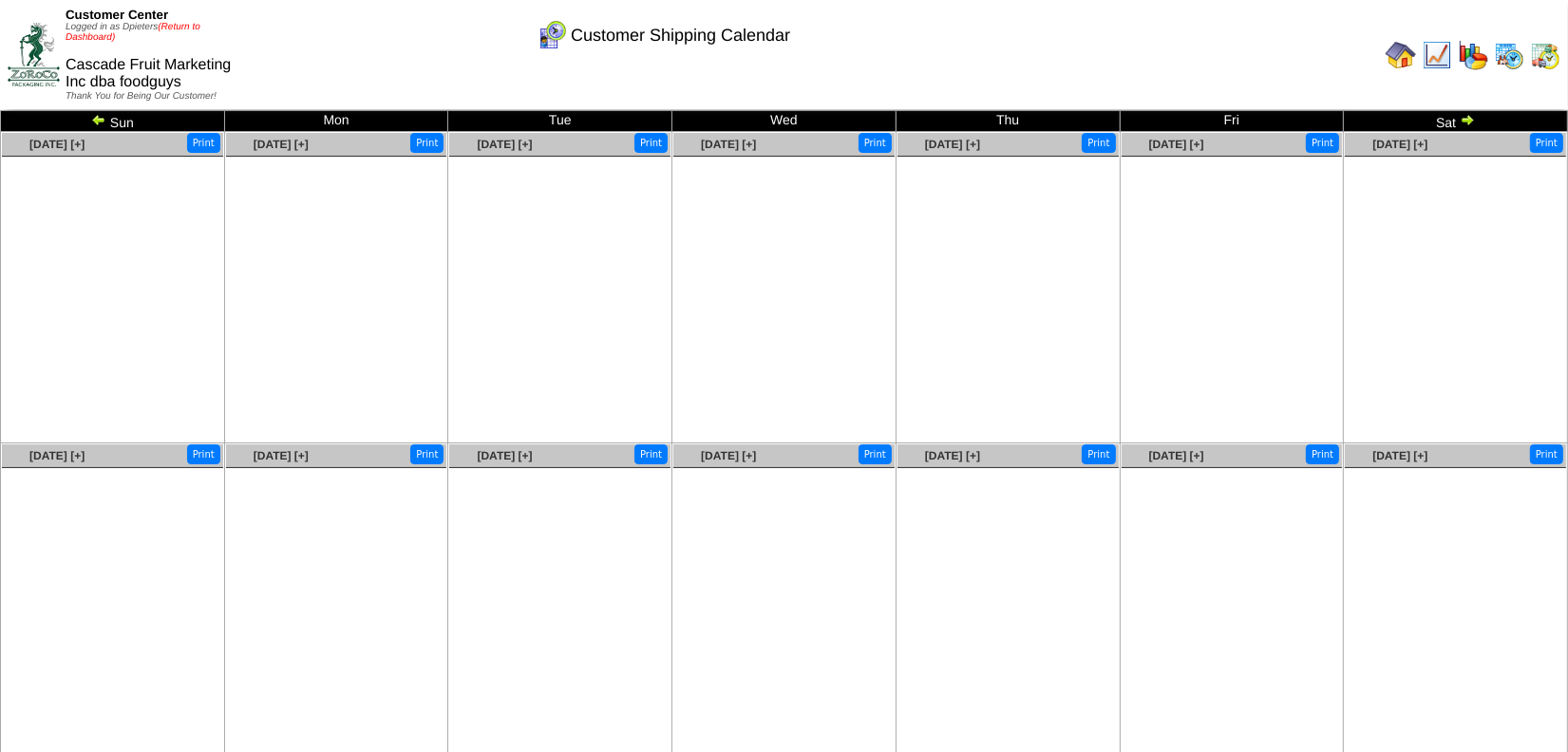
click at [183, 29] on link "(Return to Dashboard)" at bounding box center [133, 32] width 135 height 21
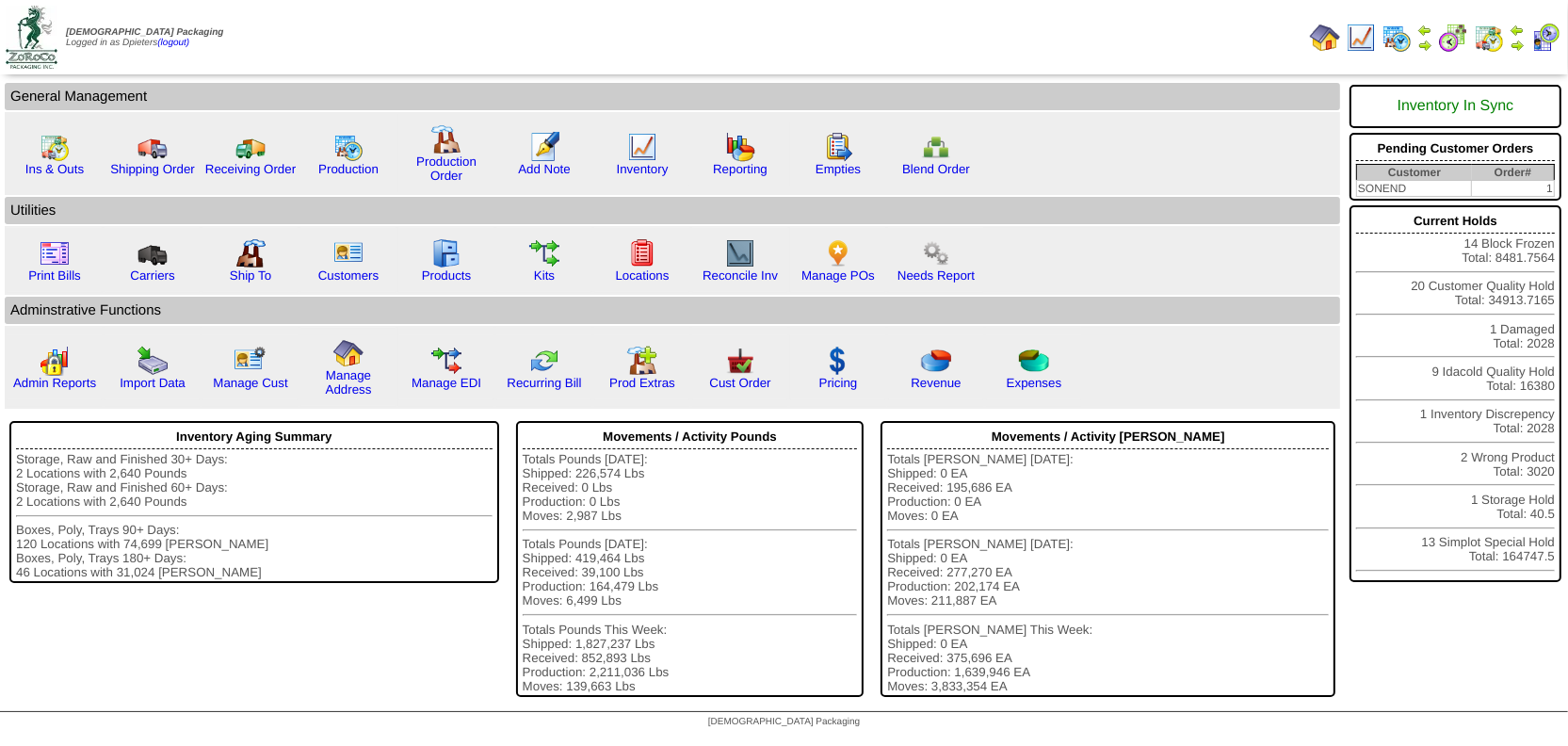
click at [1366, 48] on img at bounding box center [1360, 38] width 30 height 30
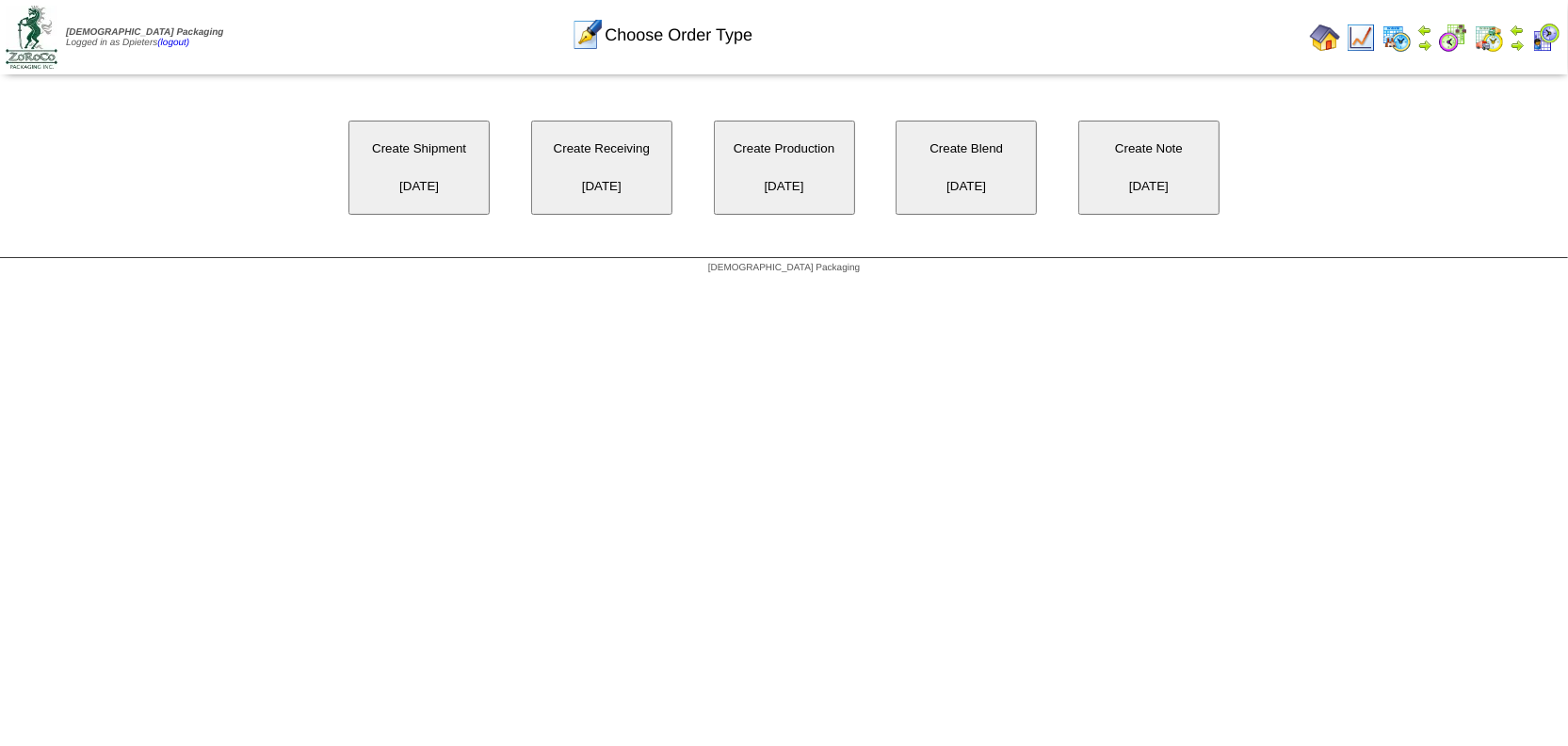
click at [438, 187] on button "Create Shipment 08/26/2025" at bounding box center [418, 167] width 141 height 94
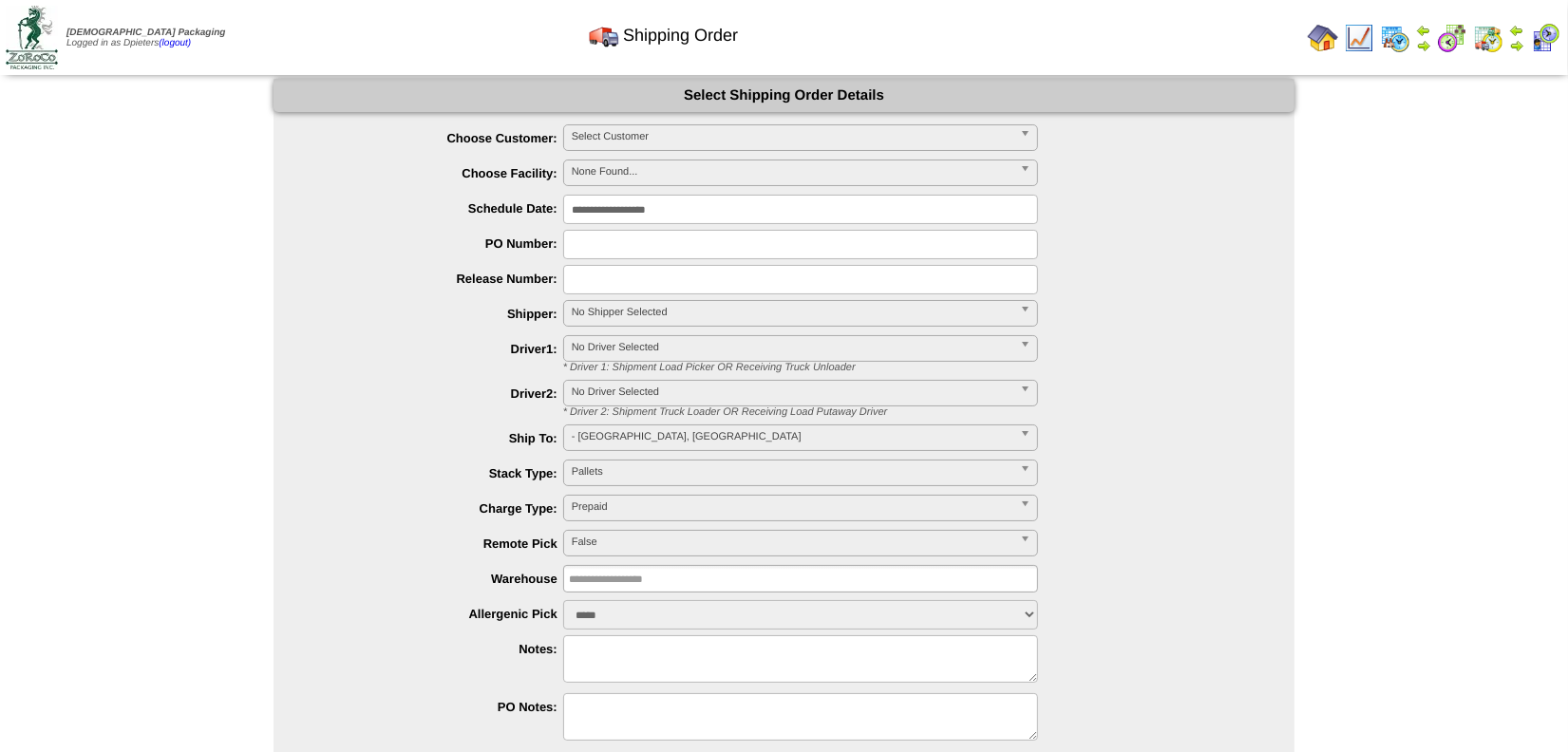
click at [626, 139] on span "Select Customer" at bounding box center [792, 137] width 441 height 23
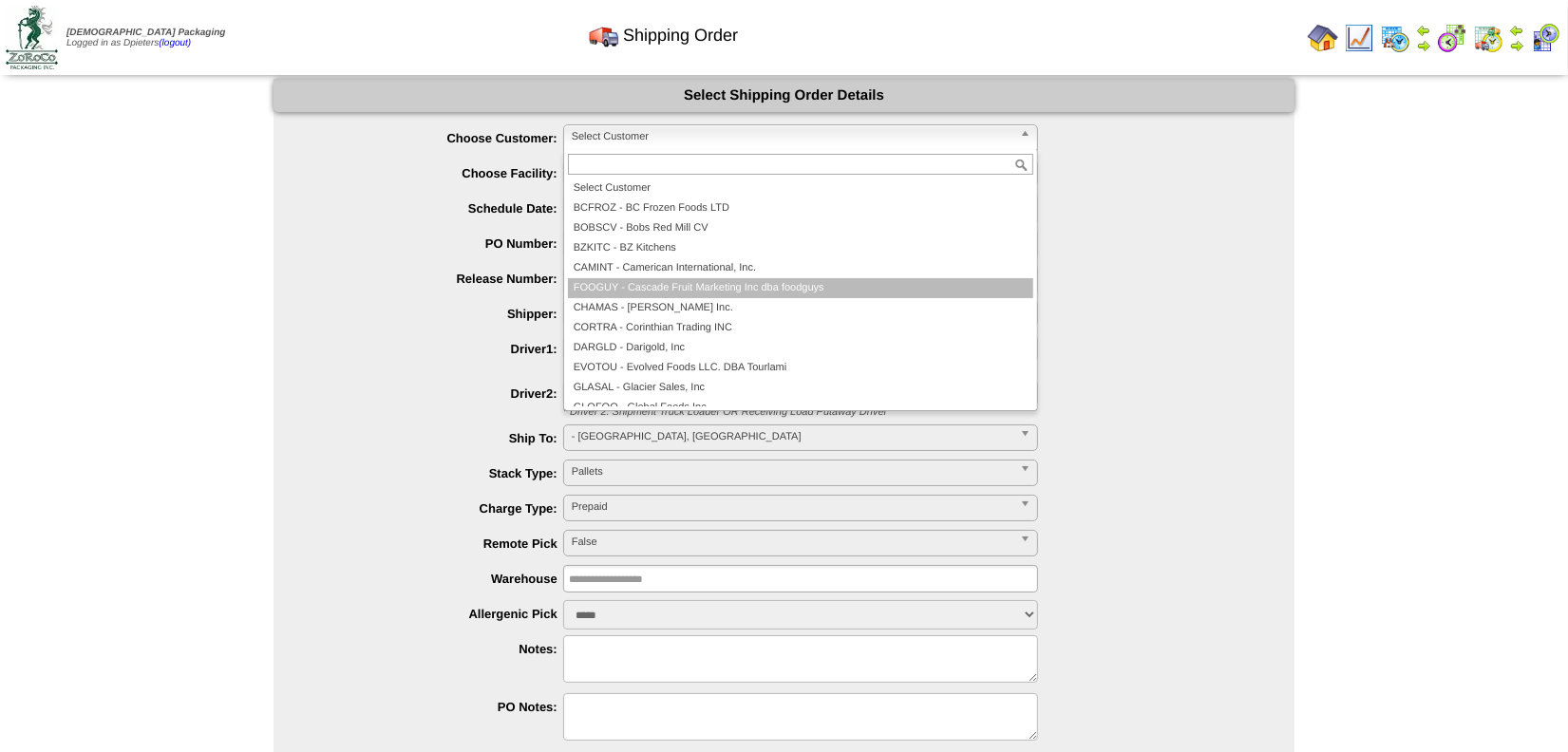
click at [732, 287] on li "FOOGUY - Cascade Fruit Marketing Inc dba foodguys" at bounding box center [800, 288] width 465 height 20
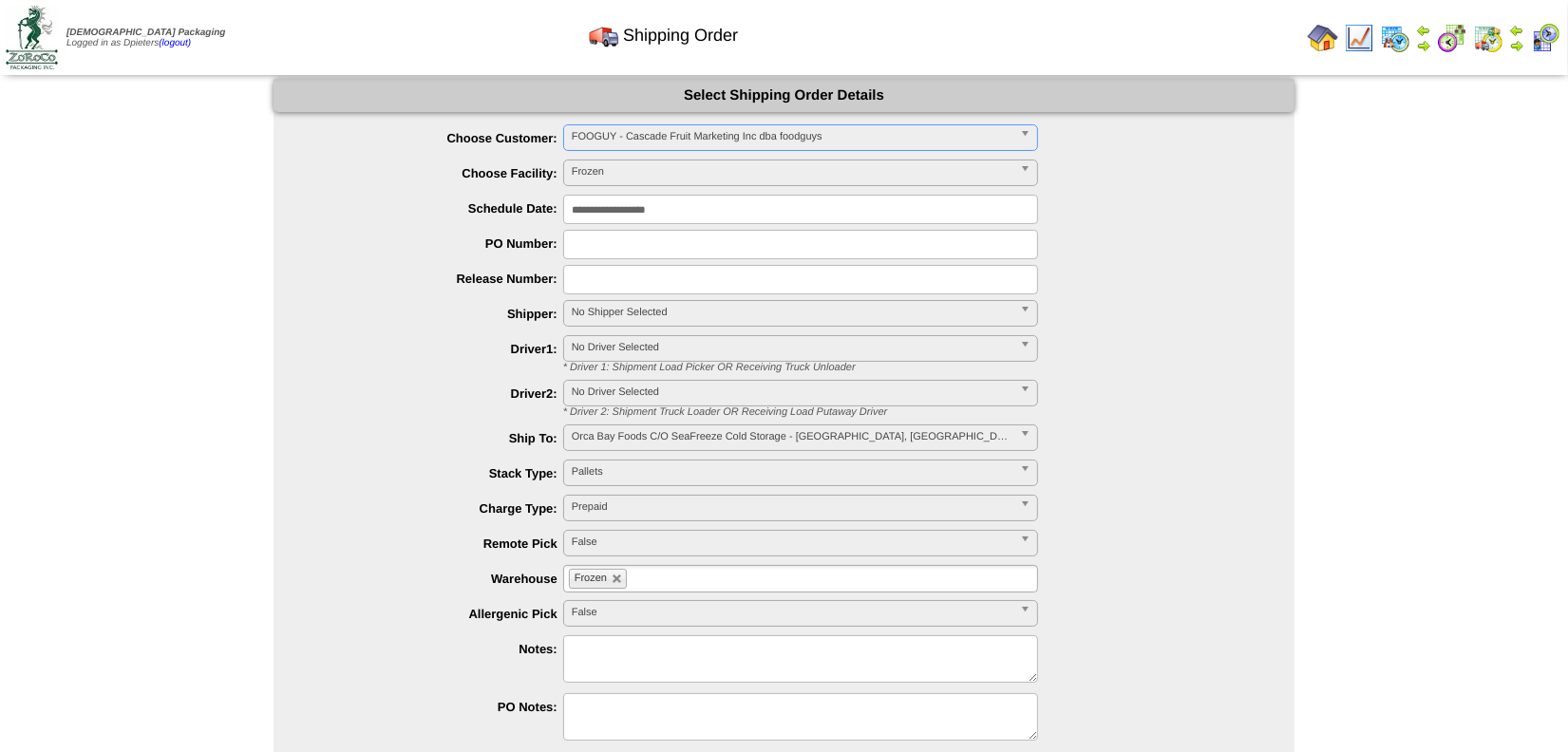
click at [612, 650] on textarea at bounding box center [801, 659] width 475 height 48
drag, startPoint x: 736, startPoint y: 640, endPoint x: 667, endPoint y: 644, distance: 69.1
click at [667, 644] on textarea "**********" at bounding box center [801, 659] width 475 height 48
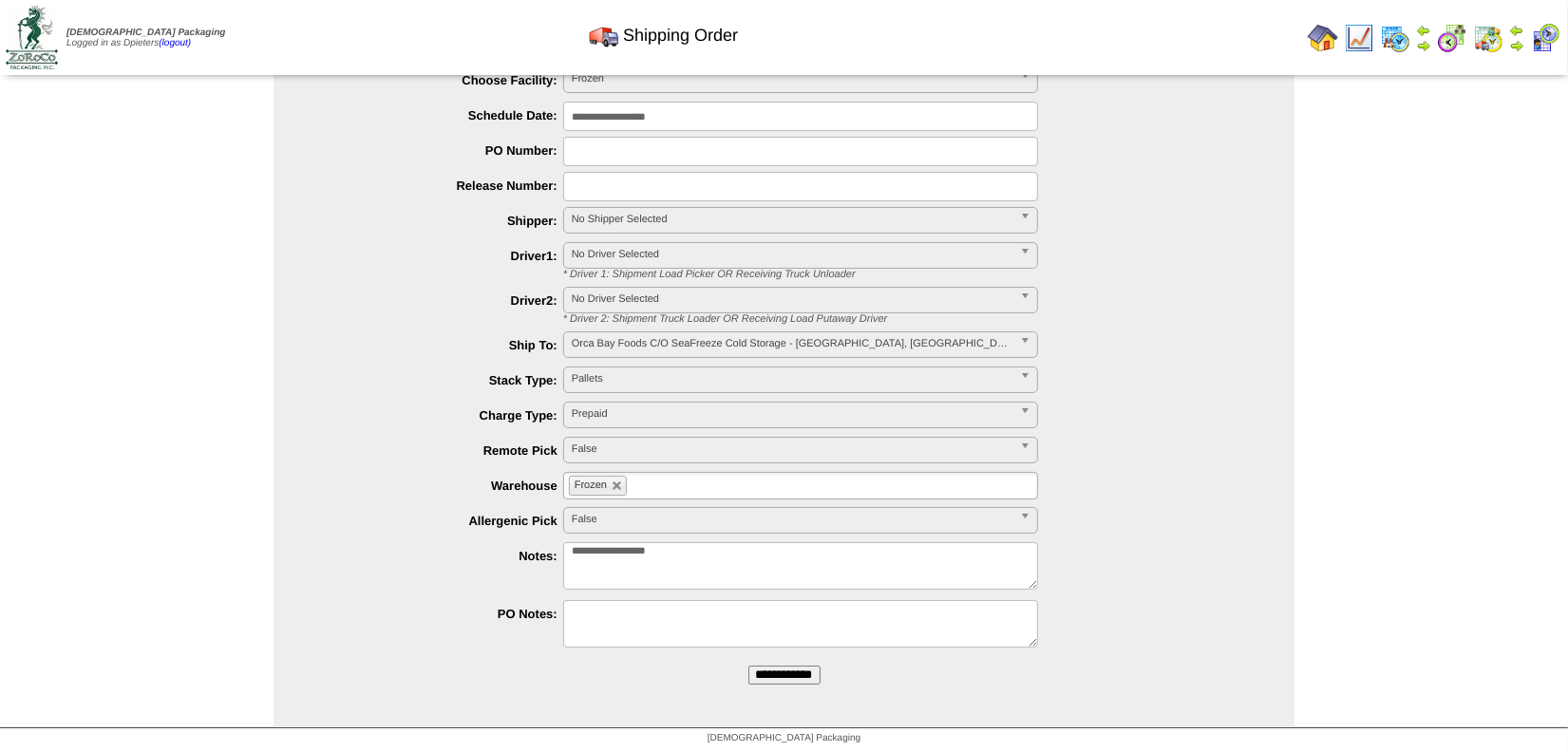
type textarea "**********"
click at [766, 683] on form "**********" at bounding box center [783, 342] width 1020 height 713
click at [765, 670] on input "**********" at bounding box center [784, 674] width 72 height 19
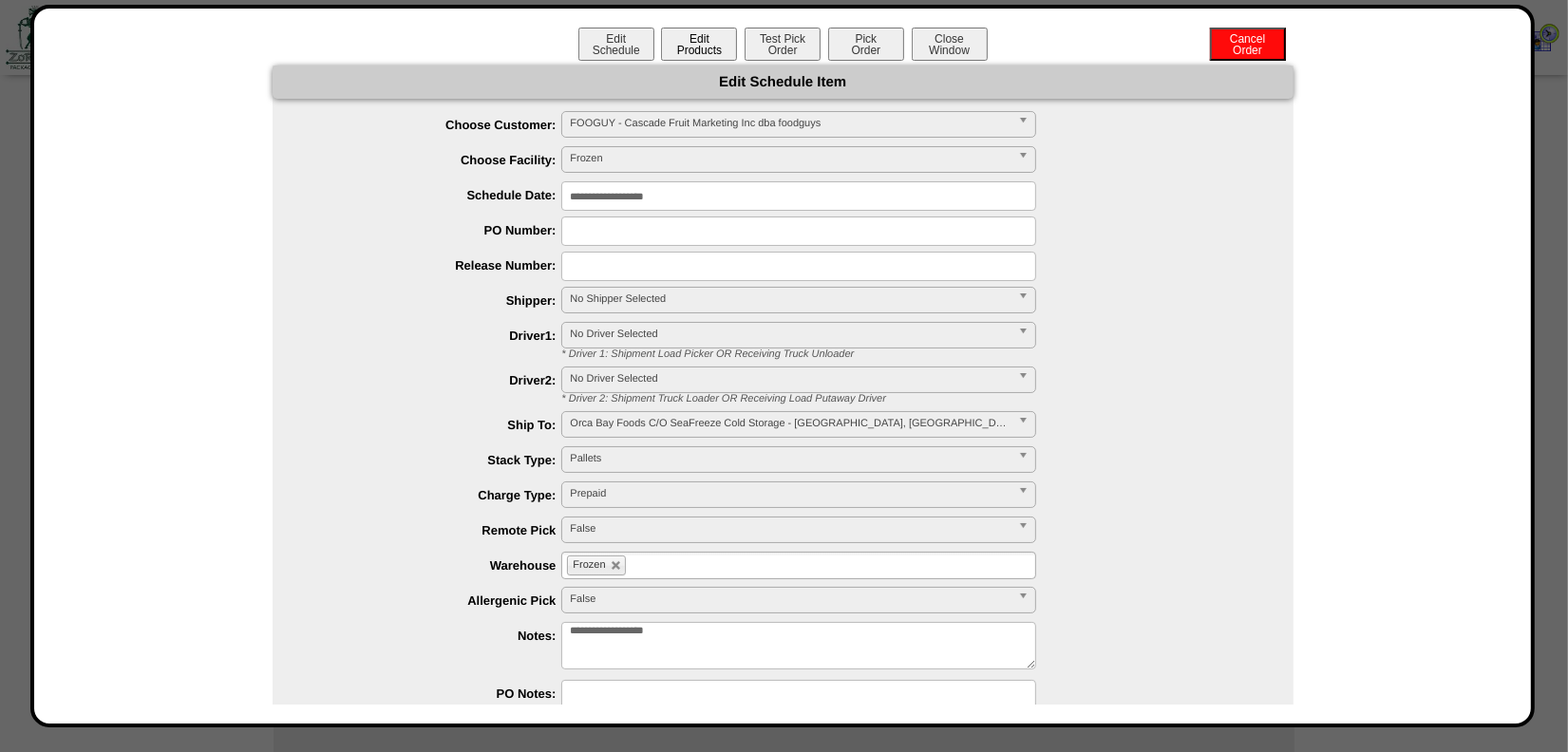
click at [700, 42] on button "Edit Products" at bounding box center [699, 44] width 76 height 33
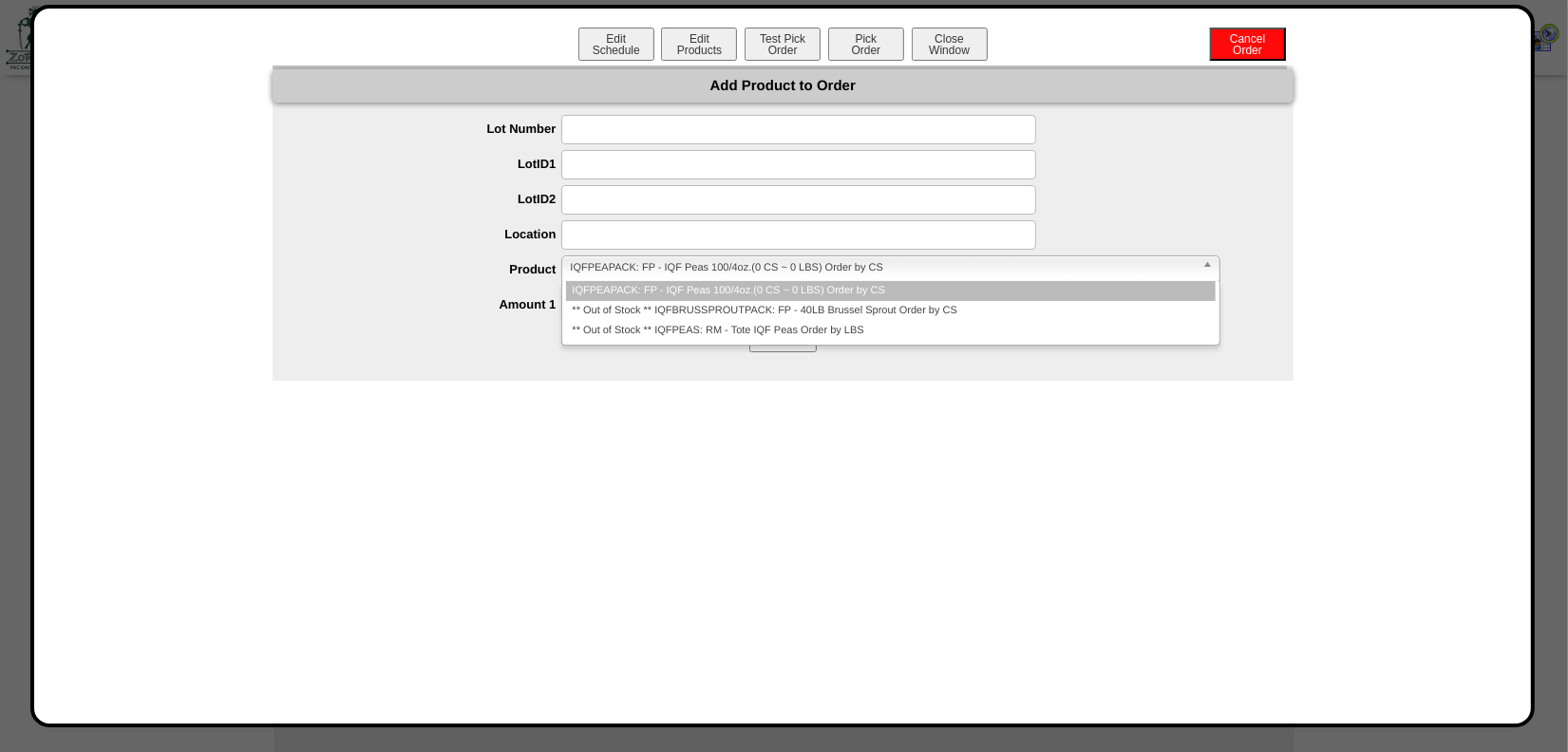
click at [643, 269] on span "IQFPEAPACK: FP - IQF Peas 100/4oz.(0 CS ~ 0 LBS) Order by CS" at bounding box center [881, 267] width 623 height 23
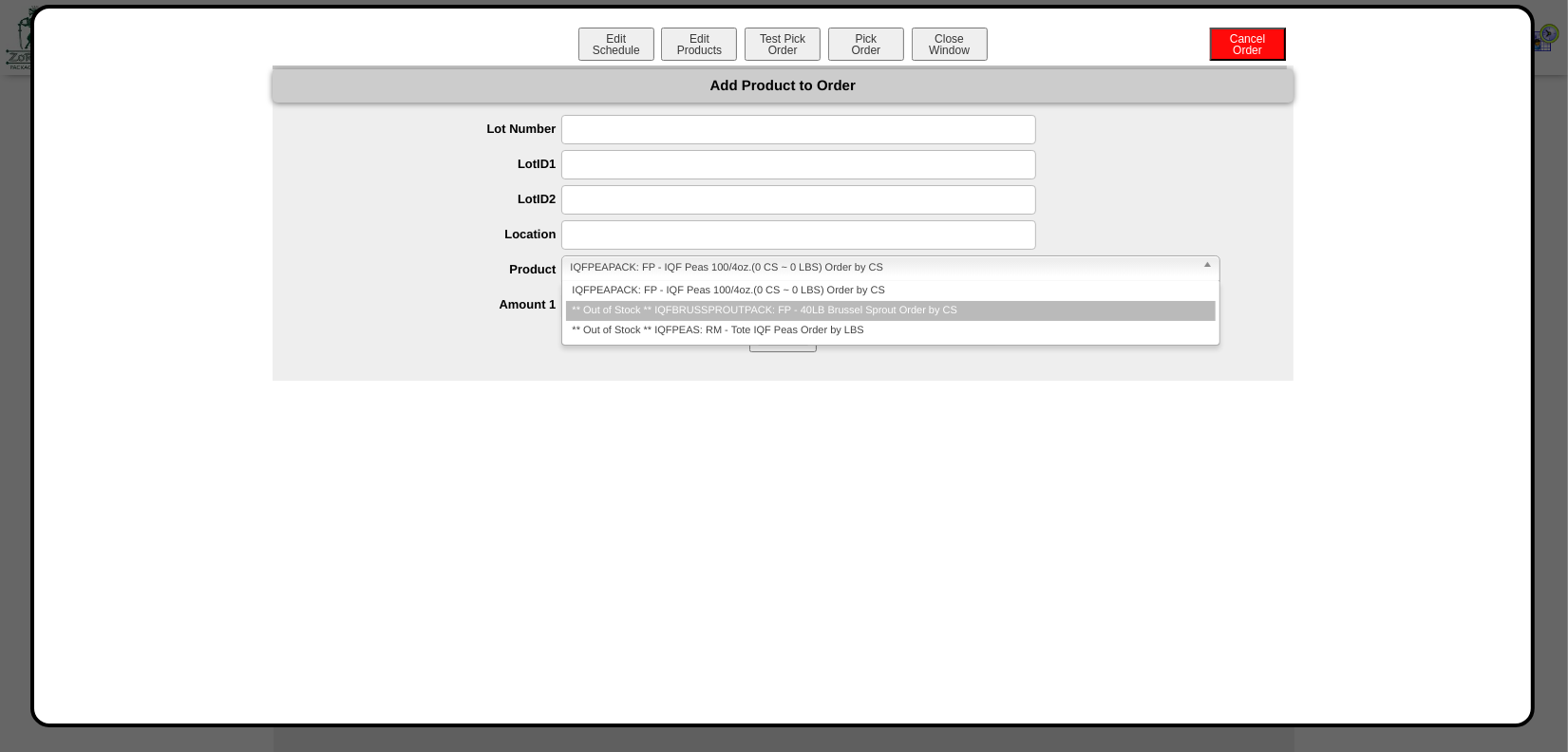
click at [653, 304] on li "** Out of Stock ** IQFBRUSSPROUTPACK: FP - 40LB Brussel Sprout Order by CS" at bounding box center [890, 311] width 648 height 20
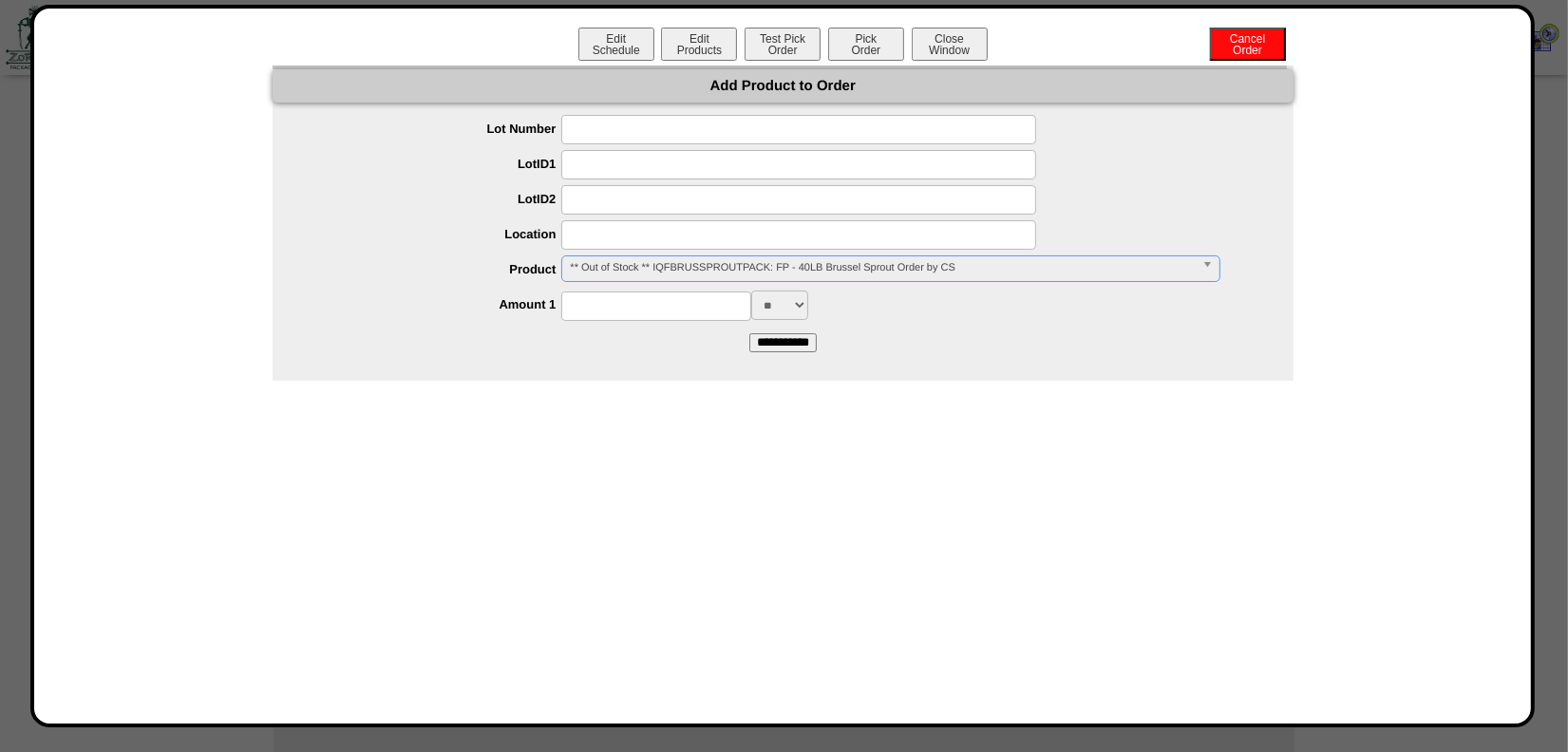
click at [653, 304] on input at bounding box center [656, 306] width 190 height 30
type input "****"
click at [762, 346] on input "**********" at bounding box center [783, 342] width 68 height 19
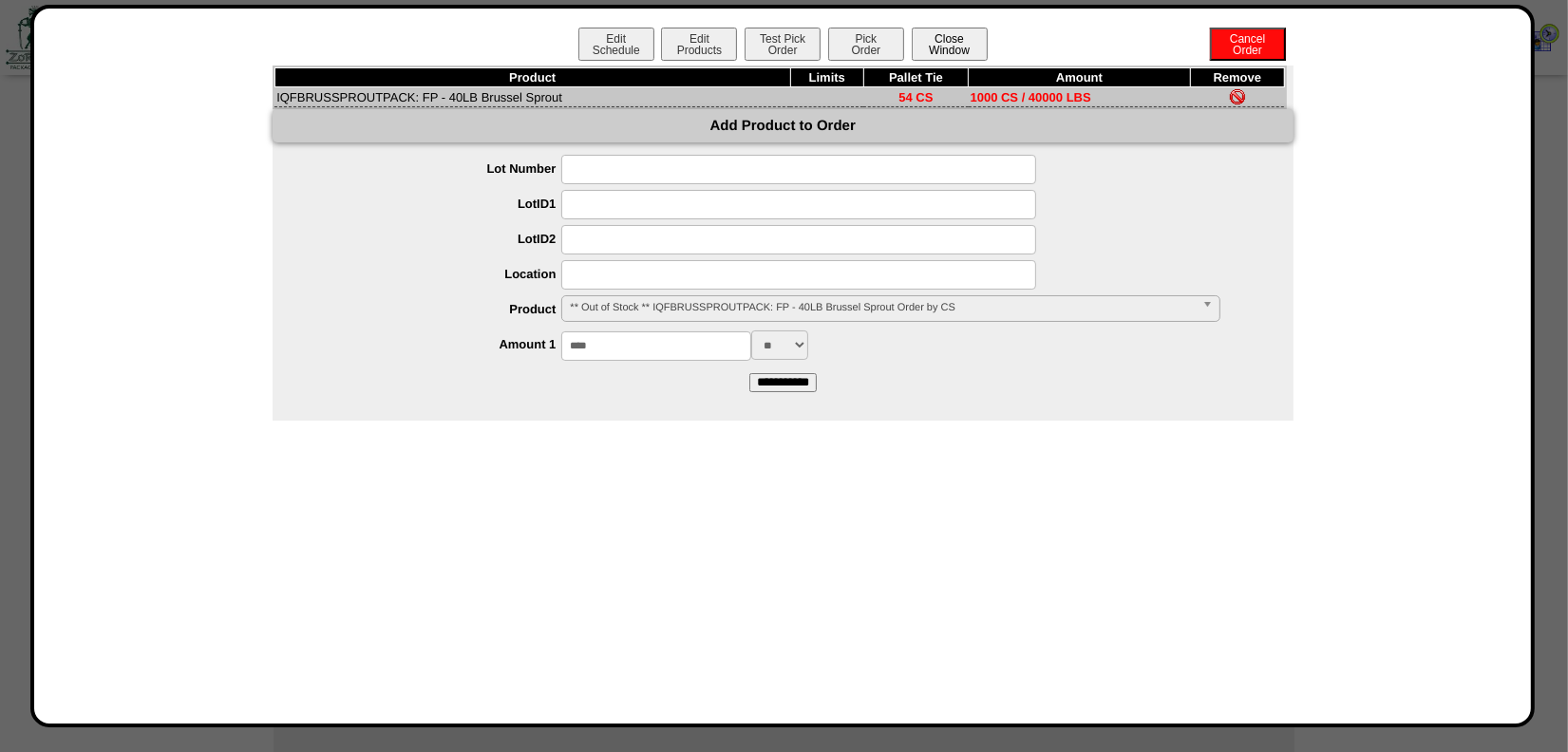
click at [950, 45] on button "Close Window" at bounding box center [950, 44] width 76 height 33
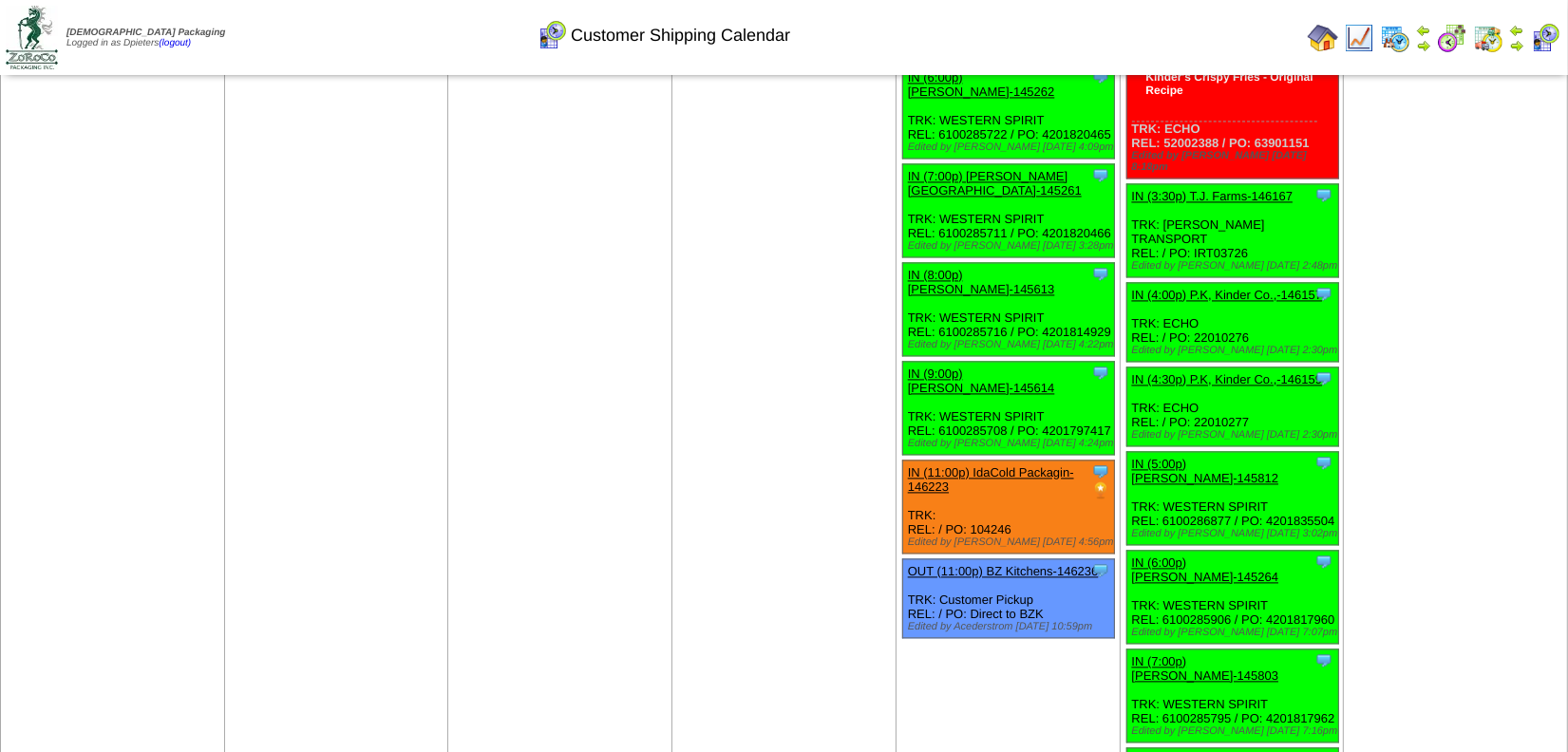
scroll to position [3711, 0]
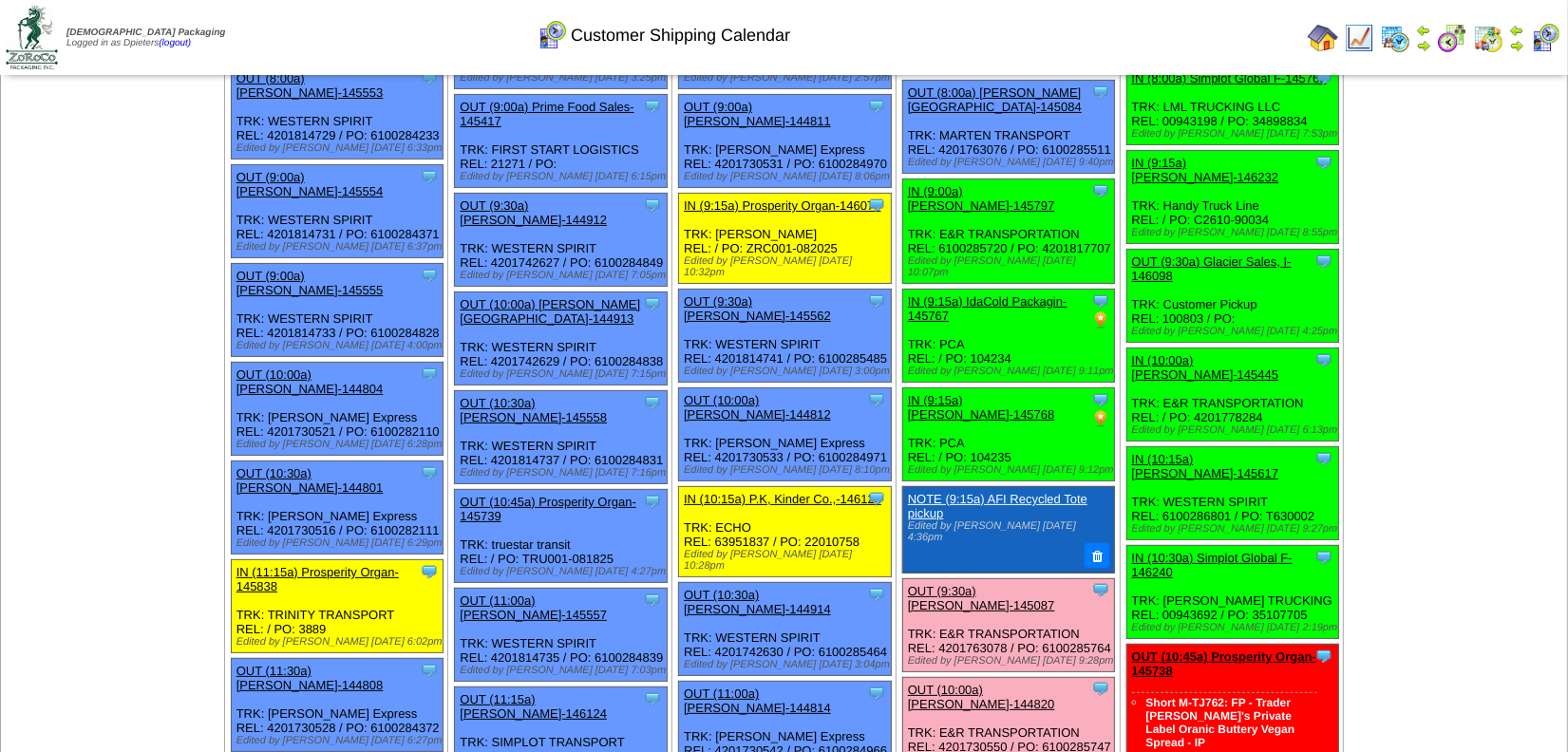
scroll to position [431, 0]
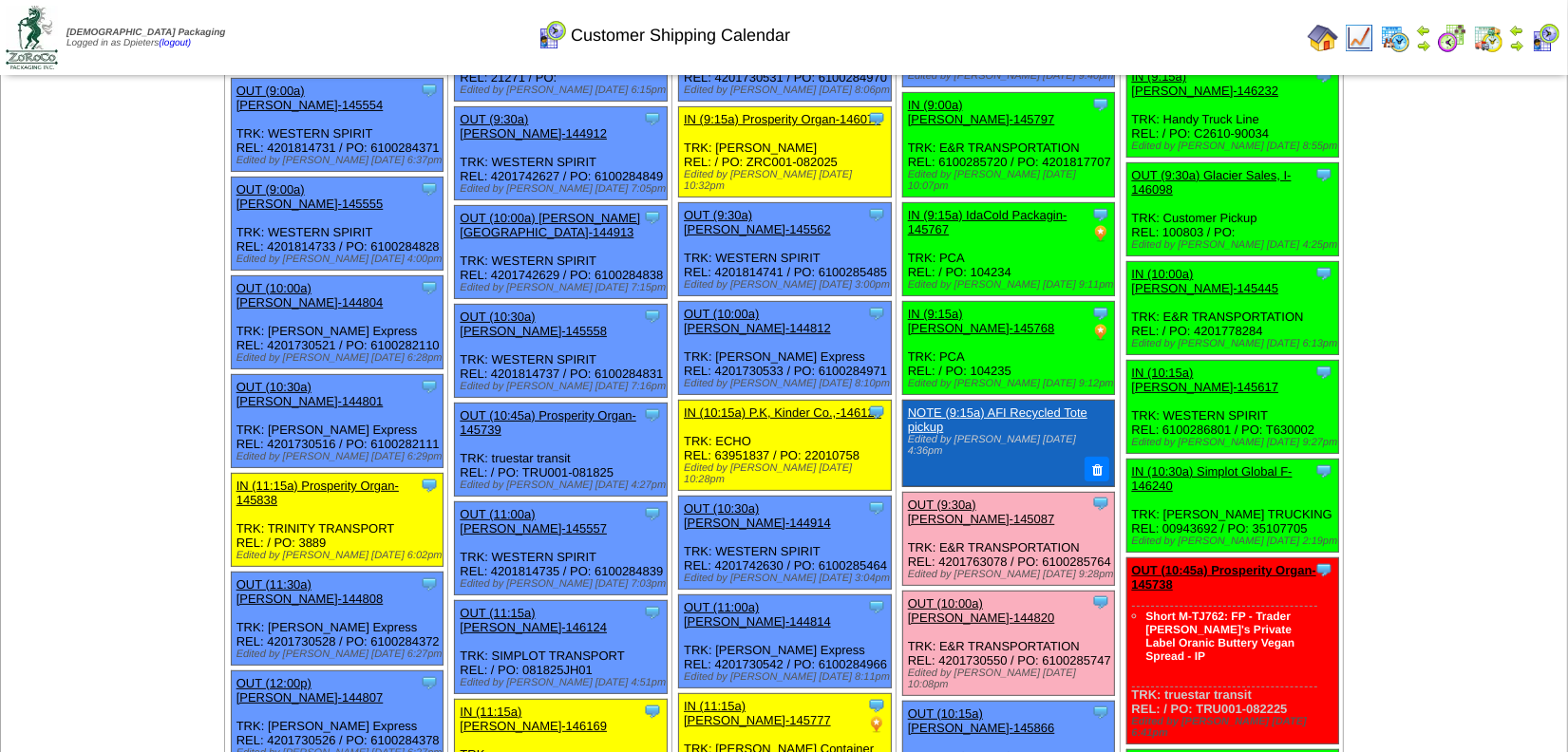
click at [1209, 564] on link "OUT (10:45a) Prosperity Organ-145738" at bounding box center [1224, 577] width 185 height 29
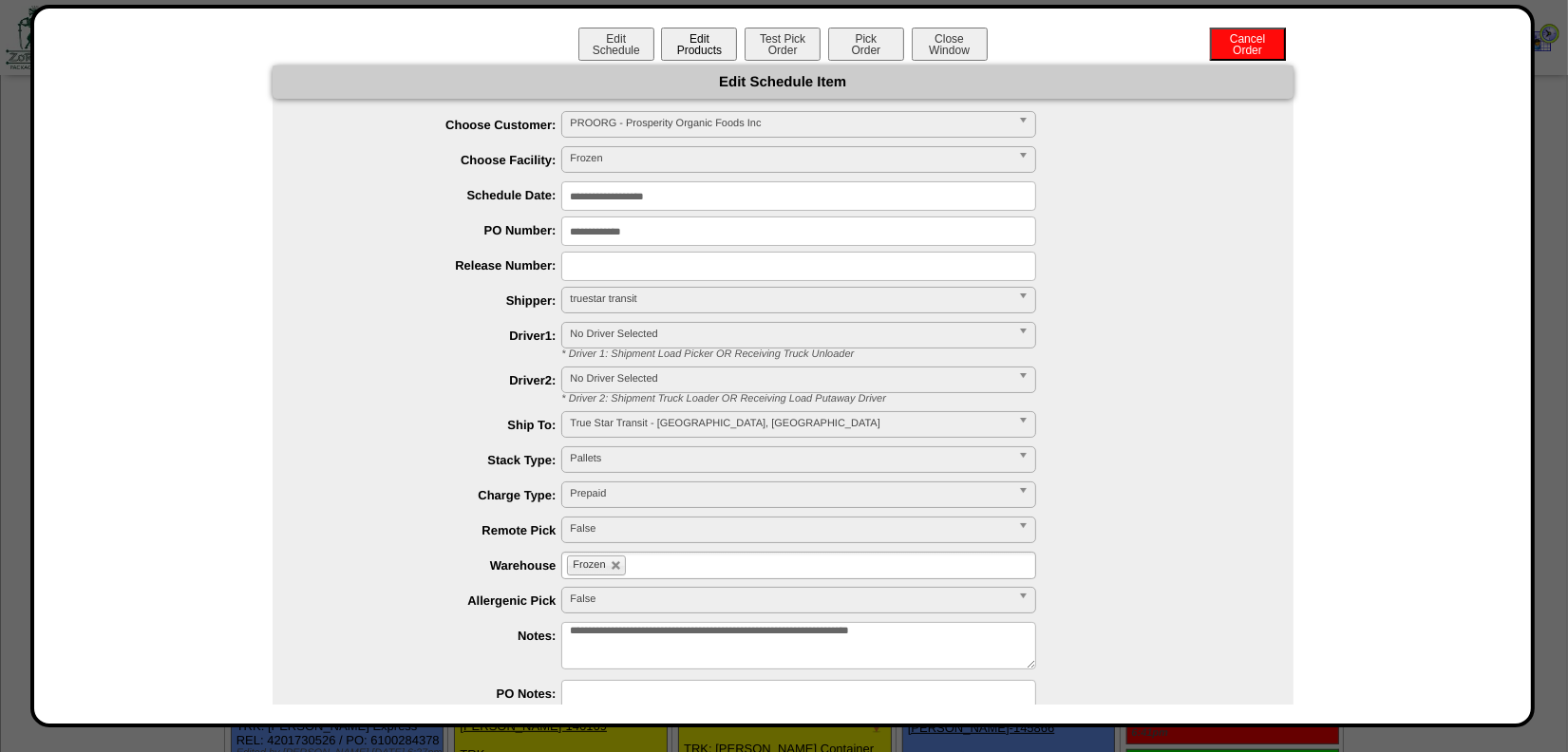
click at [676, 43] on button "Edit Products" at bounding box center [699, 44] width 76 height 33
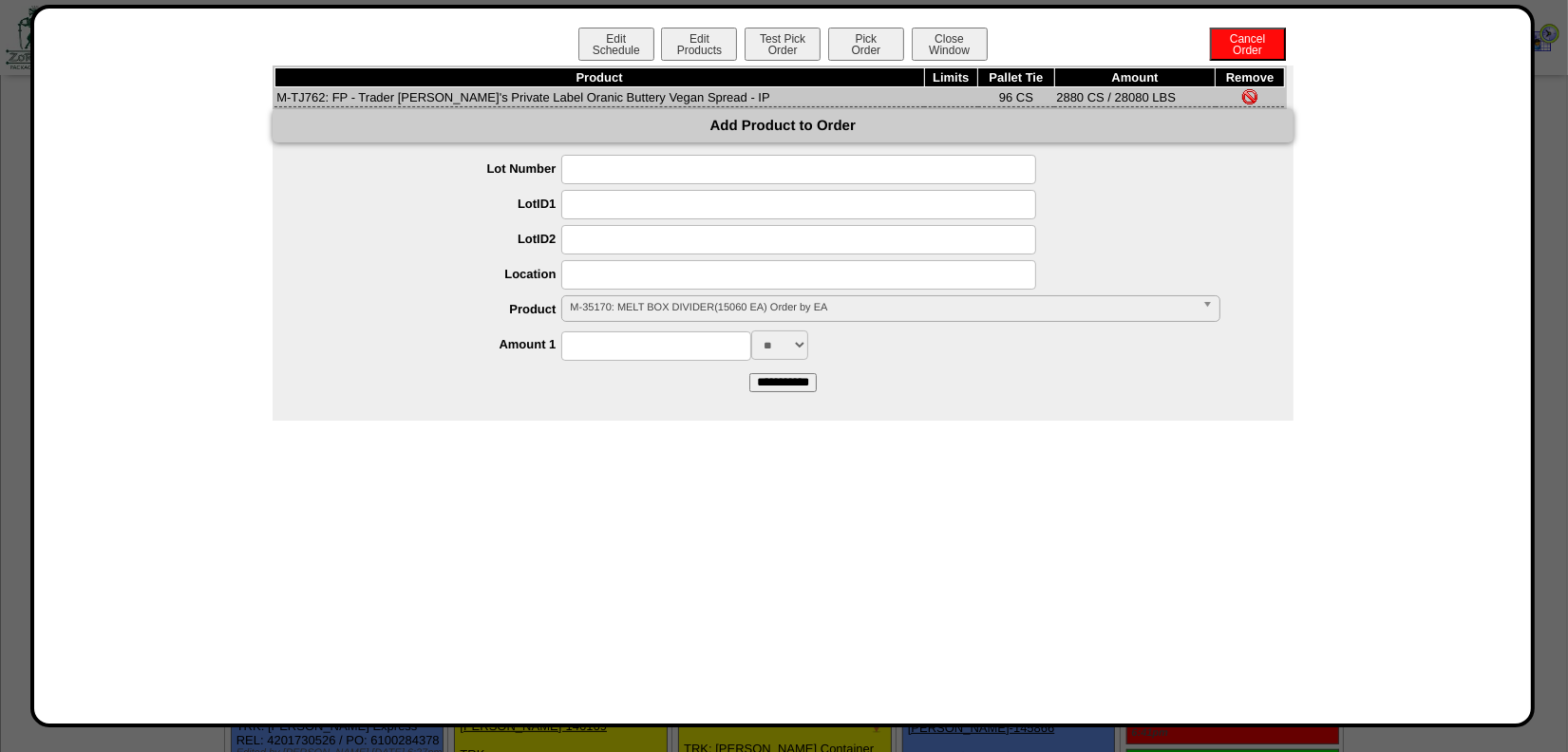
click at [610, 296] on span "M-35170: MELT BOX DIVIDER(15060 EA) Order by EA" at bounding box center [881, 307] width 623 height 23
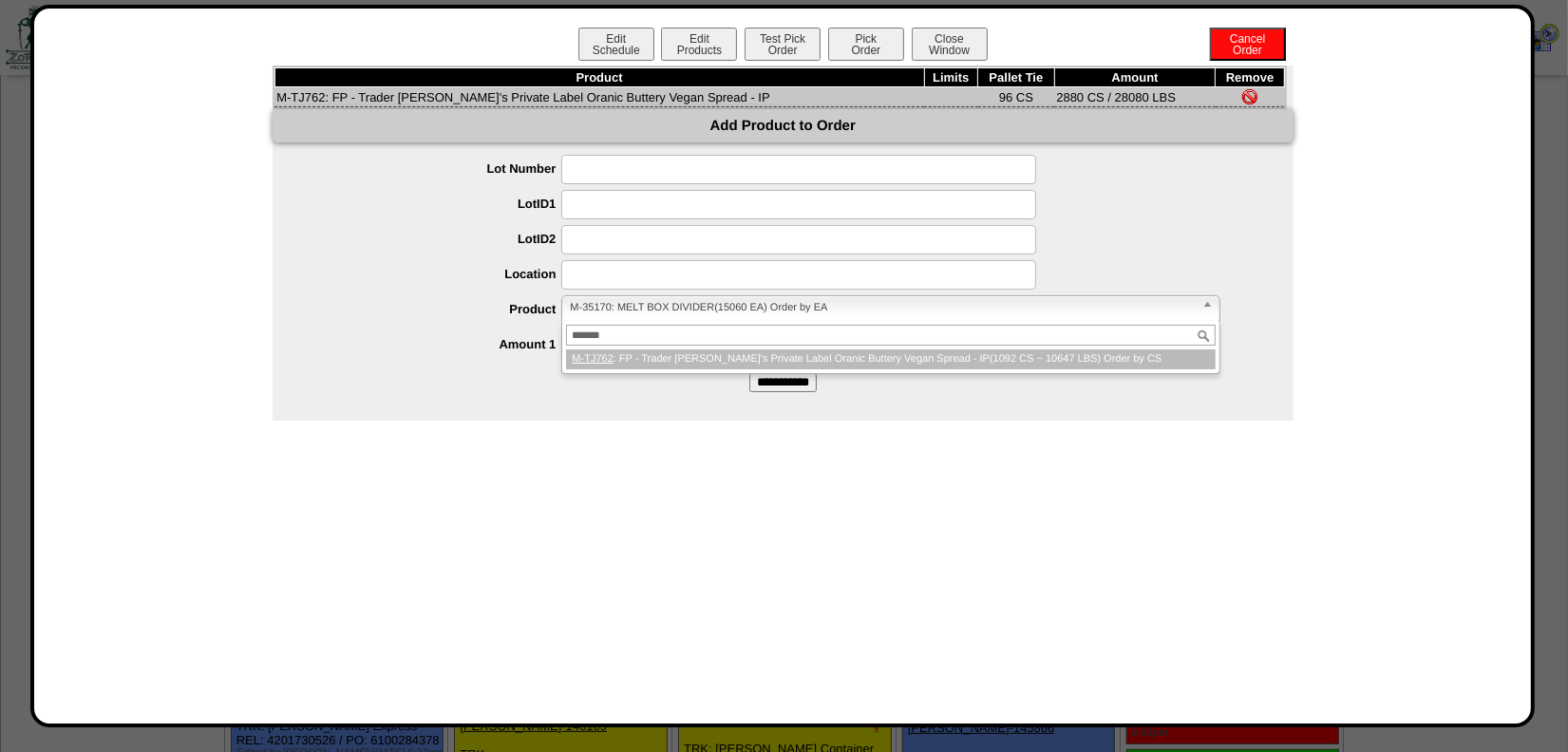
type input "*******"
click at [663, 353] on li "M-TJ762 : FP - Trader Joe's Private Label Oranic Buttery Vegan Spread - IP(1092…" at bounding box center [890, 359] width 648 height 20
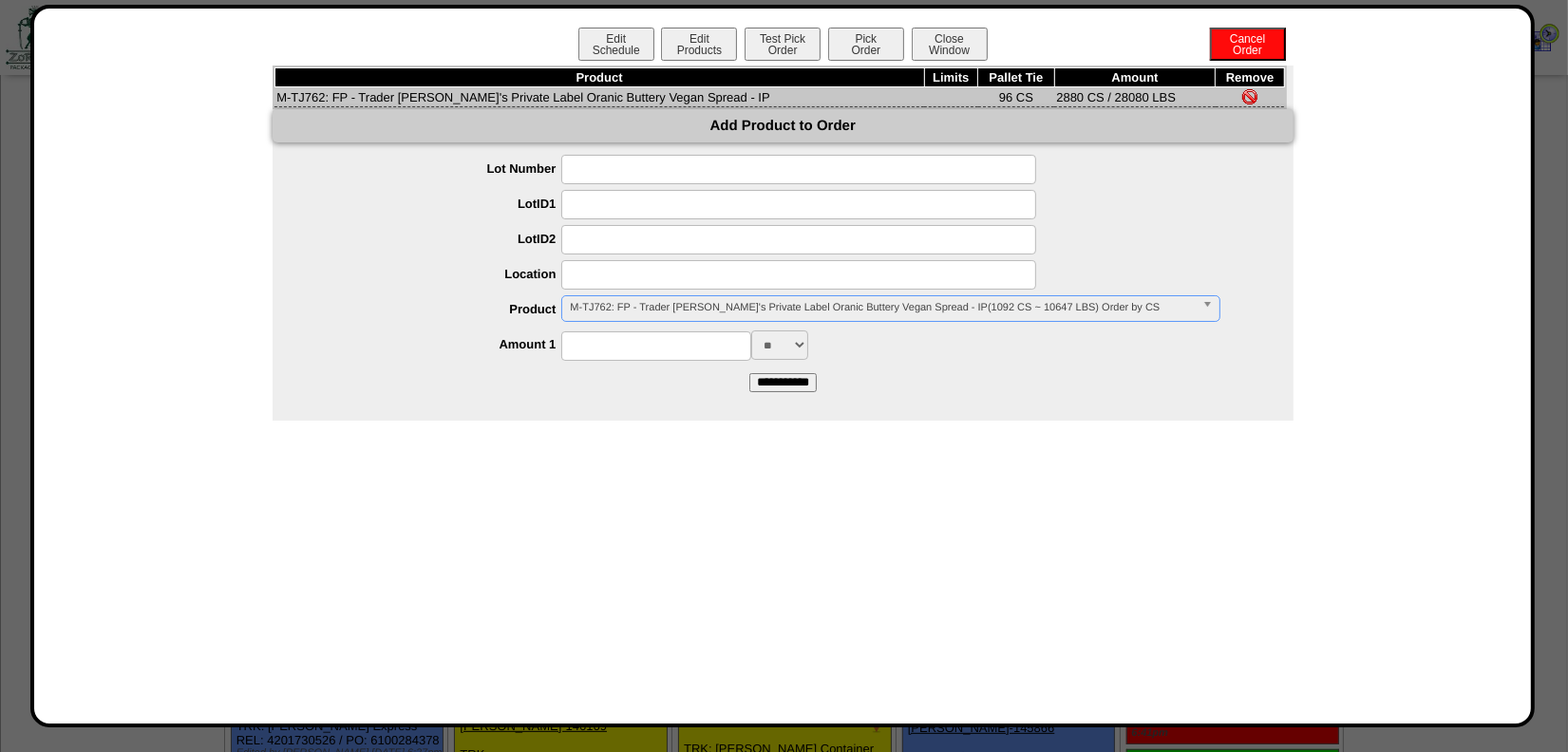
click at [663, 353] on input at bounding box center [656, 346] width 190 height 30
type input "****"
click at [750, 377] on input "**********" at bounding box center [783, 382] width 68 height 19
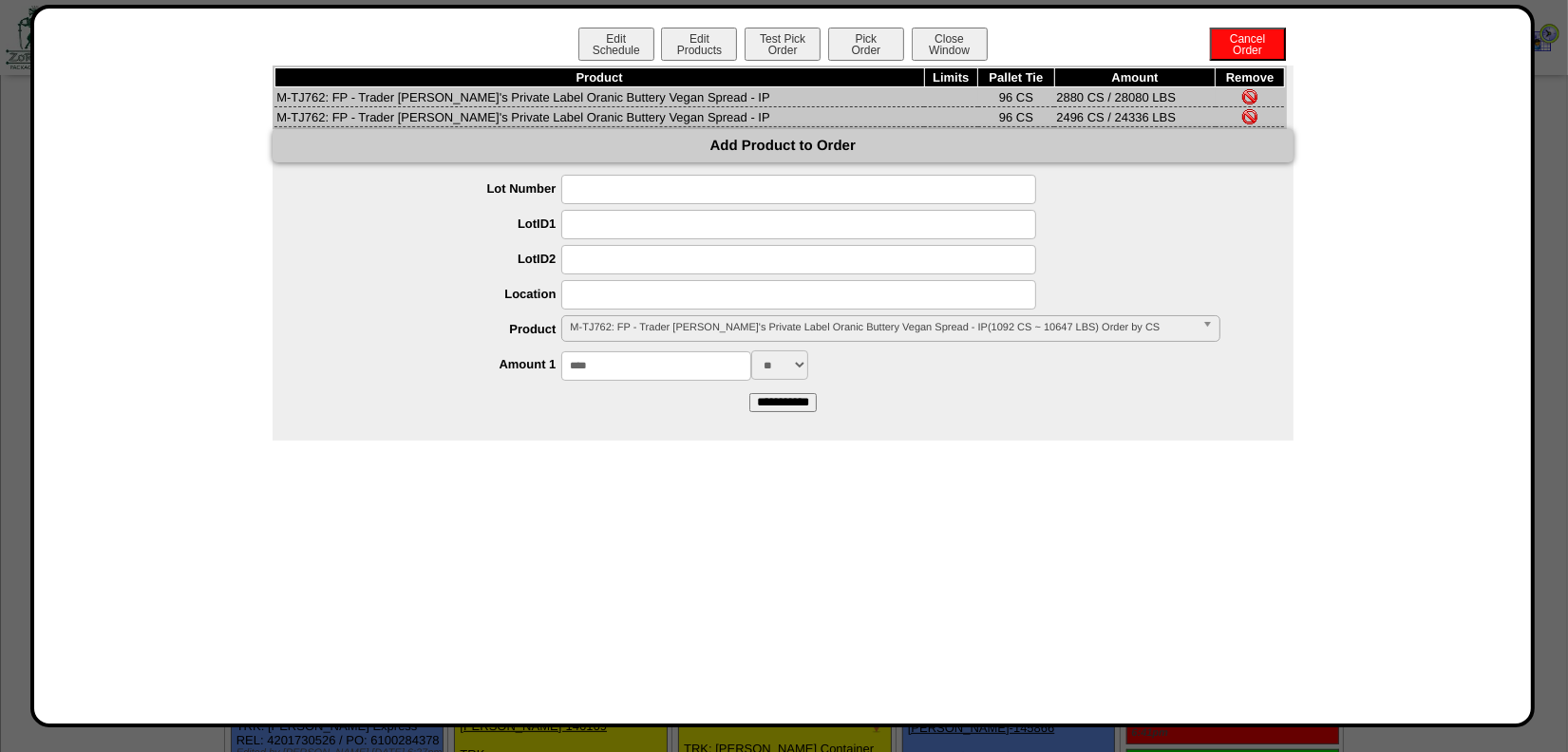
click at [1249, 92] on img at bounding box center [1249, 96] width 15 height 15
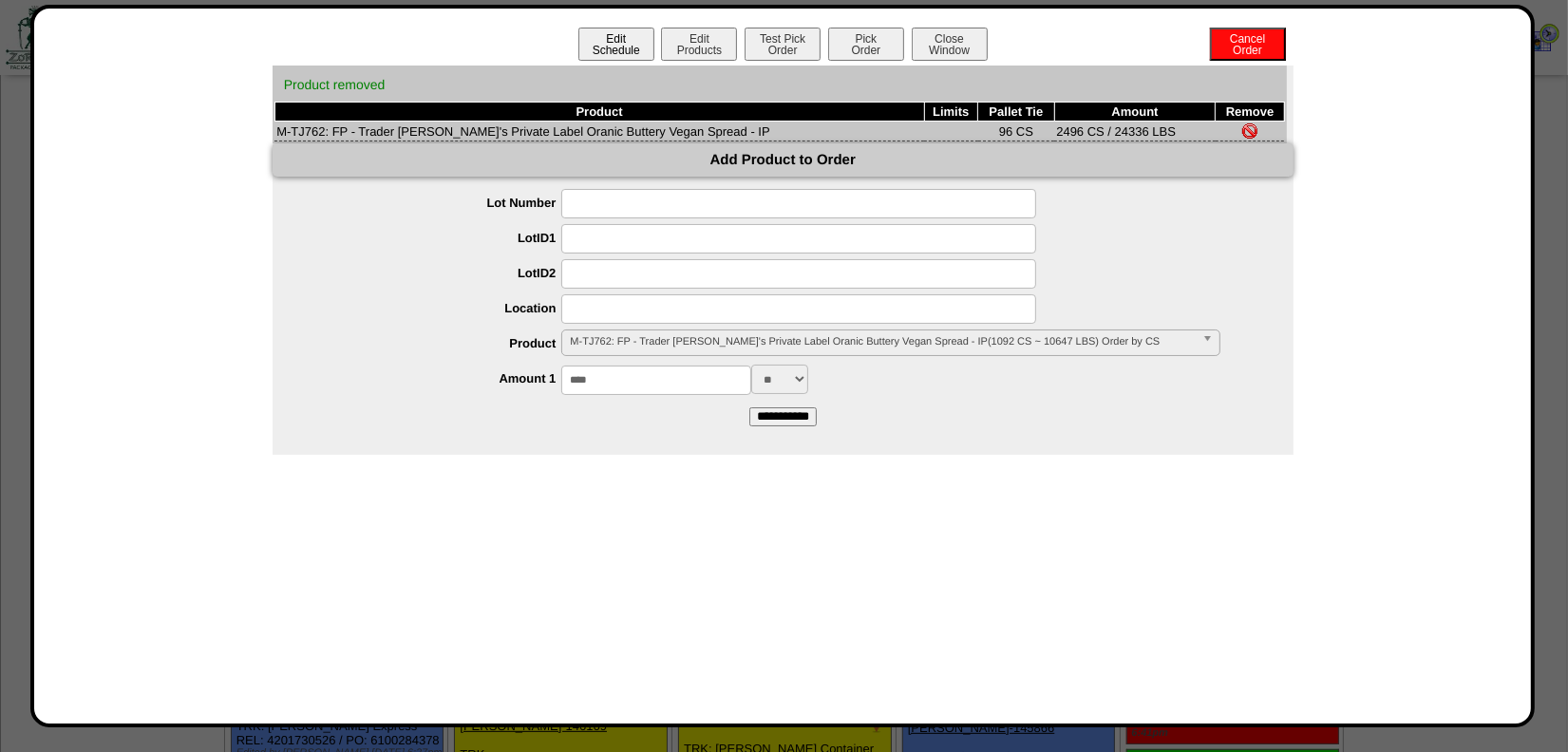
click at [610, 39] on button "Edit Schedule" at bounding box center [616, 44] width 76 height 33
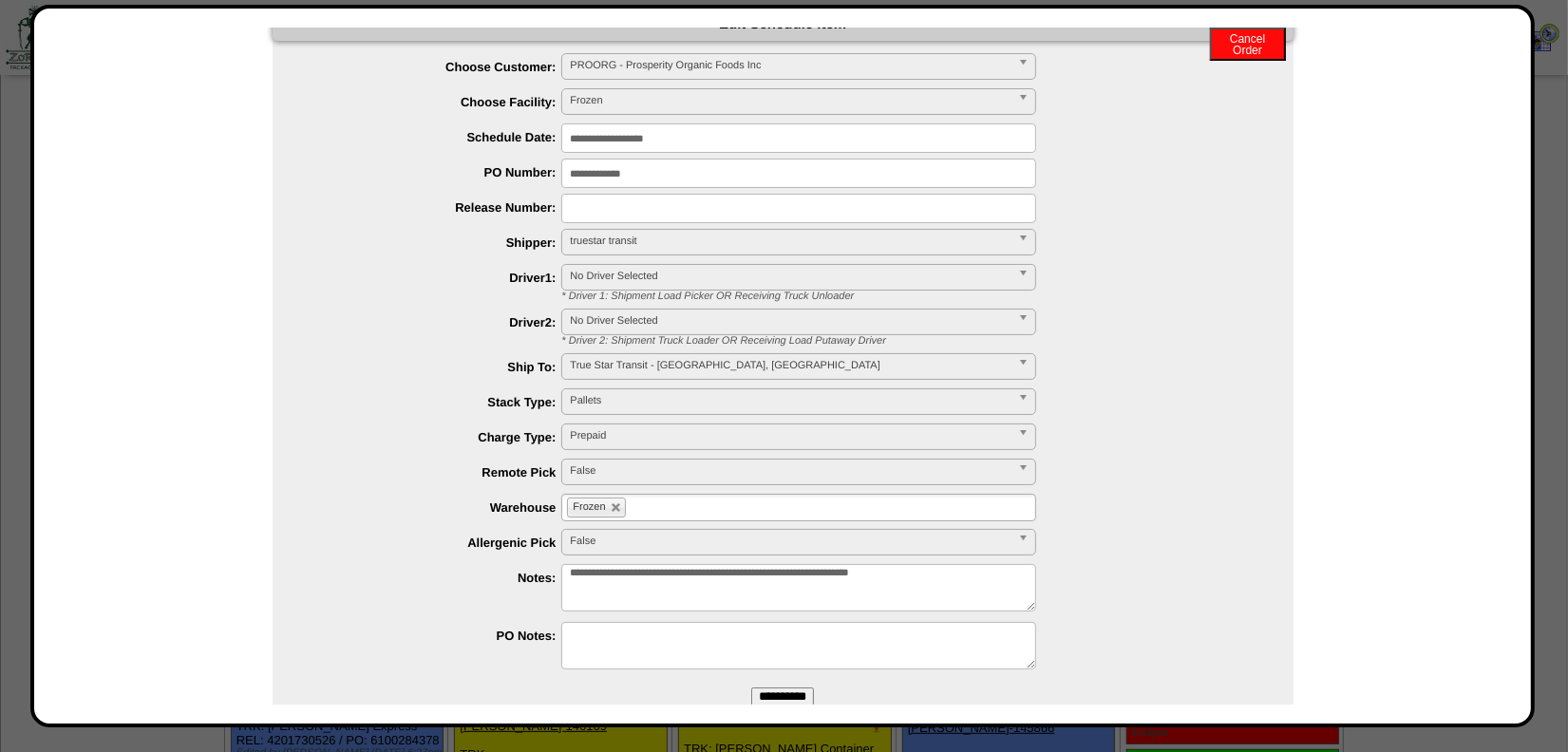
scroll to position [86, 0]
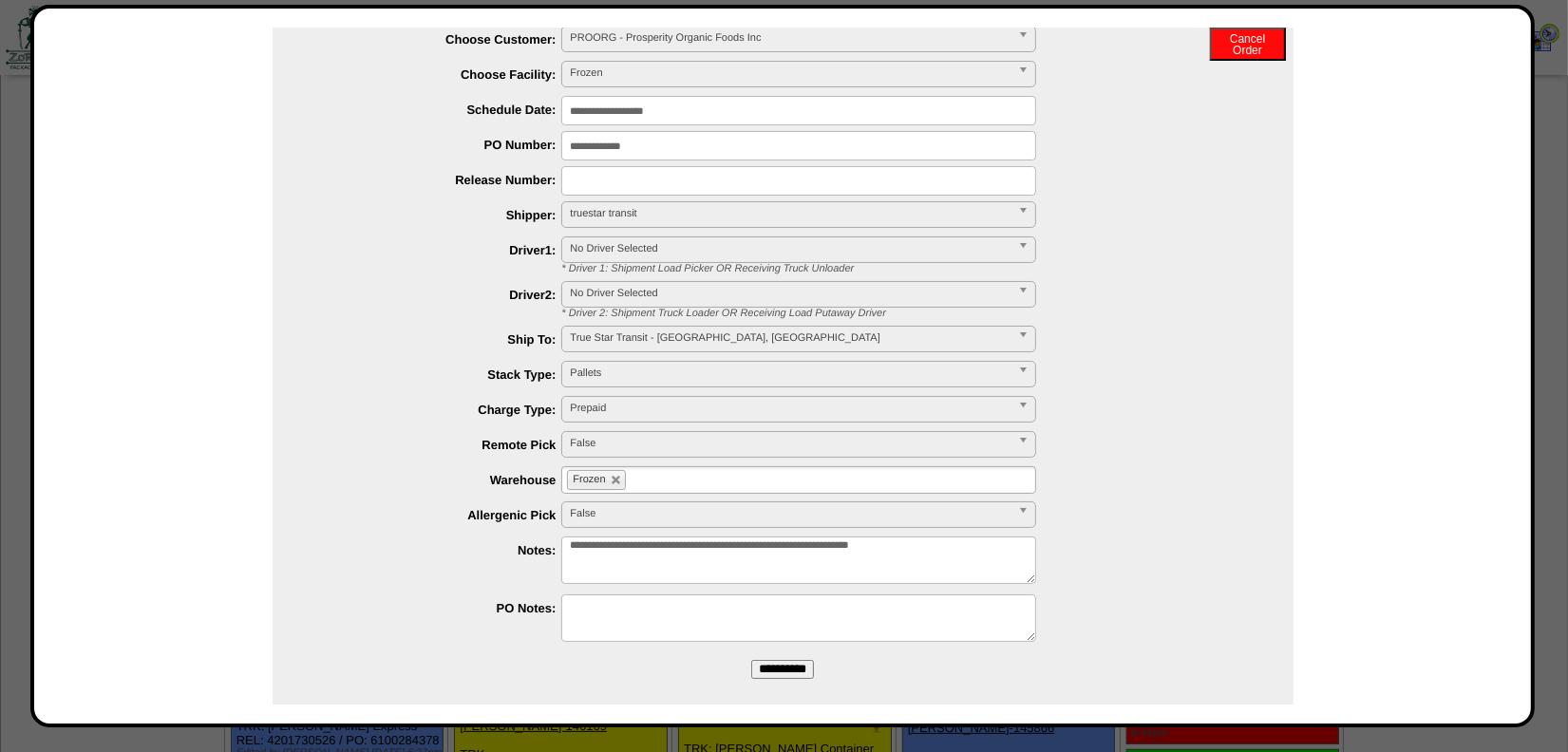
click at [775, 660] on input "**********" at bounding box center [782, 669] width 63 height 19
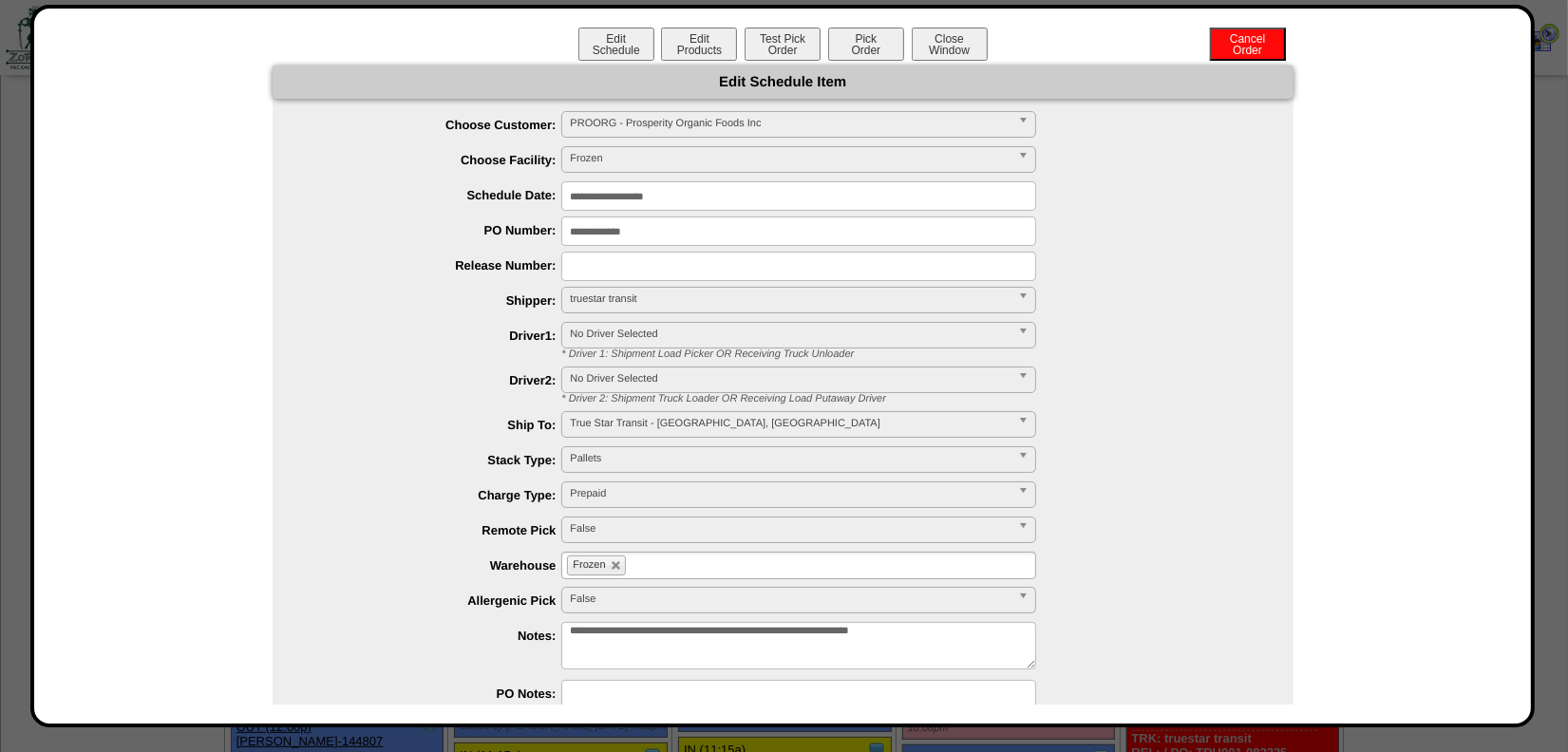
scroll to position [345, 0]
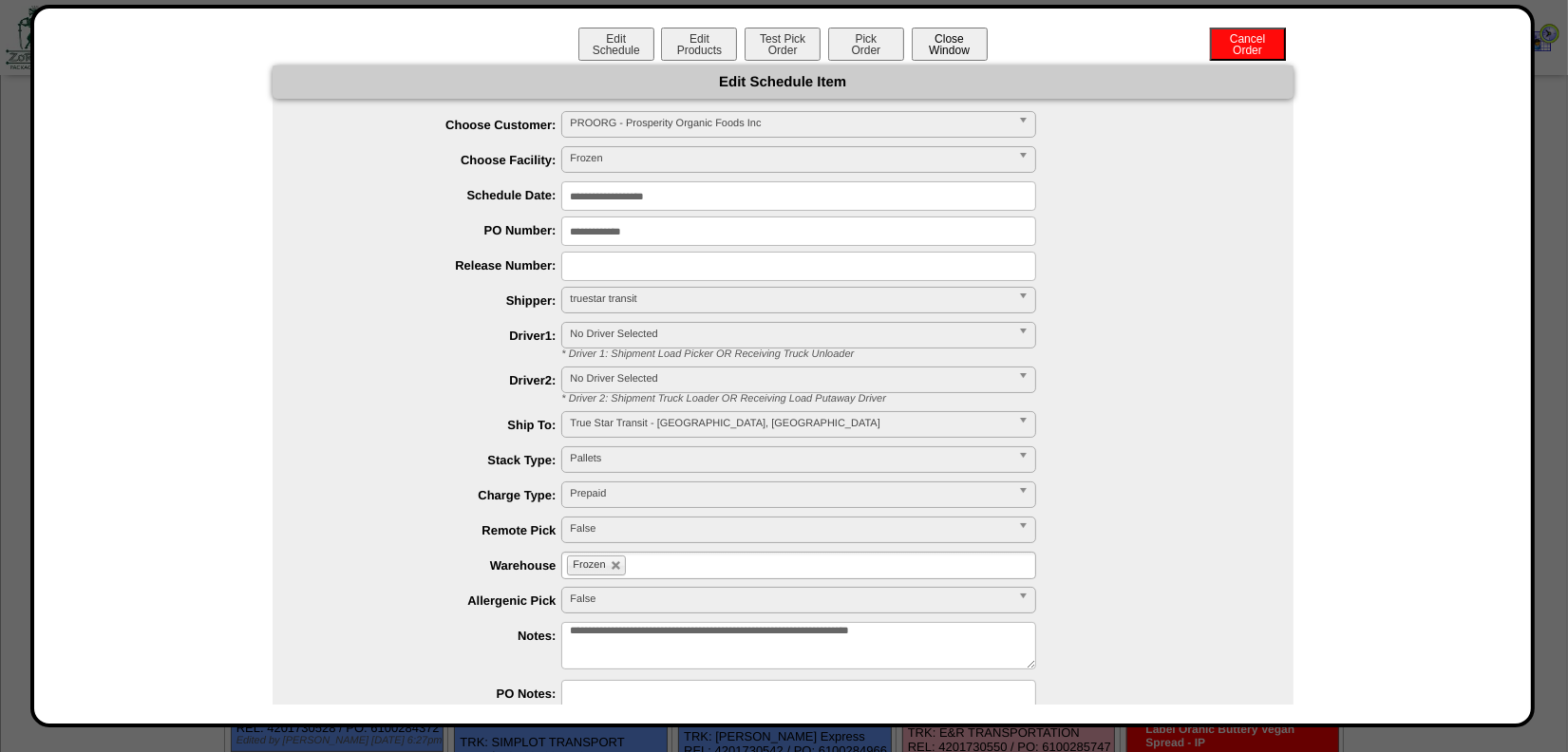
click at [932, 39] on button "Close Window" at bounding box center [950, 44] width 76 height 33
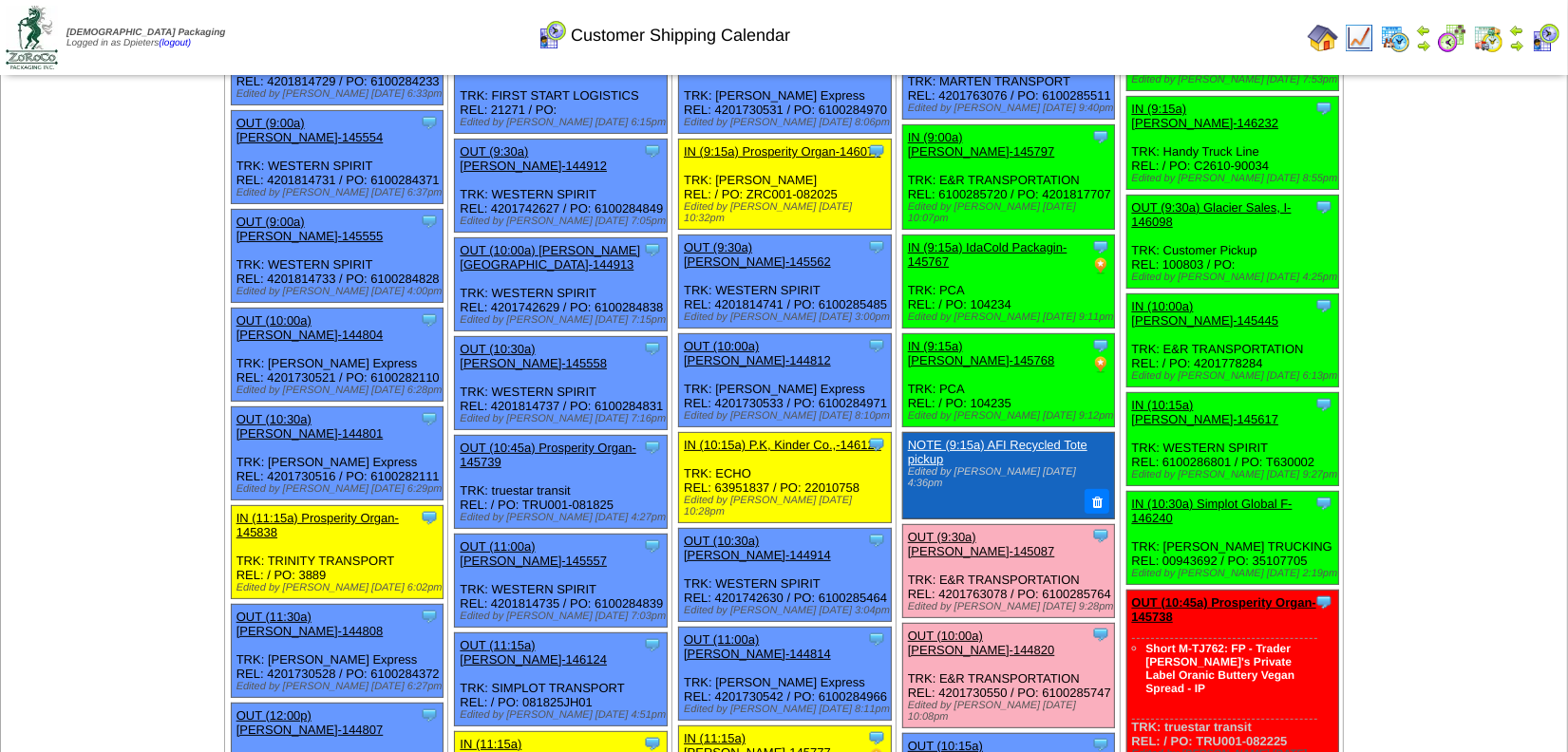
scroll to position [518, 0]
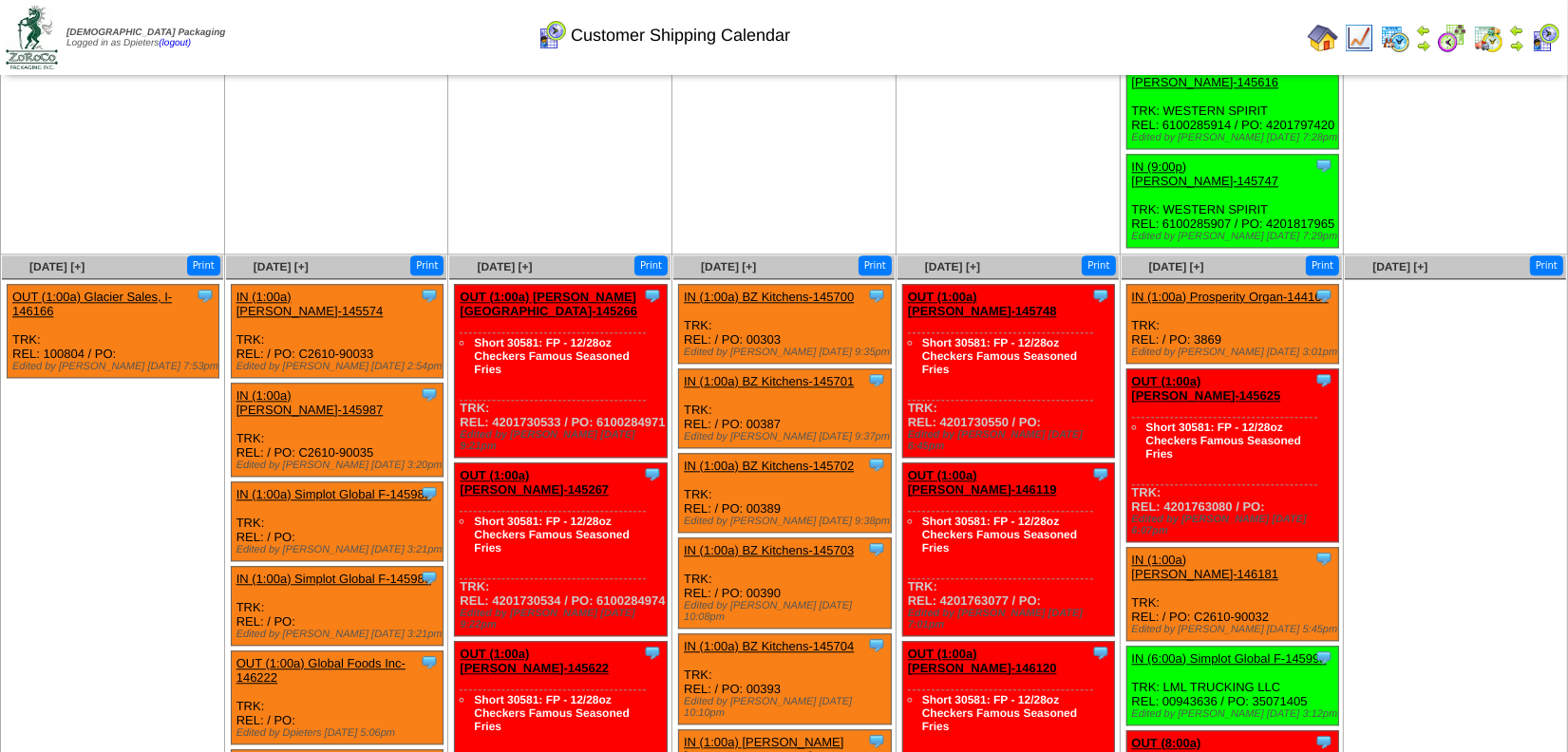
scroll to position [4488, 0]
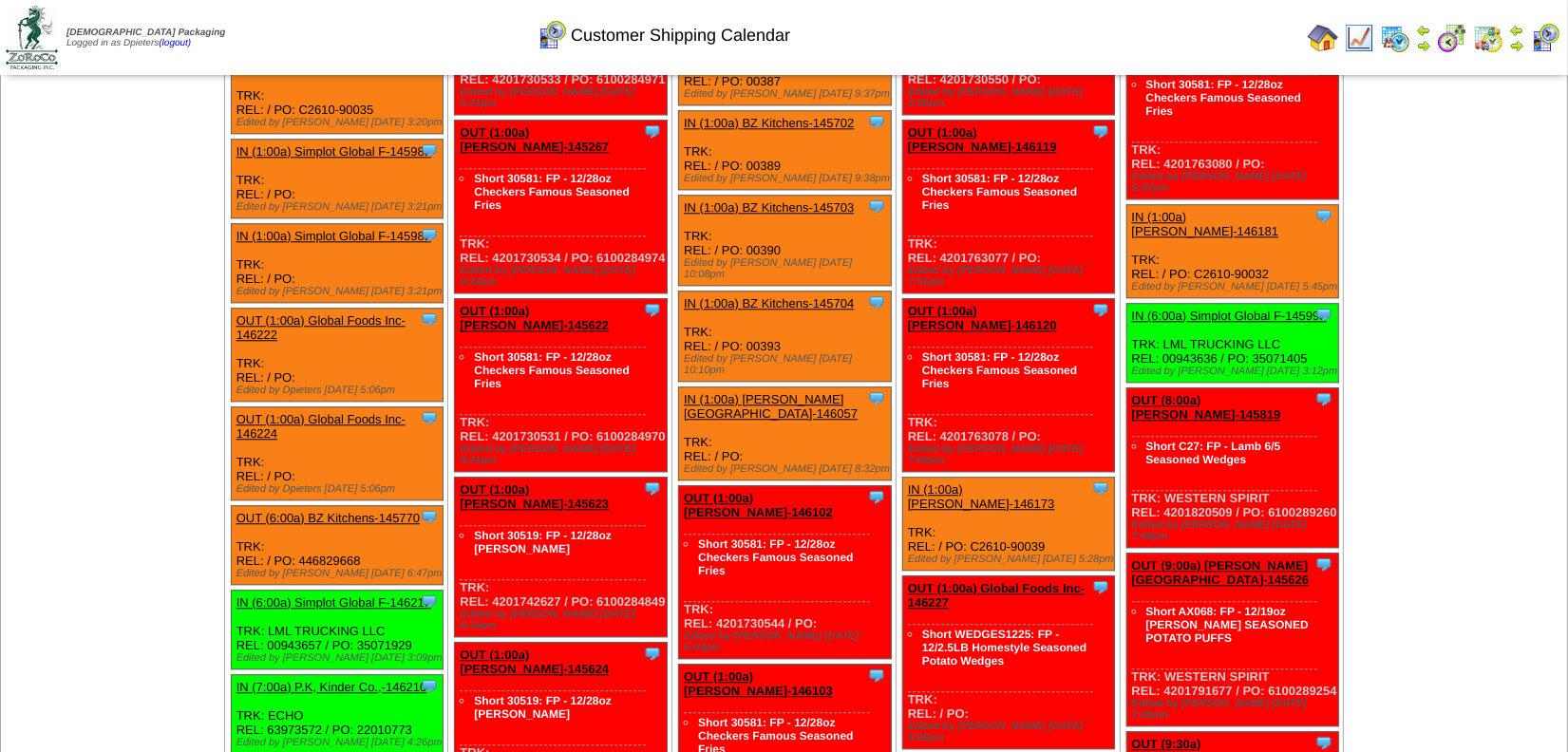
scroll to position [4759, 0]
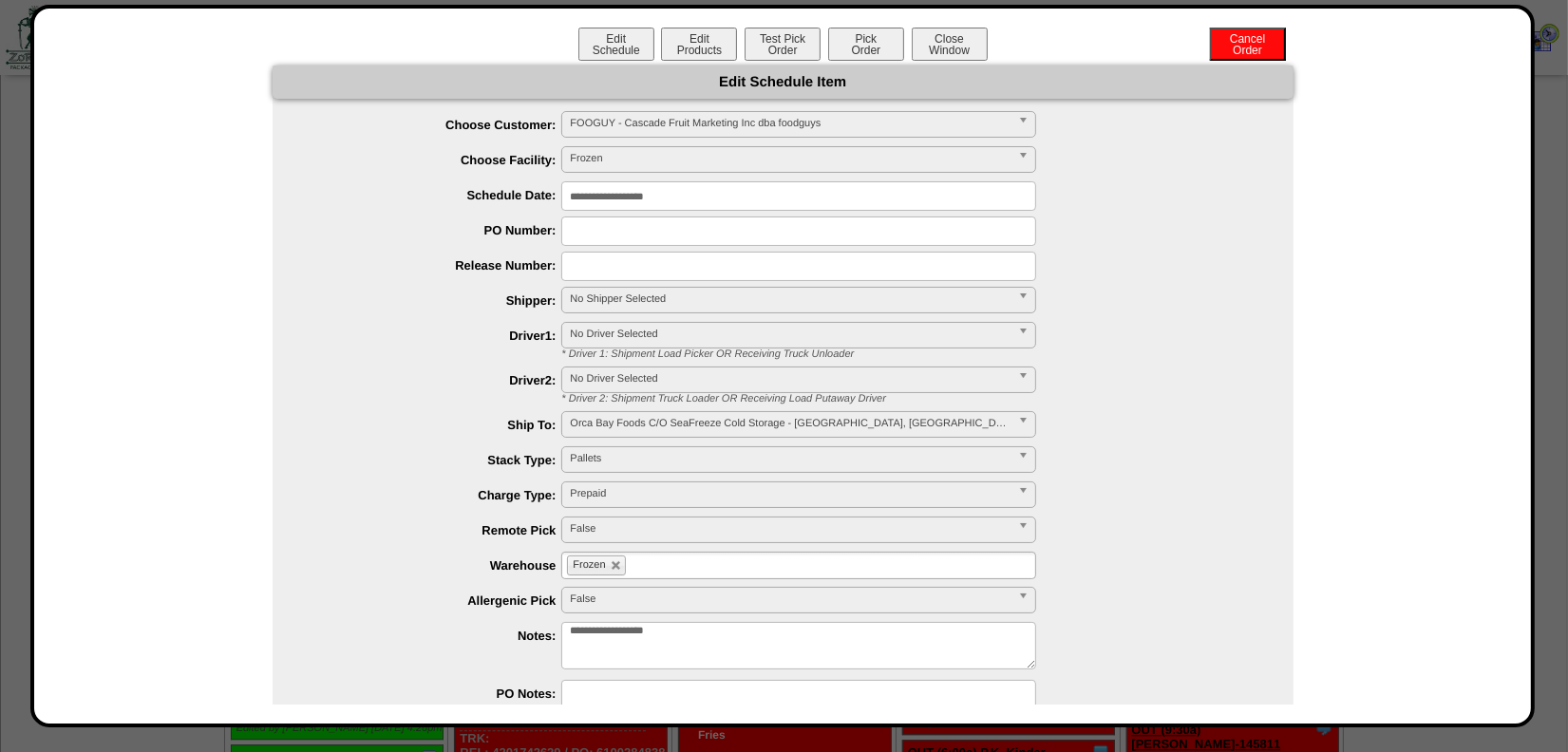
click at [703, 193] on input "**********" at bounding box center [799, 196] width 475 height 30
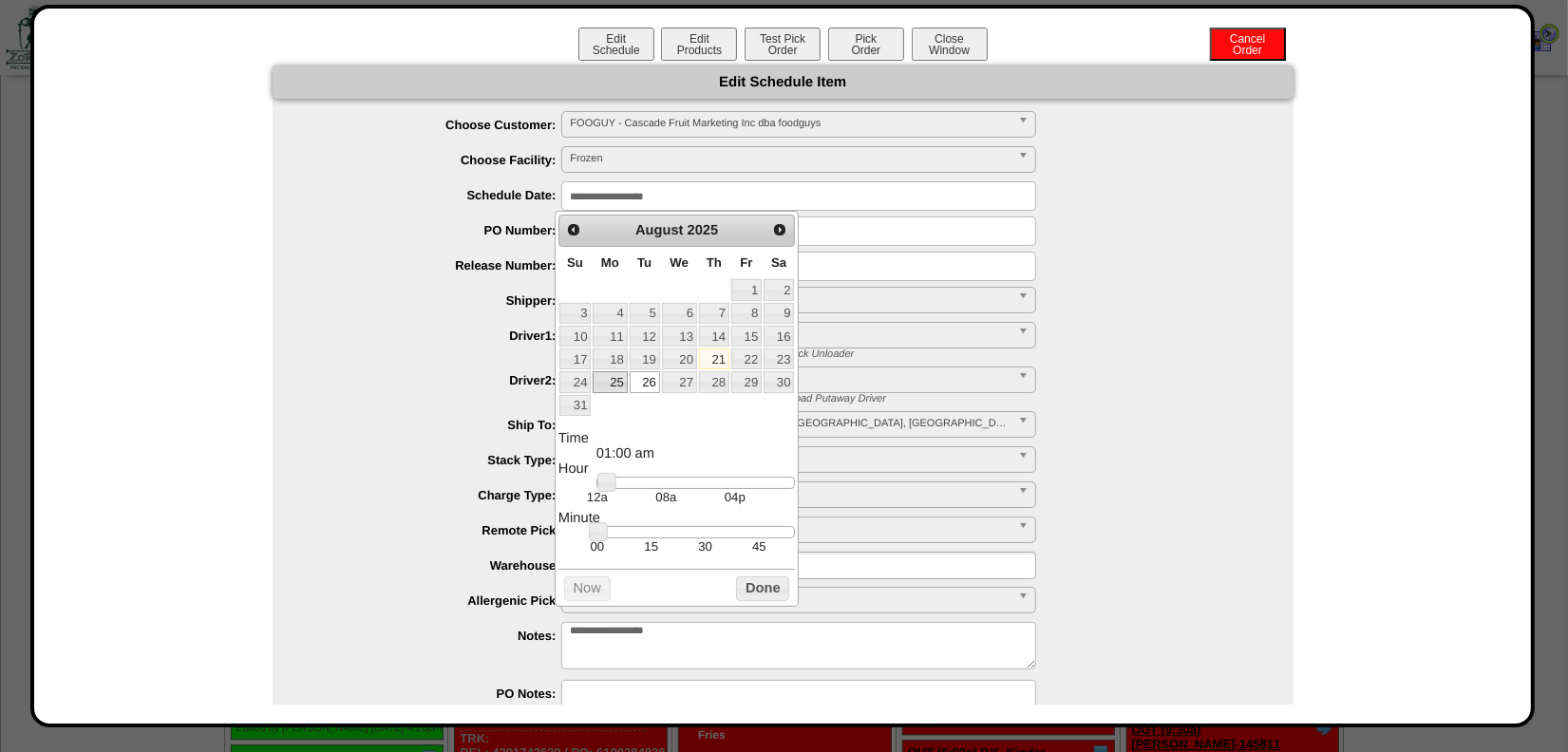
click at [608, 379] on link "25" at bounding box center [609, 381] width 34 height 21
type input "**********"
click at [774, 600] on button "Done" at bounding box center [762, 588] width 53 height 24
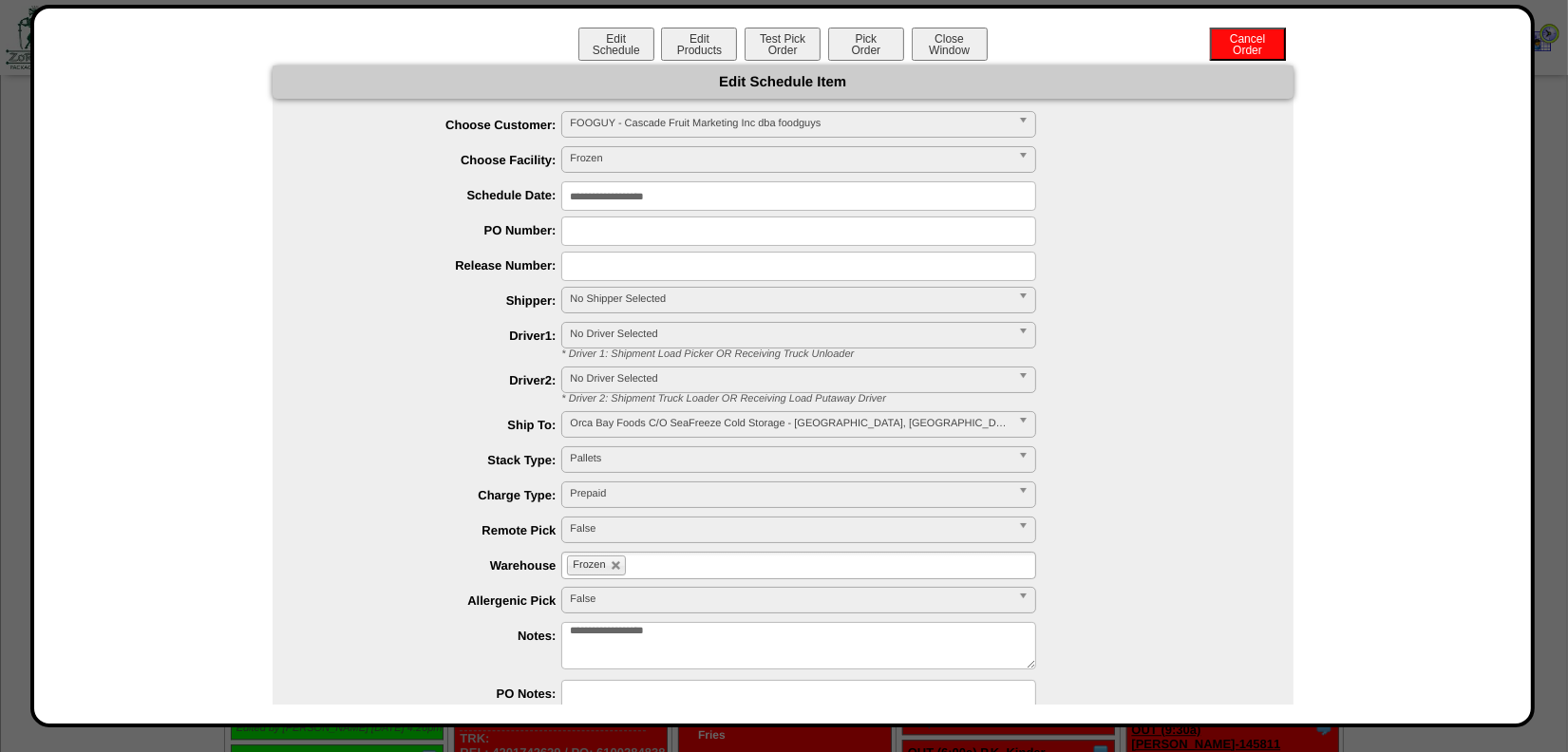
click at [360, 434] on div "**********" at bounding box center [801, 426] width 982 height 30
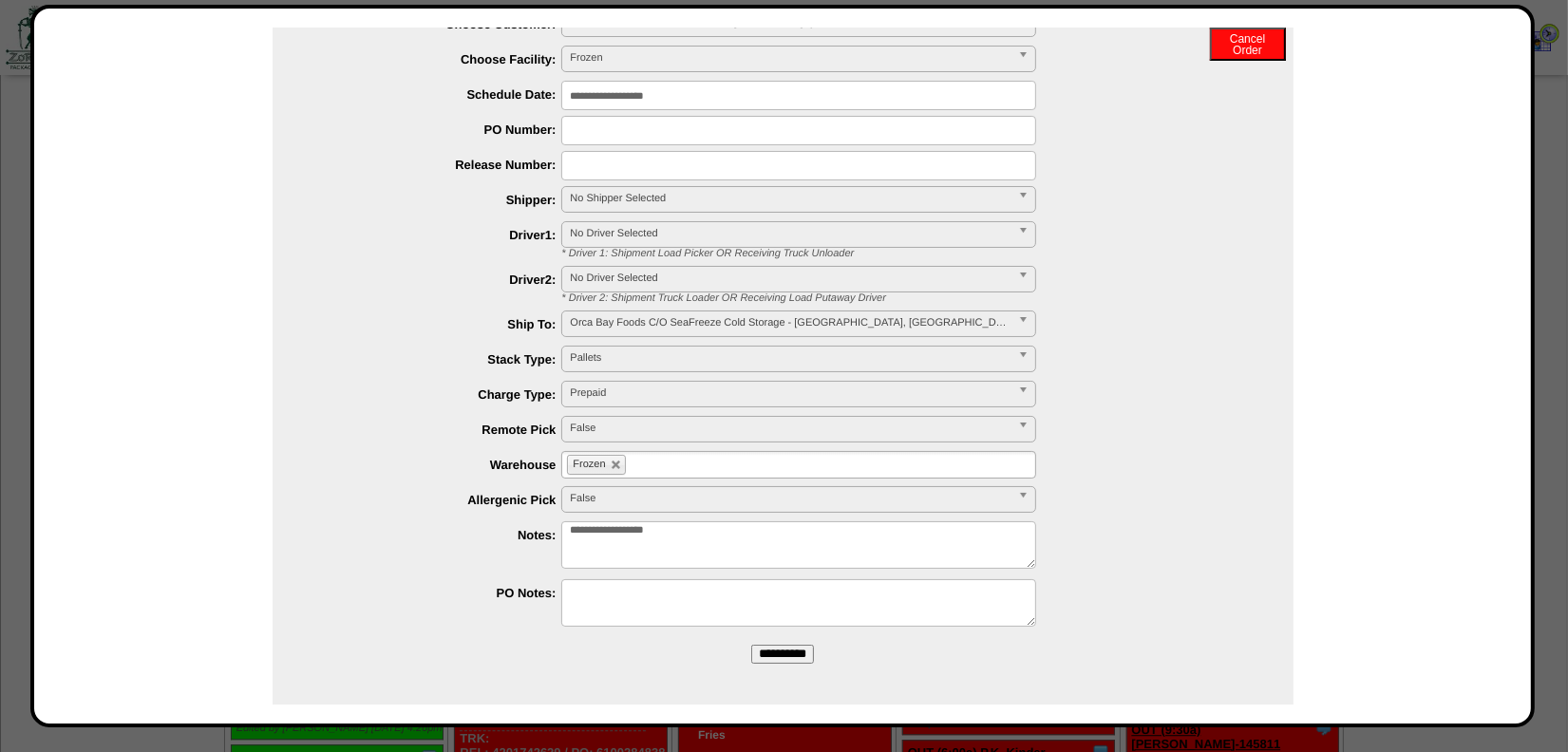
scroll to position [102, 0]
click at [775, 647] on input "**********" at bounding box center [782, 652] width 63 height 19
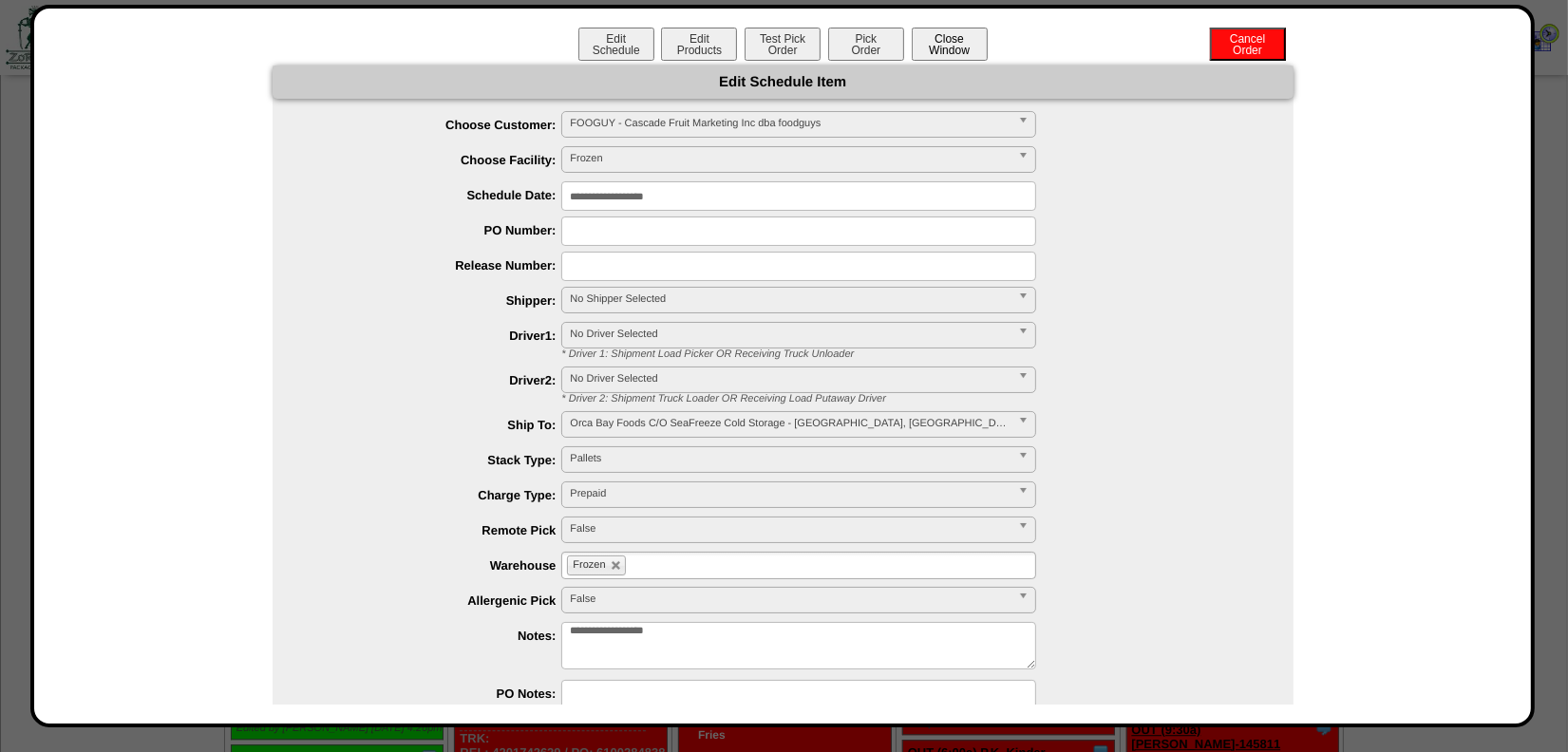
click at [961, 48] on button "Close Window" at bounding box center [950, 44] width 76 height 33
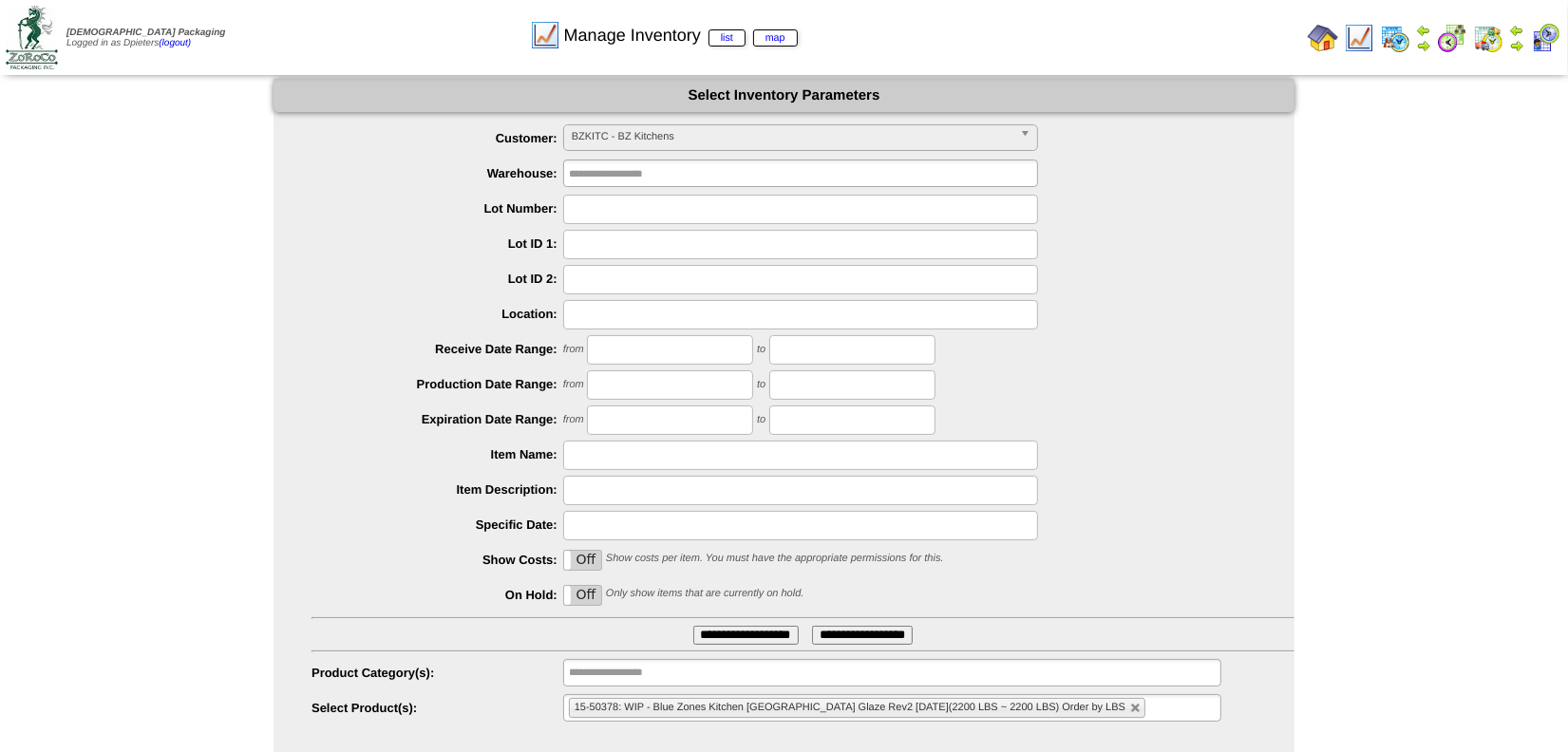
click at [642, 131] on span "BZKITC - BZ Kitchens" at bounding box center [792, 137] width 441 height 23
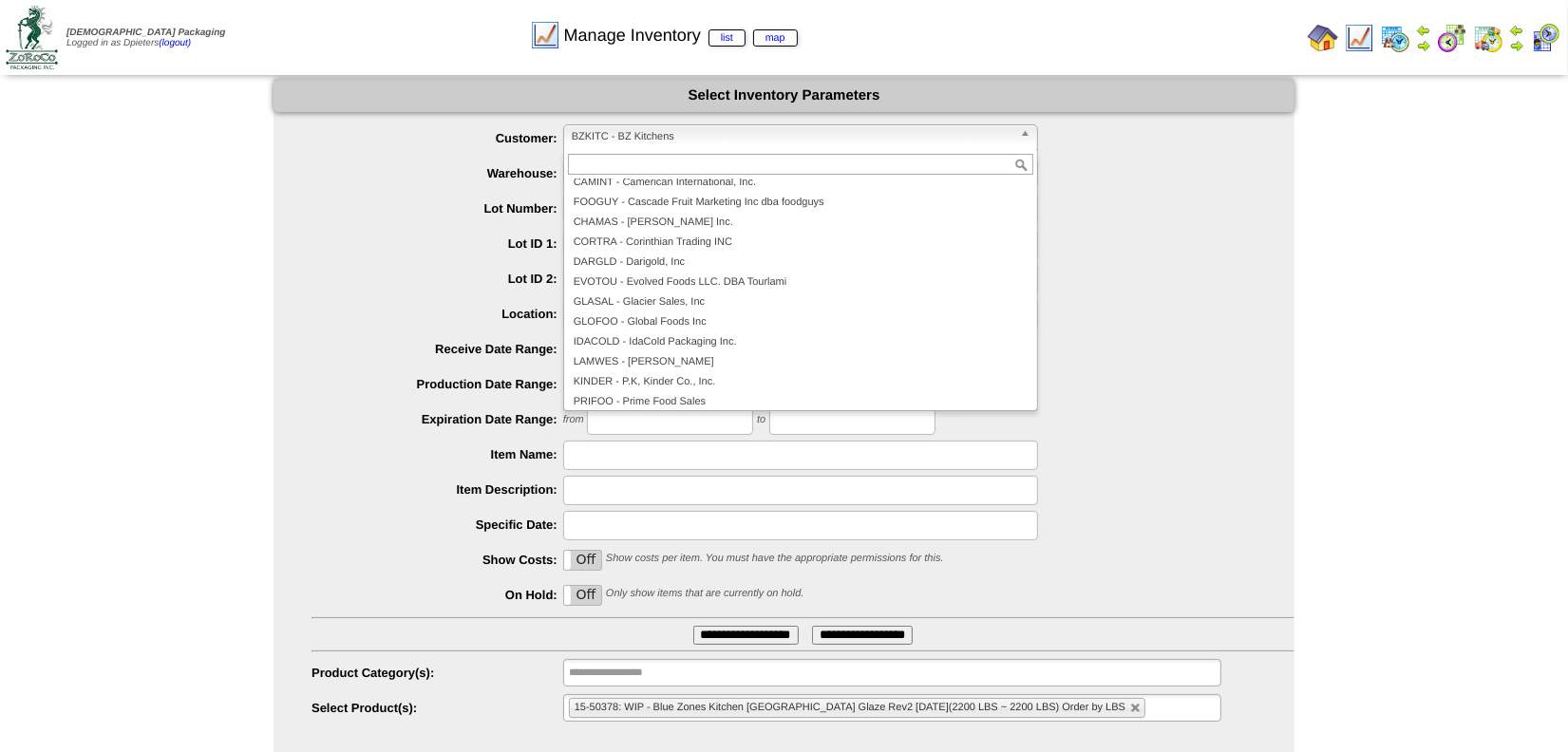
scroll to position [170, 0]
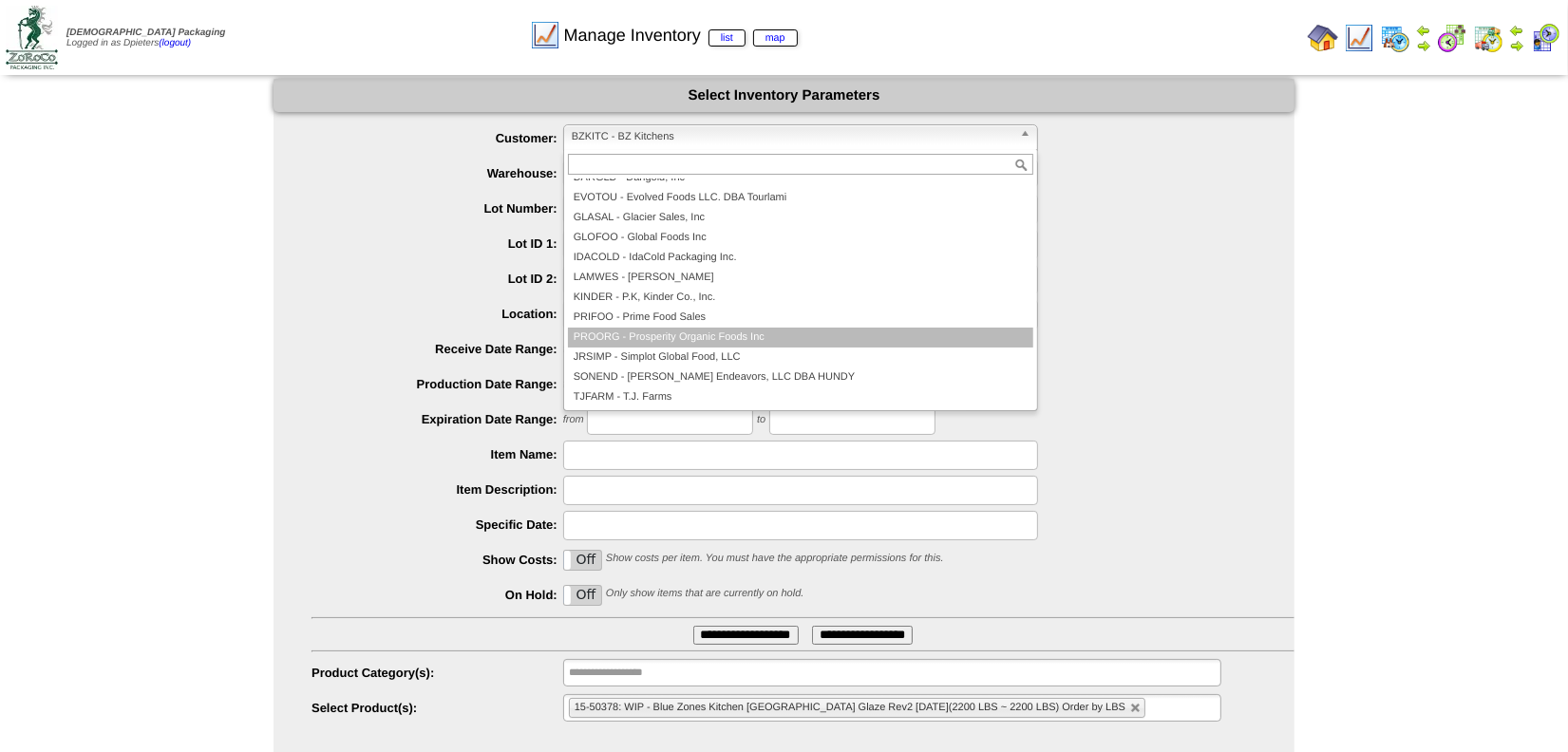
click at [683, 337] on li "PROORG - Prosperity Organic Foods Inc" at bounding box center [800, 337] width 465 height 20
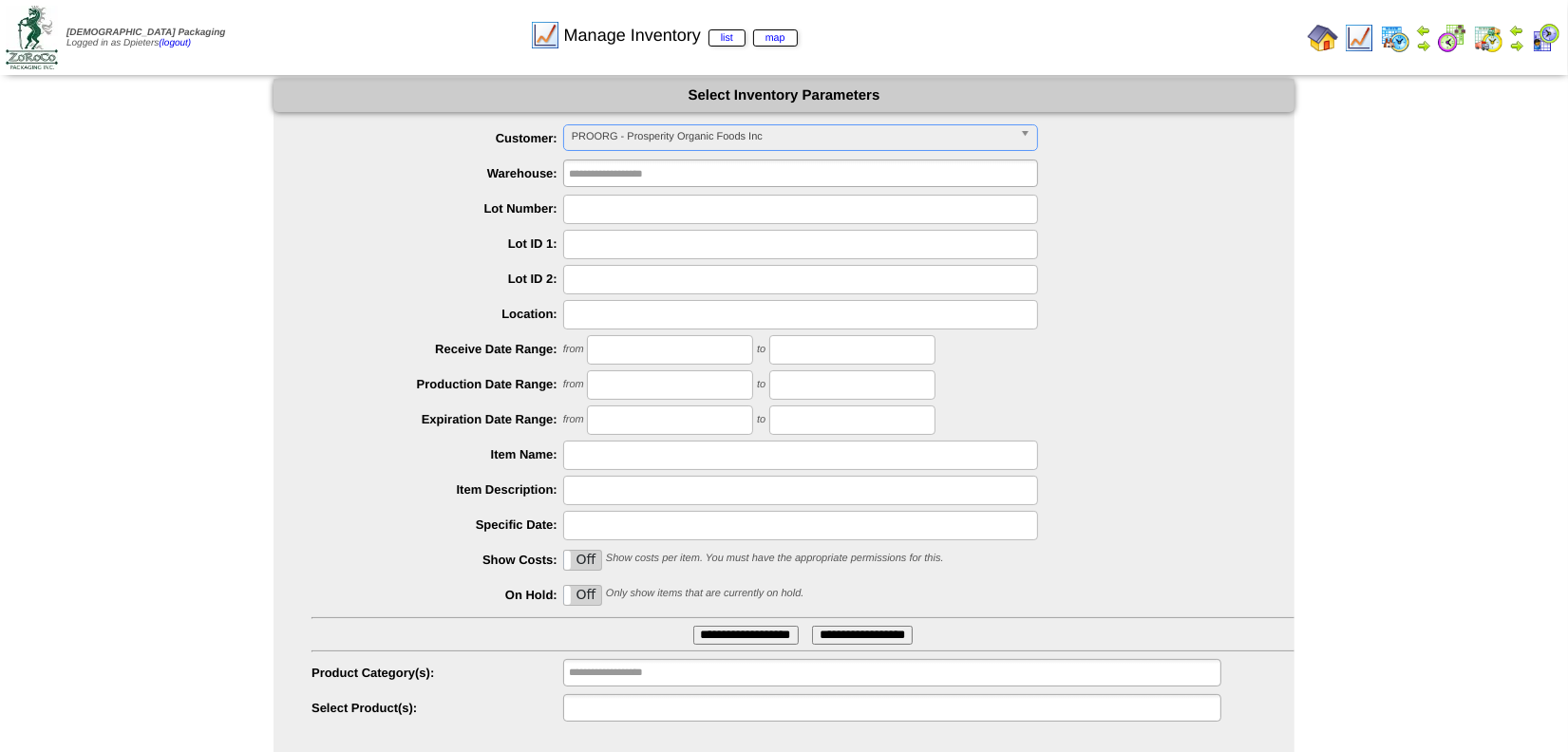
click at [627, 706] on input "text" at bounding box center [629, 708] width 122 height 24
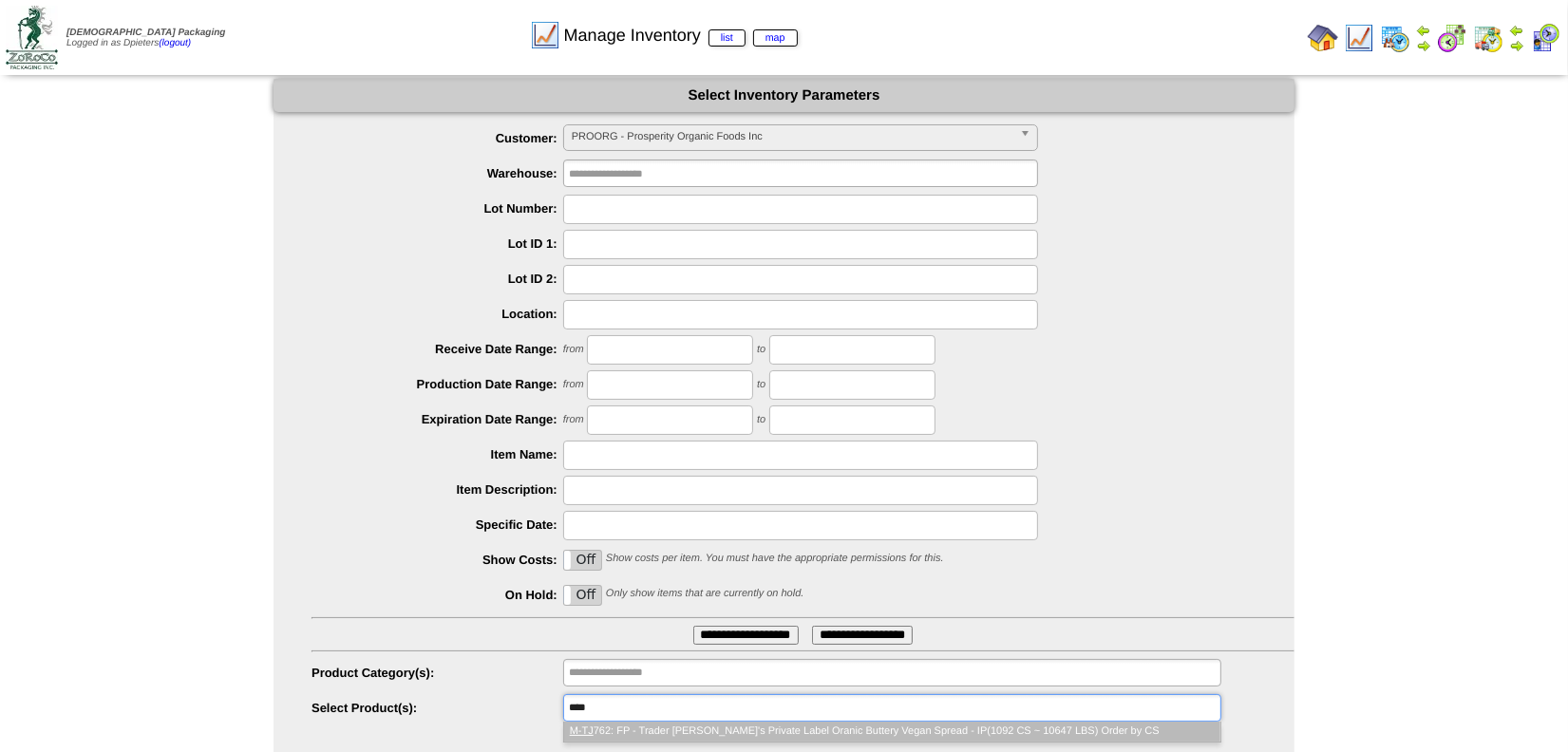
type input "****"
click at [633, 731] on li "M-TJ 762: FP - Trader Joe's Private Label Oranic Buttery Vegan Spread - IP(1092…" at bounding box center [893, 732] width 656 height 20
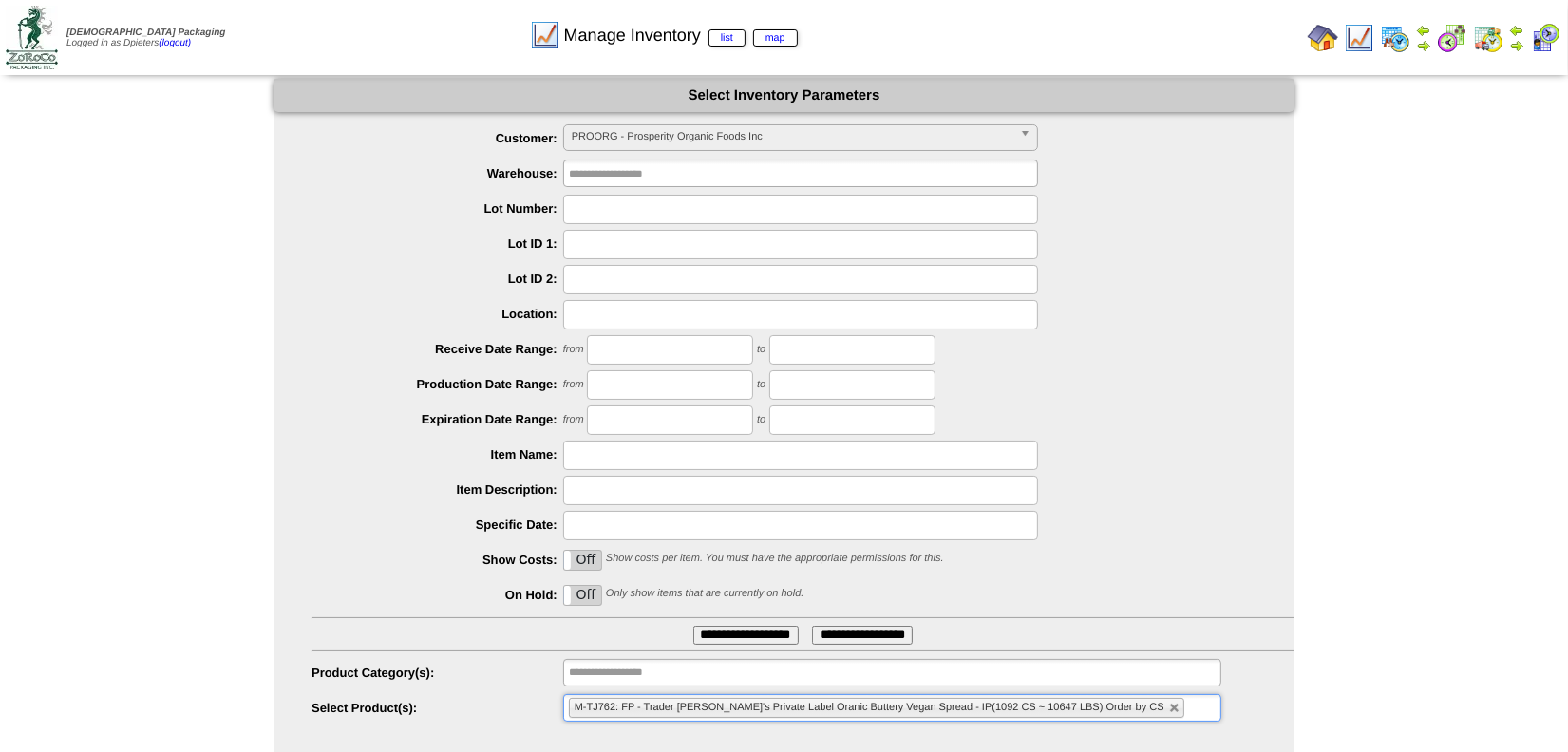
click at [711, 629] on input "**********" at bounding box center [746, 634] width 106 height 19
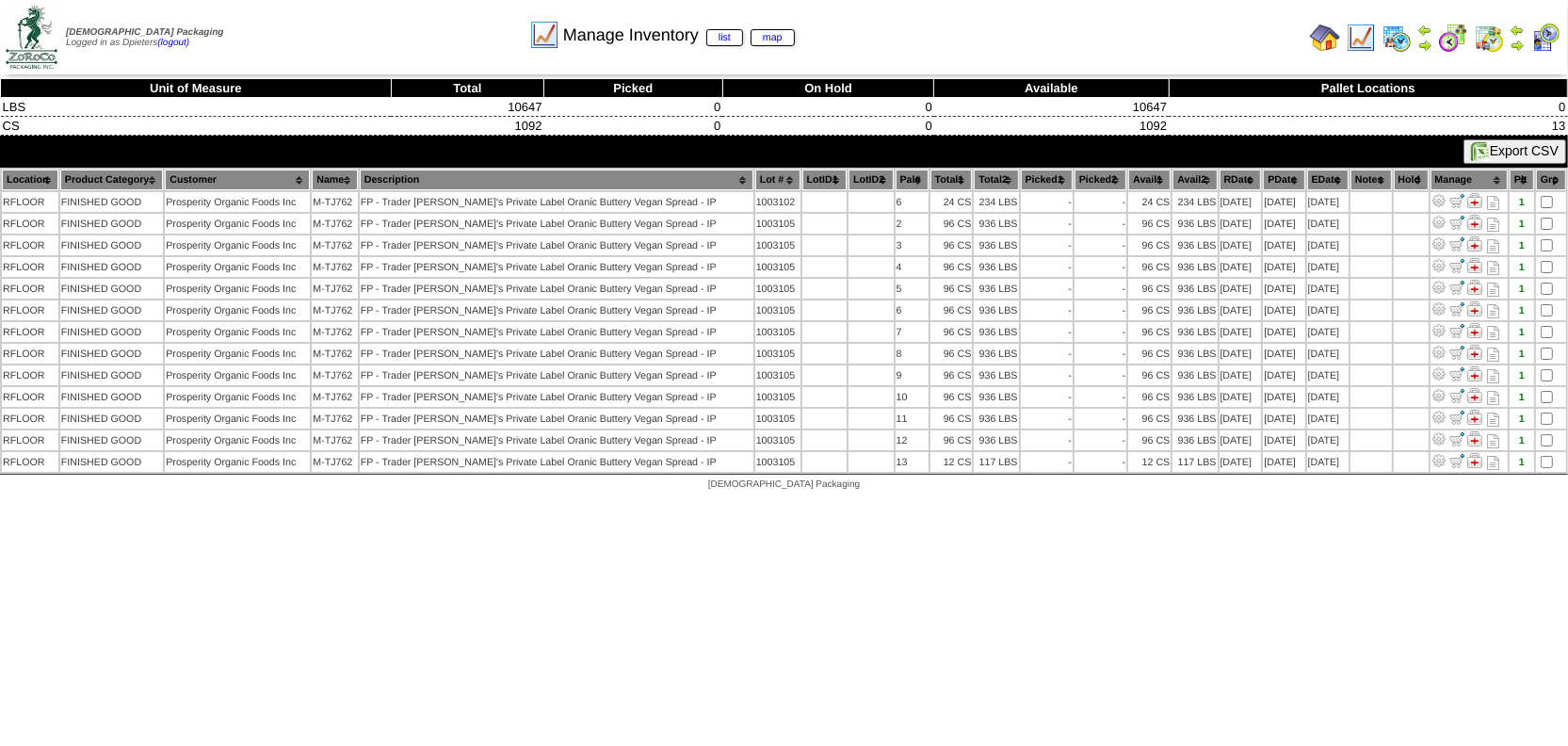
click at [1331, 40] on img at bounding box center [1325, 38] width 30 height 30
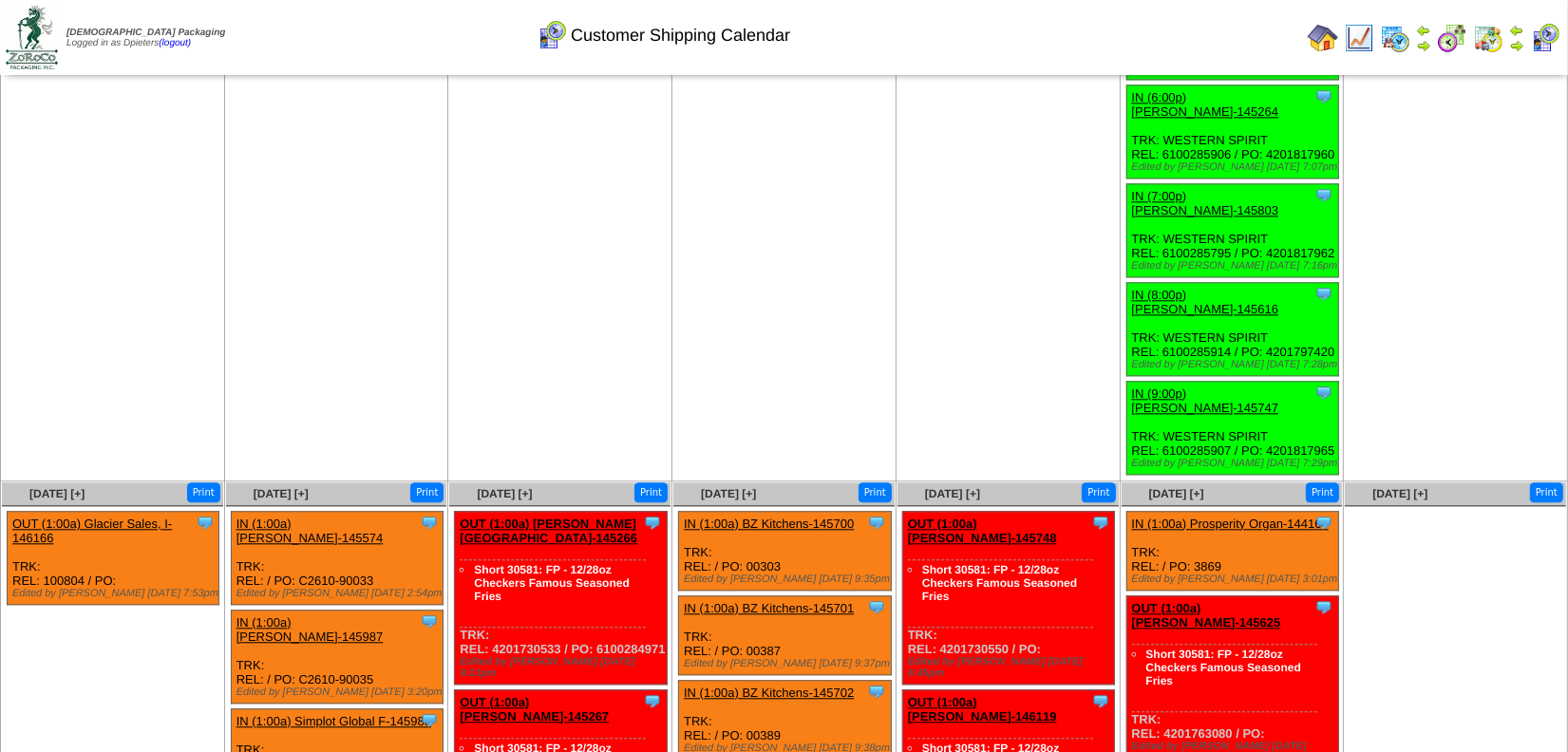
scroll to position [4316, 0]
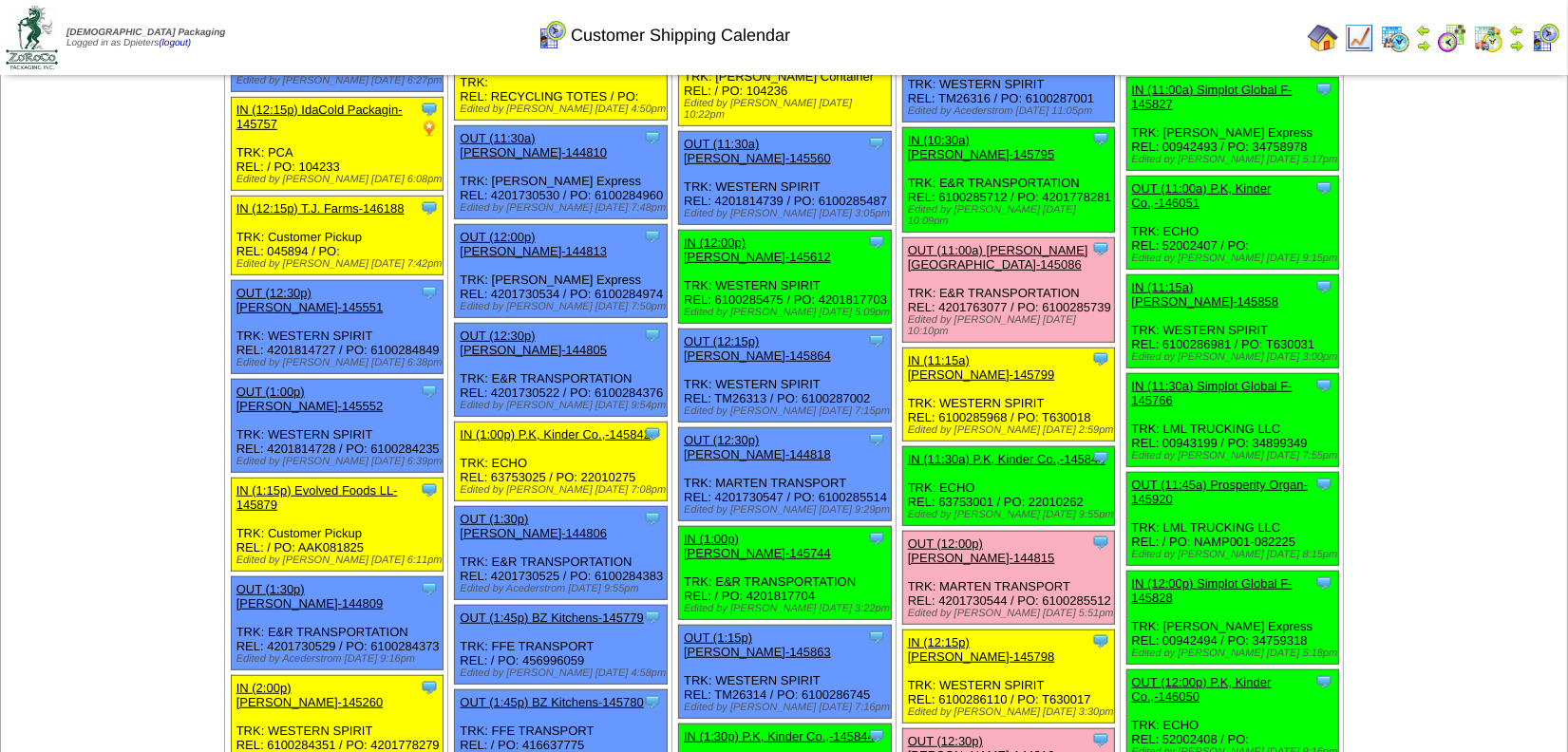
scroll to position [949, 0]
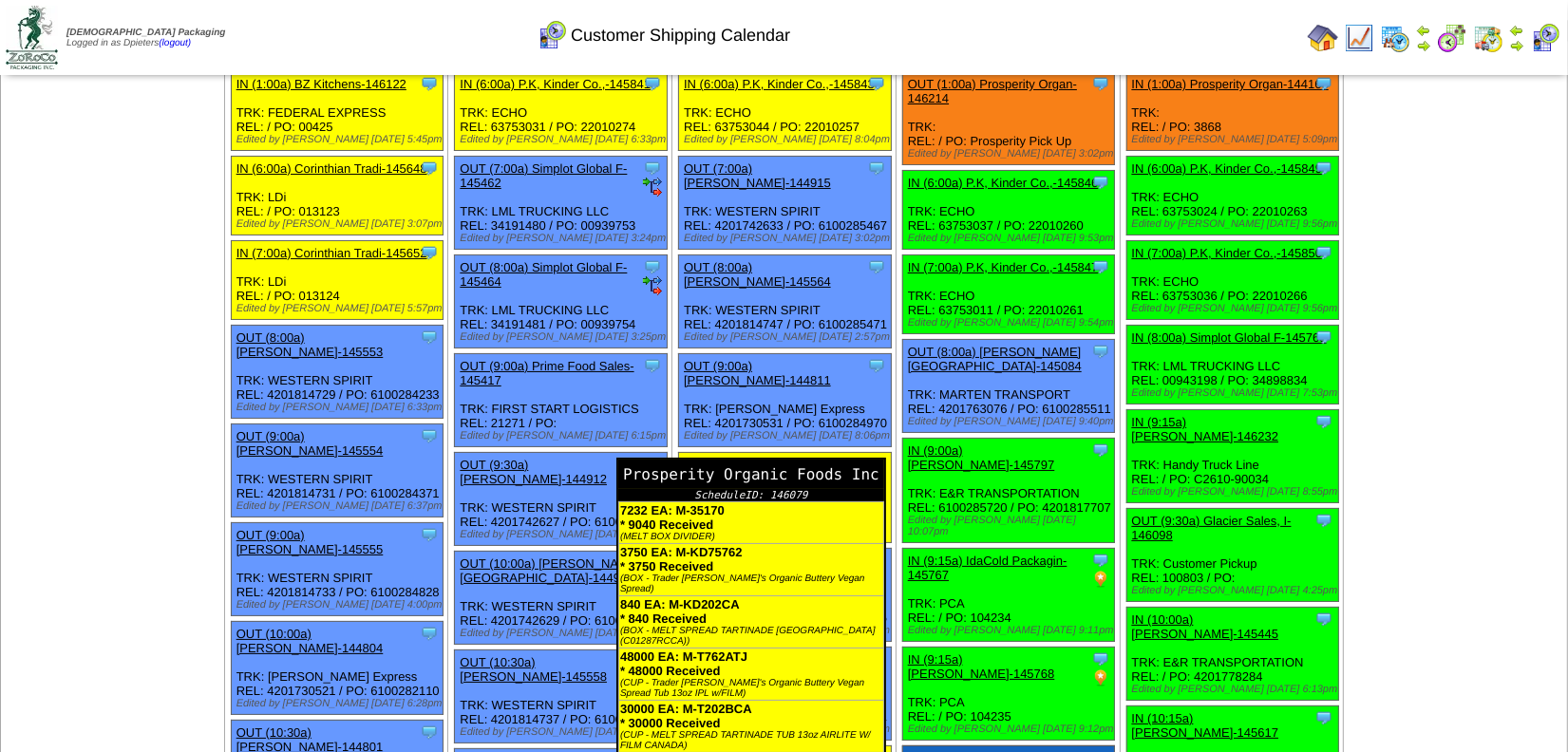
scroll to position [172, 0]
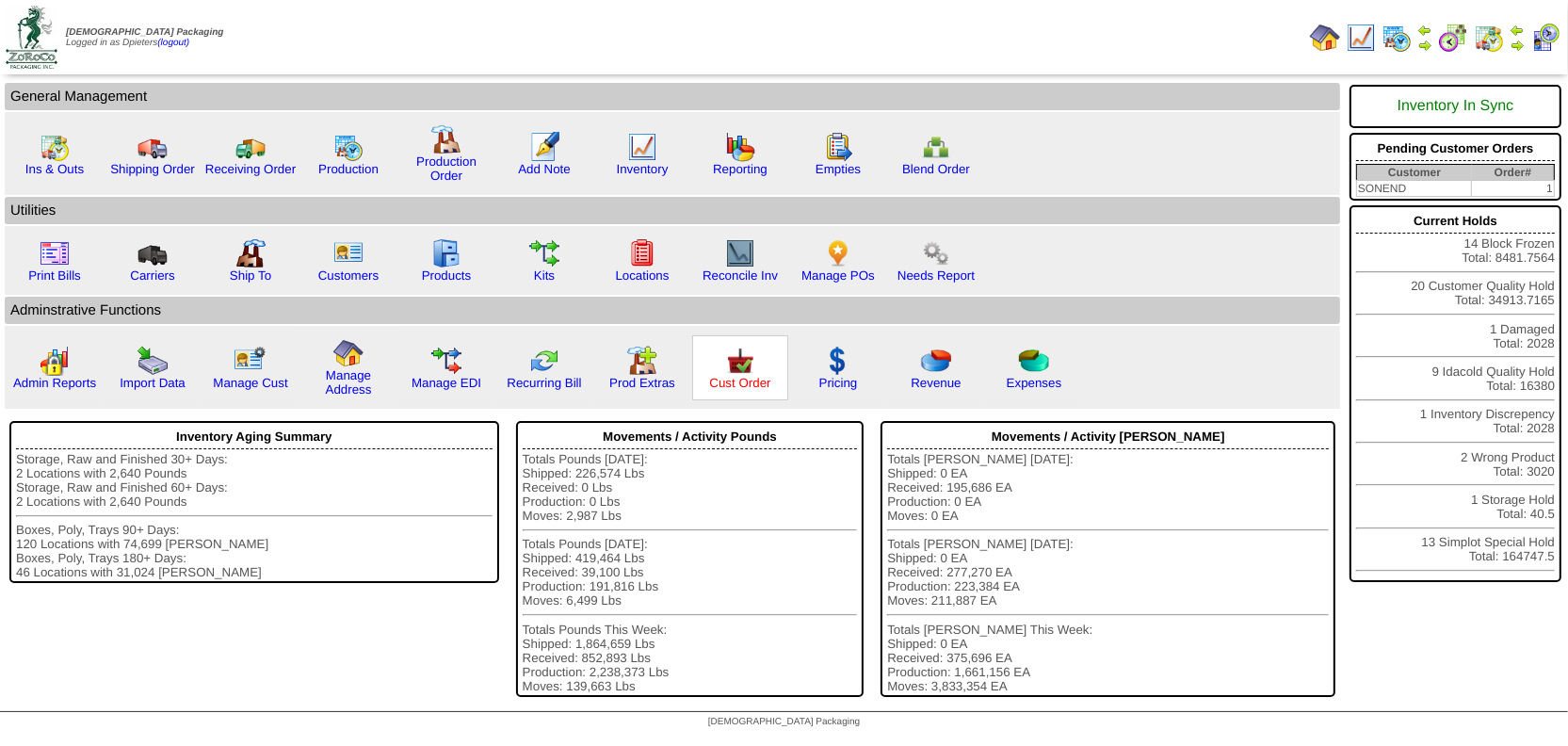
click at [743, 377] on link "Cust Order" at bounding box center [740, 383] width 61 height 14
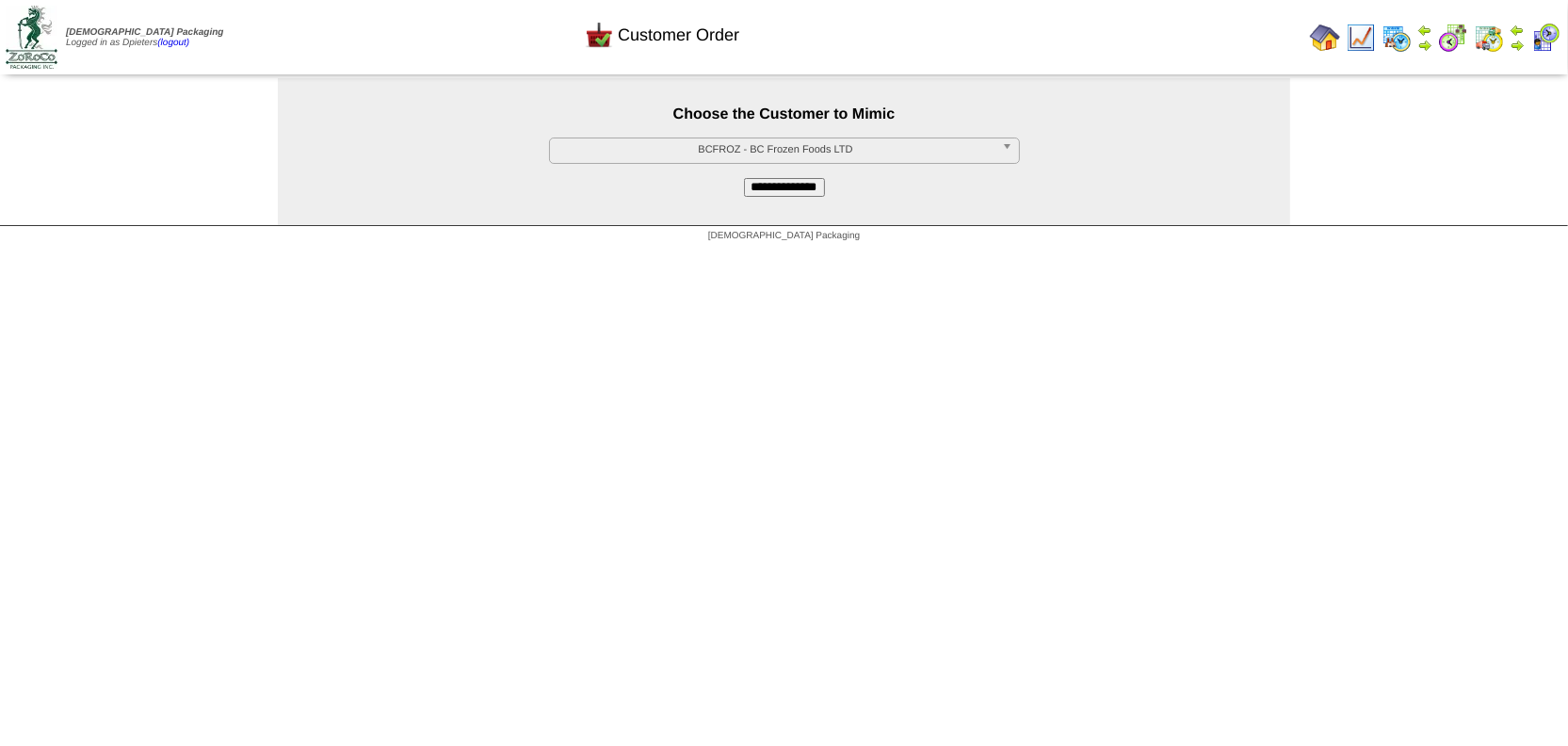
click at [621, 145] on span "BCFROZ - BC Frozen Foods LTD" at bounding box center [777, 149] width 437 height 23
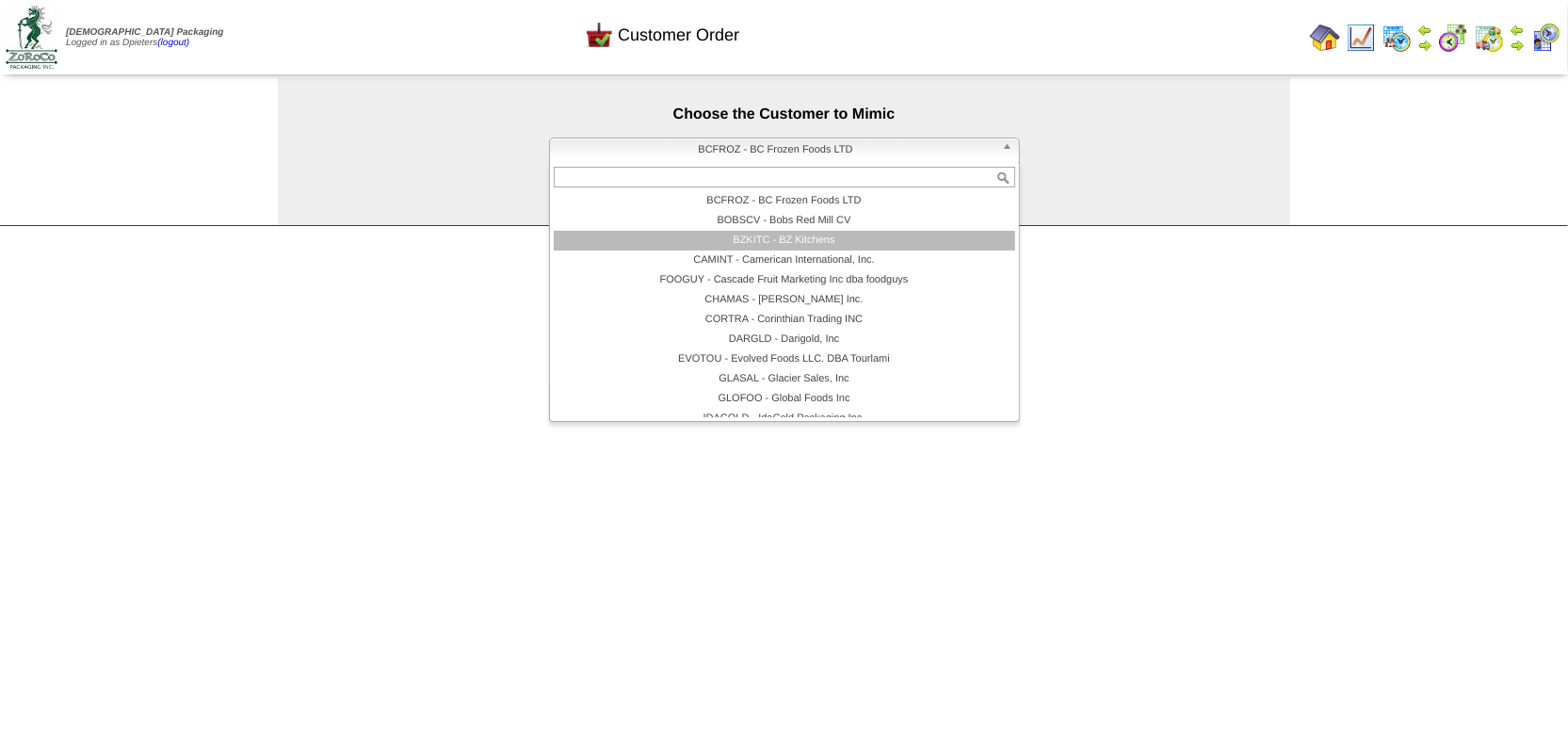
click at [678, 237] on li "BZKITC - BZ Kitchens" at bounding box center [784, 240] width 461 height 20
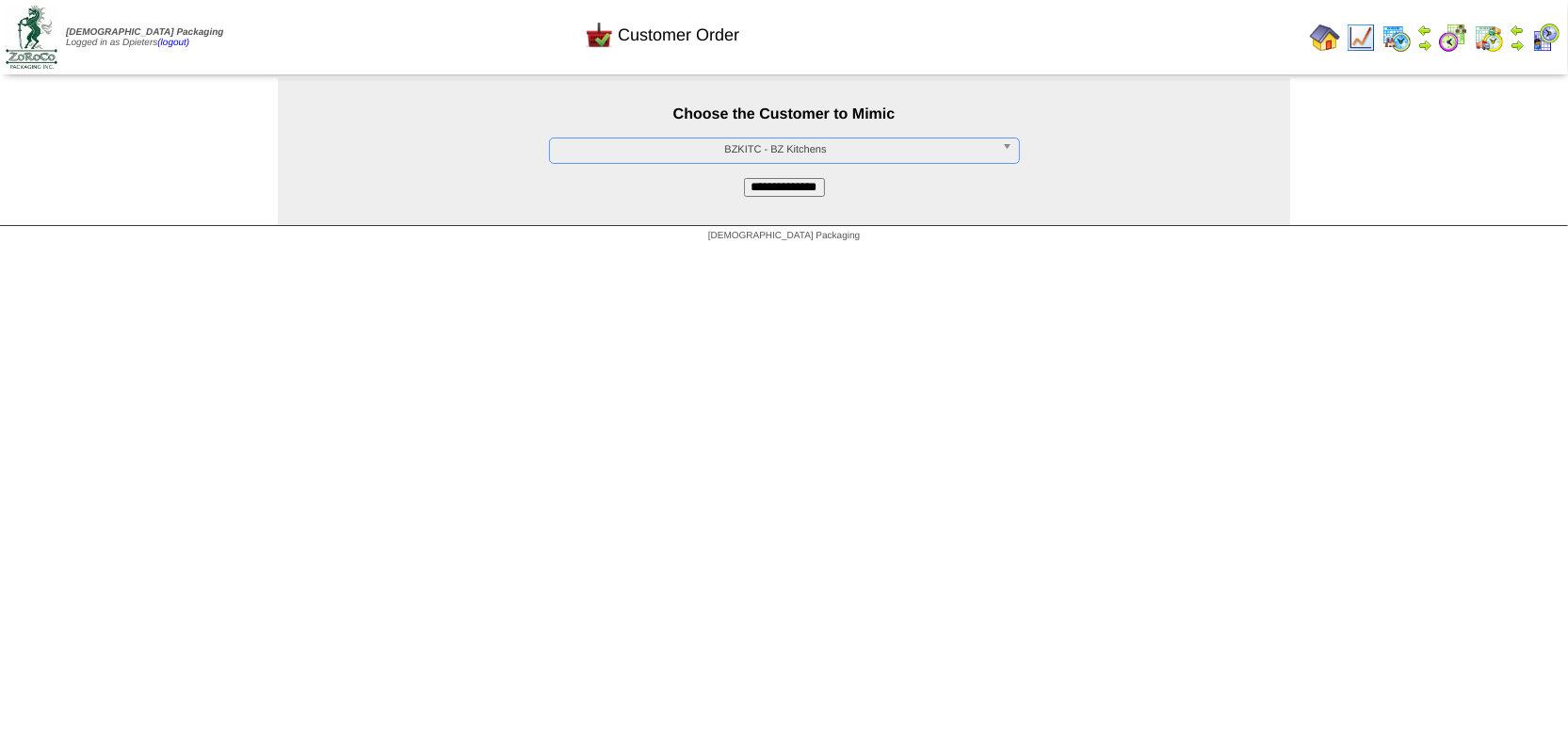
click at [778, 186] on input "**********" at bounding box center [784, 187] width 81 height 19
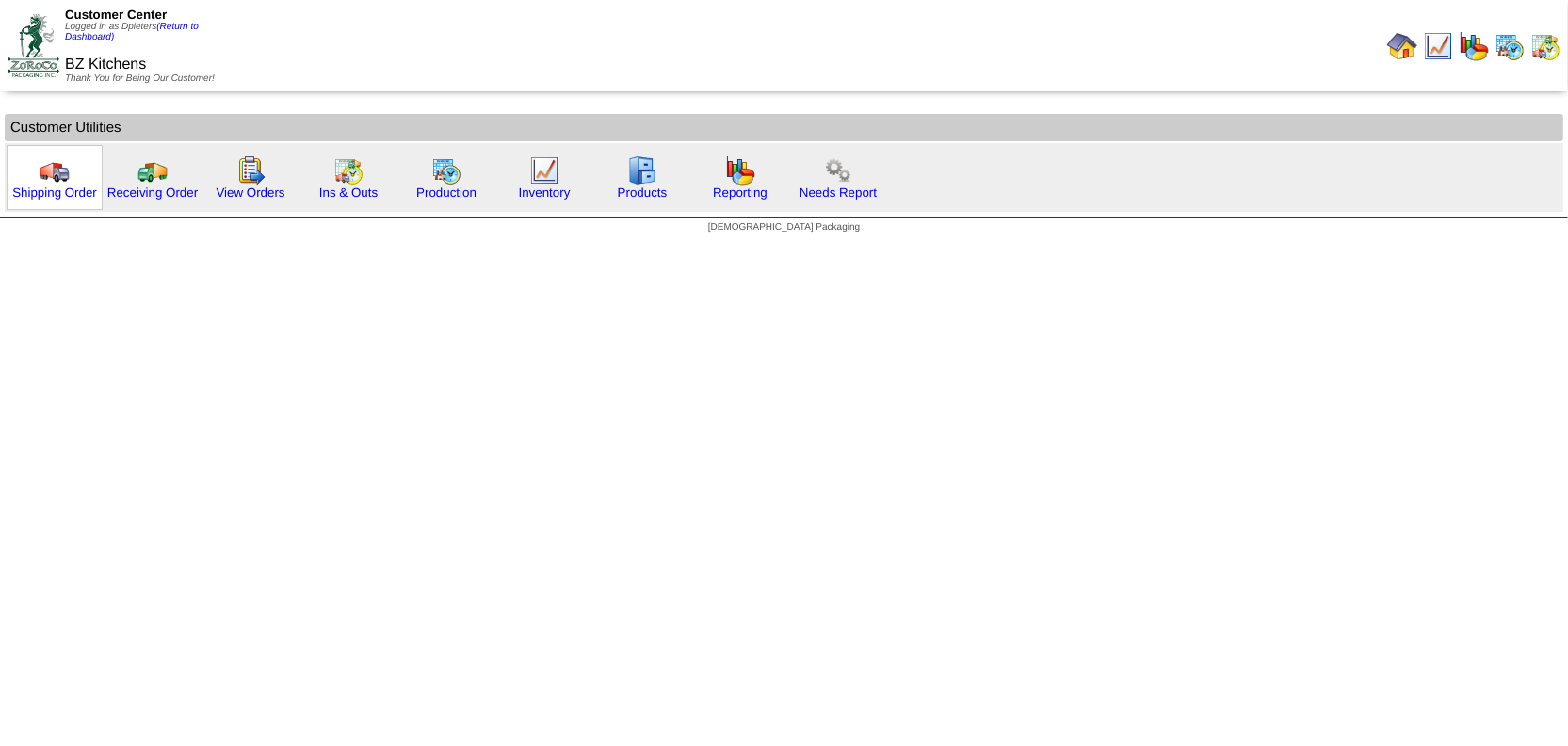
click at [46, 178] on img at bounding box center [54, 170] width 30 height 30
click at [193, 23] on link "(Return to Dashboard)" at bounding box center [132, 32] width 134 height 21
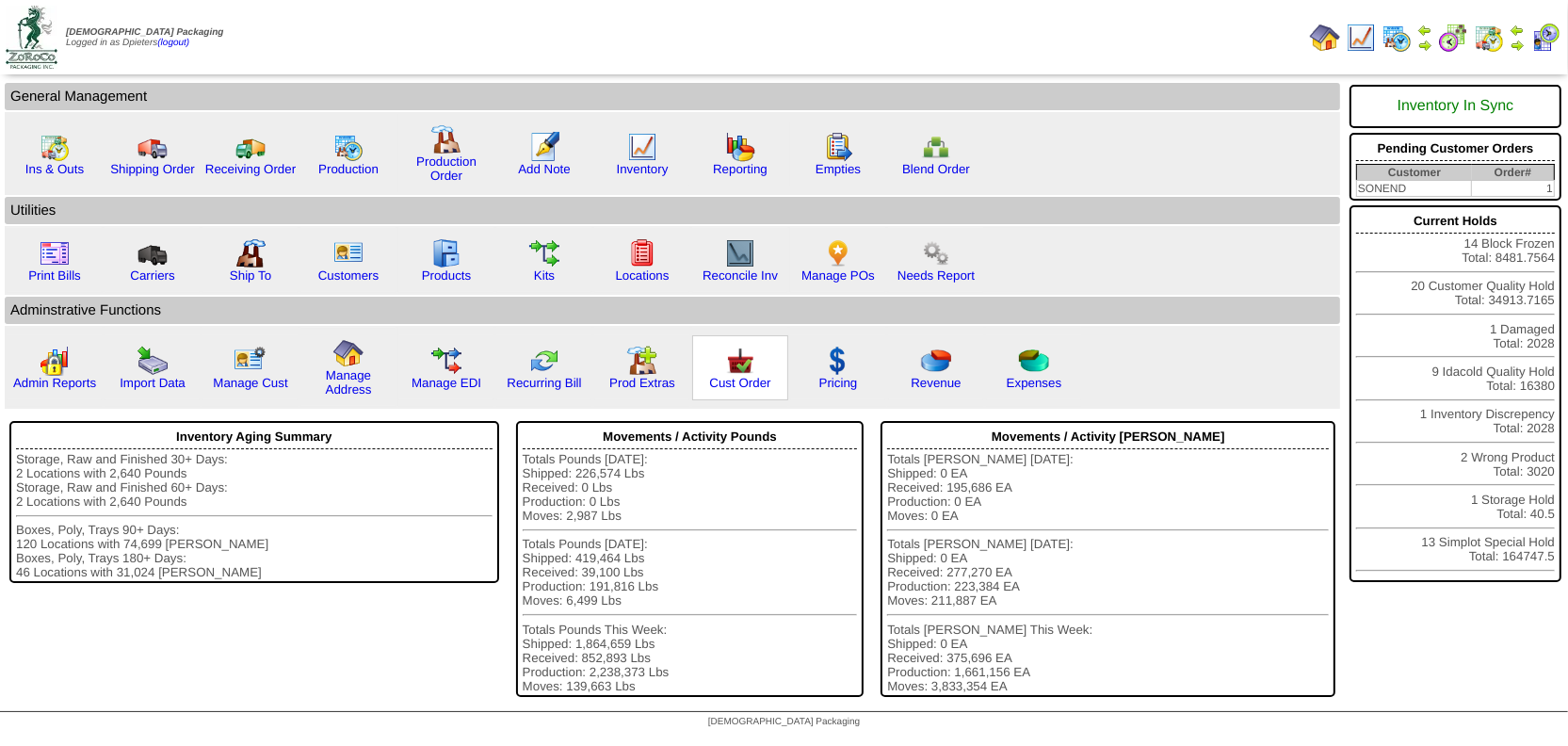
click at [737, 369] on img at bounding box center [740, 360] width 30 height 30
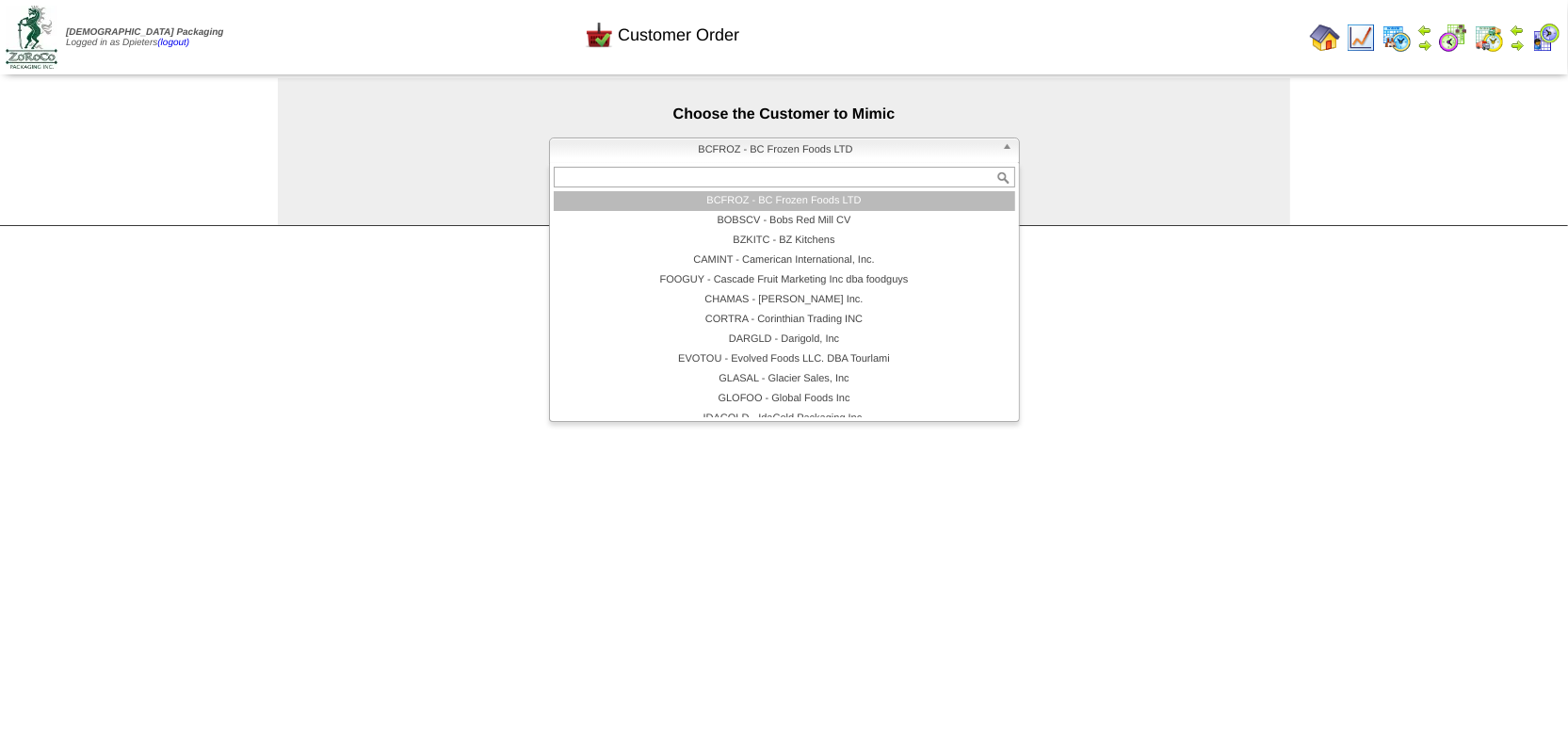
click at [650, 150] on span "BCFROZ - BC Frozen Foods LTD" at bounding box center [777, 149] width 437 height 23
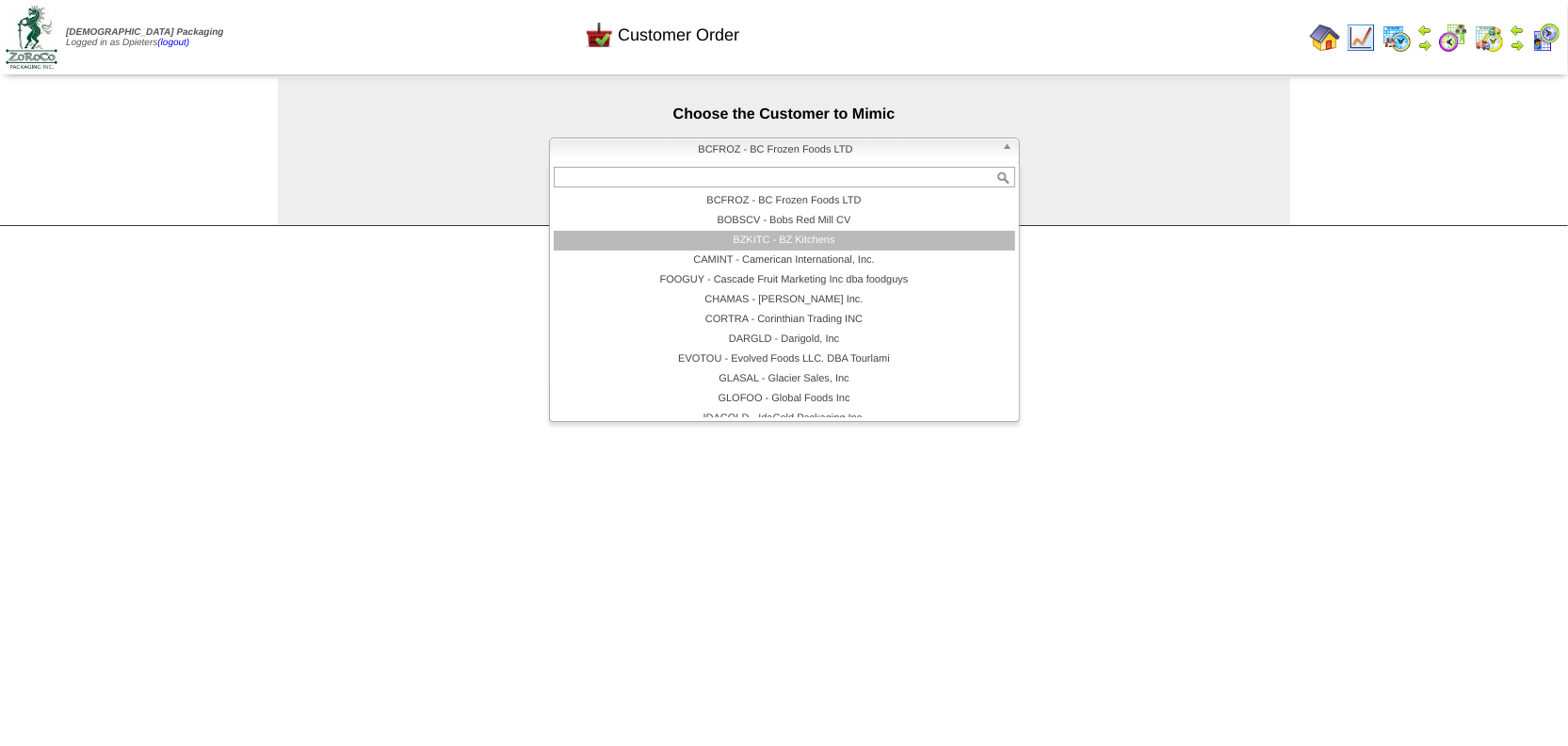
click at [673, 231] on li "BZKITC - BZ Kitchens" at bounding box center [784, 240] width 461 height 20
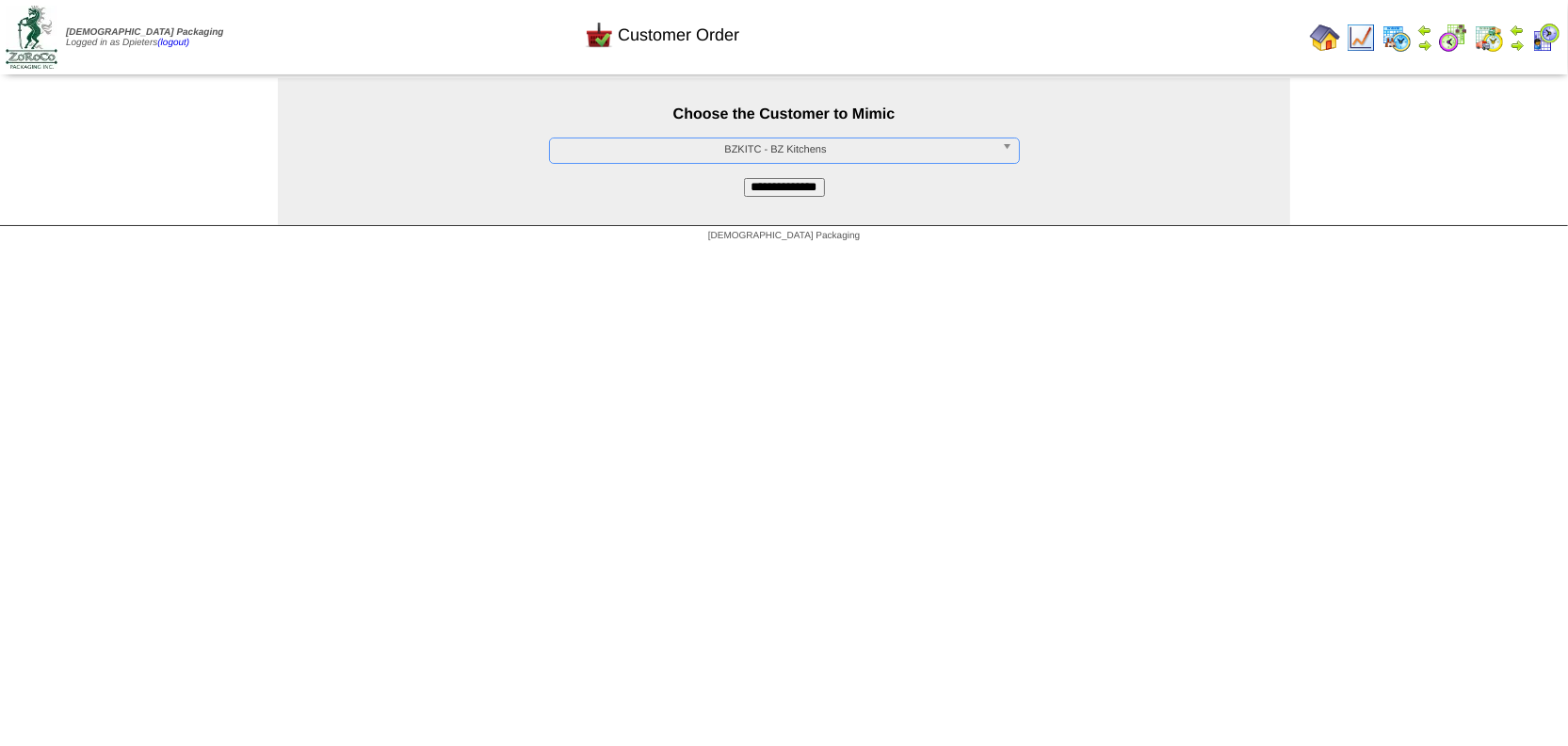
click at [804, 178] on input "**********" at bounding box center [784, 187] width 81 height 19
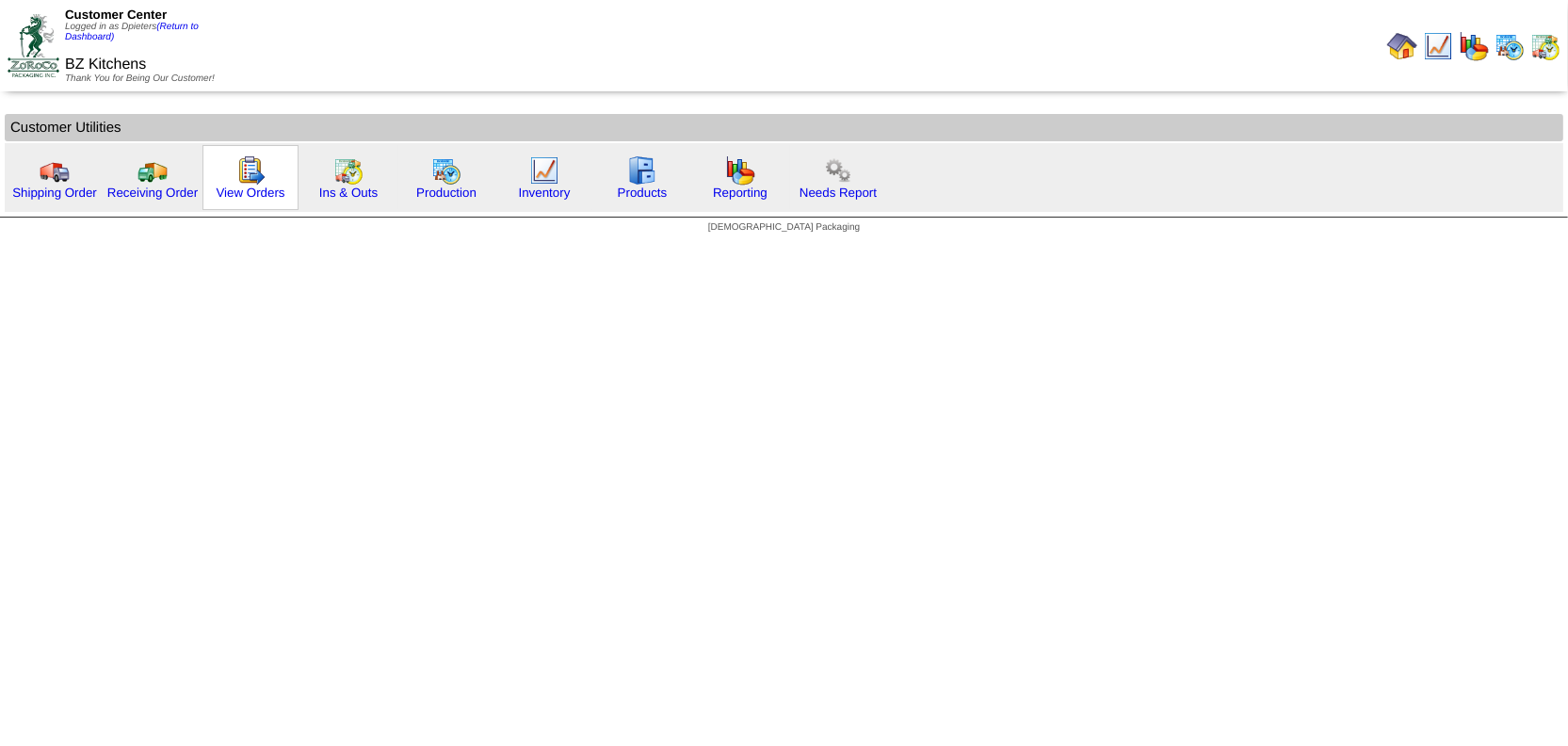
click at [236, 163] on img at bounding box center [250, 170] width 30 height 30
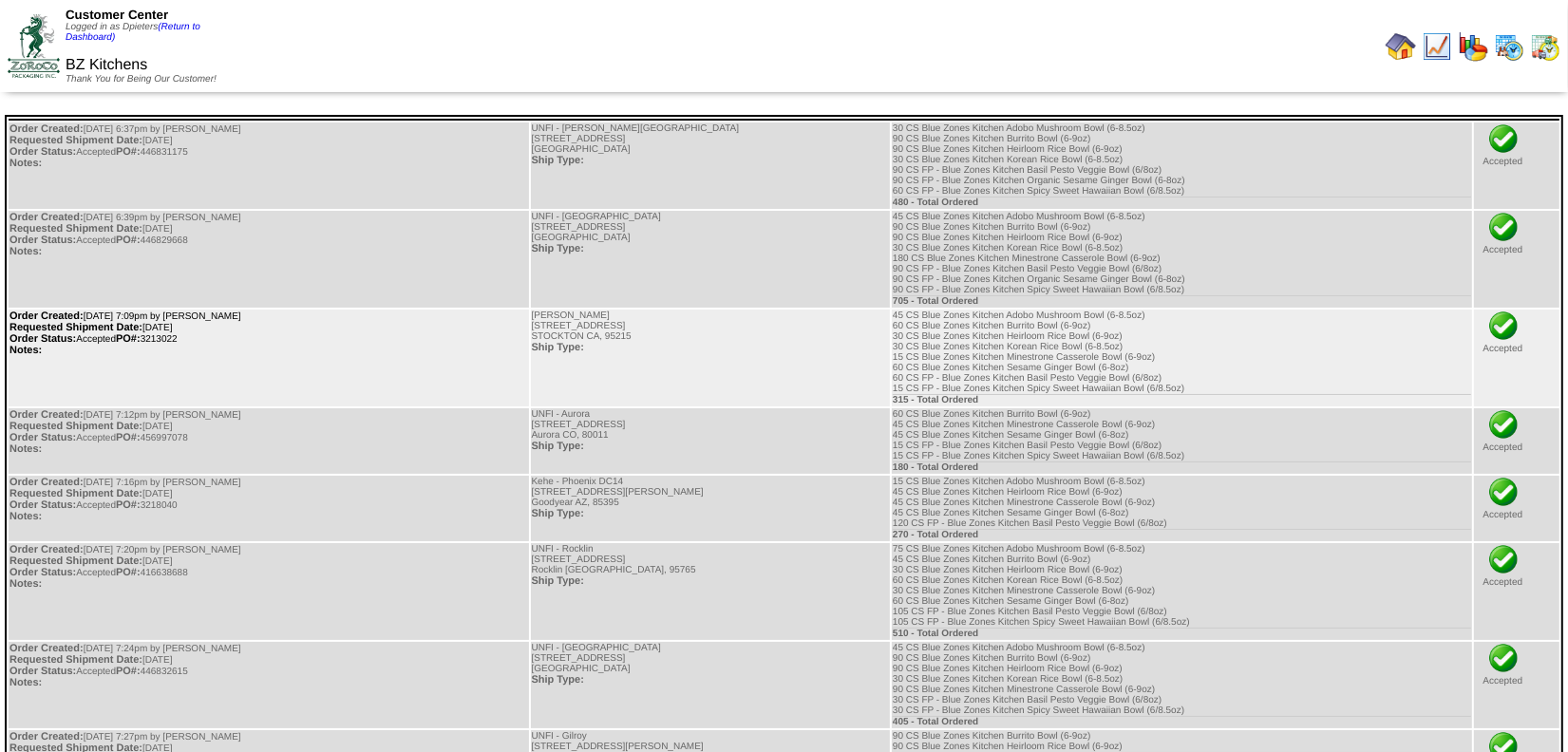
click at [406, 343] on td "Order Created: [DATE] 7:09pm by [PERSON_NAME] Requested Shipment Date: [DATE] O…" at bounding box center [269, 357] width 521 height 97
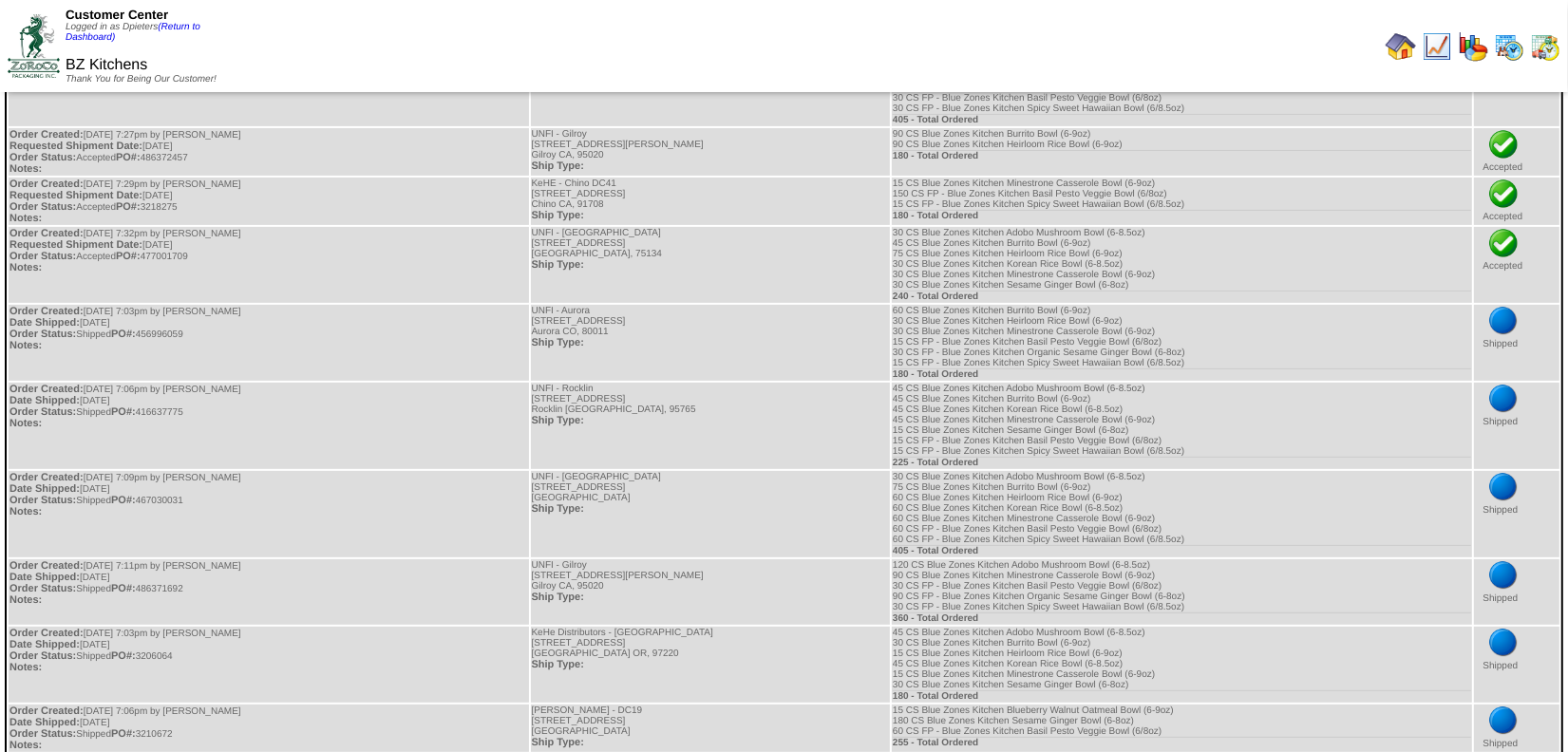
drag, startPoint x: 985, startPoint y: 423, endPoint x: 863, endPoint y: 350, distance: 142.2
